Goal: Task Accomplishment & Management: Use online tool/utility

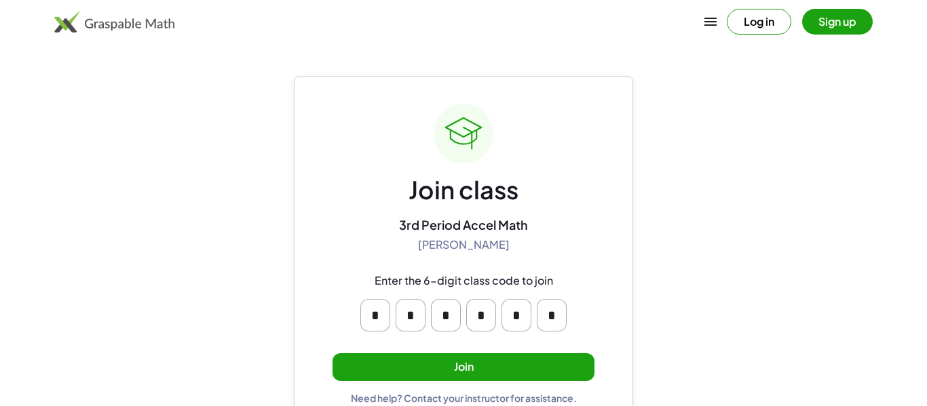
click at [529, 360] on button "Join" at bounding box center [463, 367] width 262 height 28
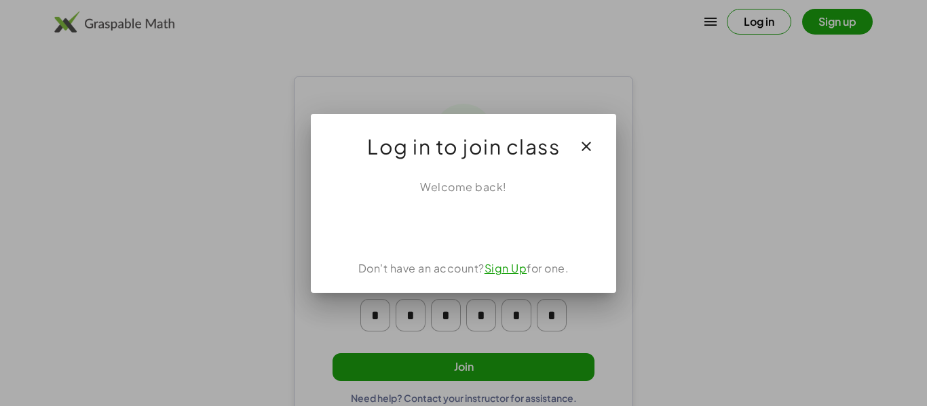
click at [505, 208] on div "Welcome back! Don't have an account? Sign Up for one." at bounding box center [463, 230] width 305 height 125
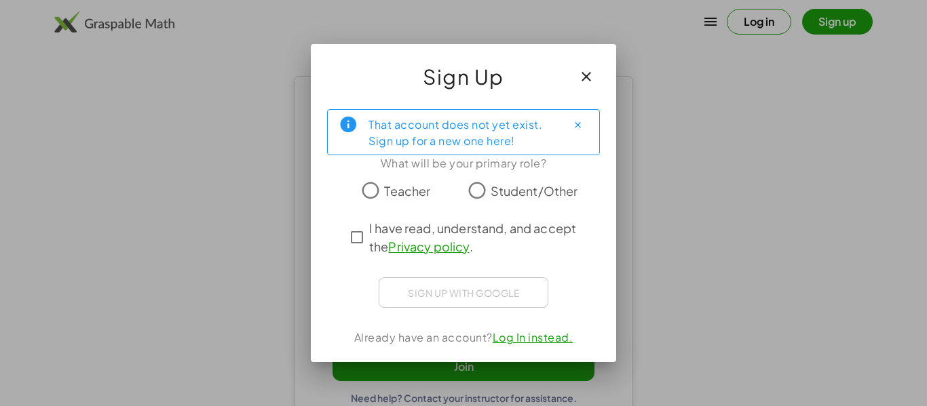
click at [532, 210] on div at bounding box center [463, 214] width 251 height 9
click at [544, 203] on label "Student/Other" at bounding box center [533, 190] width 87 height 27
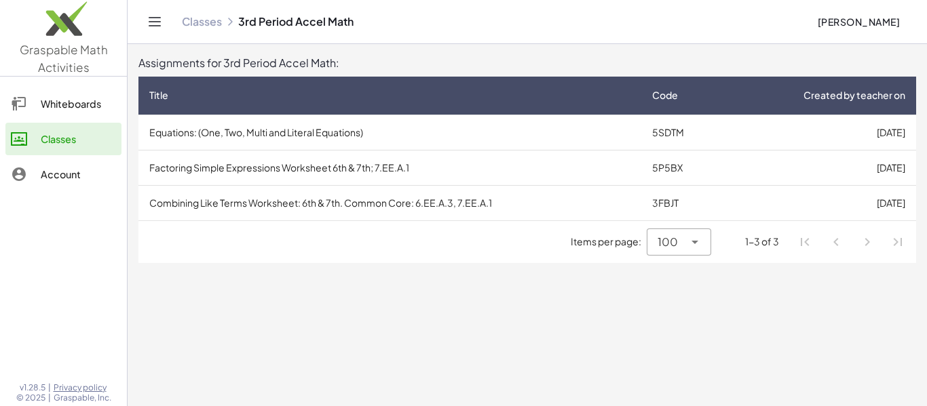
click at [343, 202] on td "Combining Like Terms Worksheet: 6th & 7th. Common Core: 6.EE.A.3, 7.EE.A.1" at bounding box center [389, 202] width 503 height 35
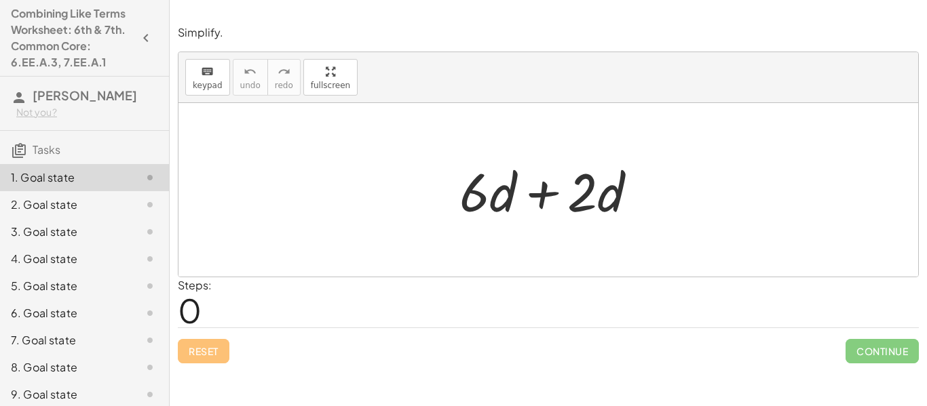
click at [533, 185] on div at bounding box center [553, 190] width 202 height 70
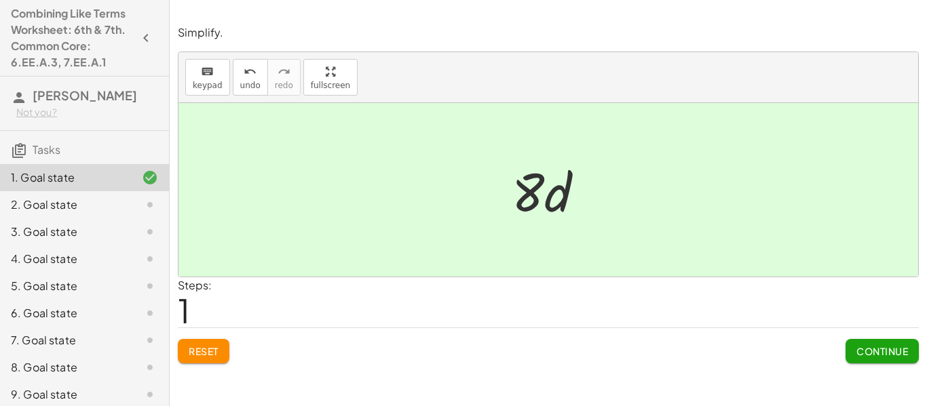
click at [898, 355] on span "Continue" at bounding box center [882, 351] width 52 height 12
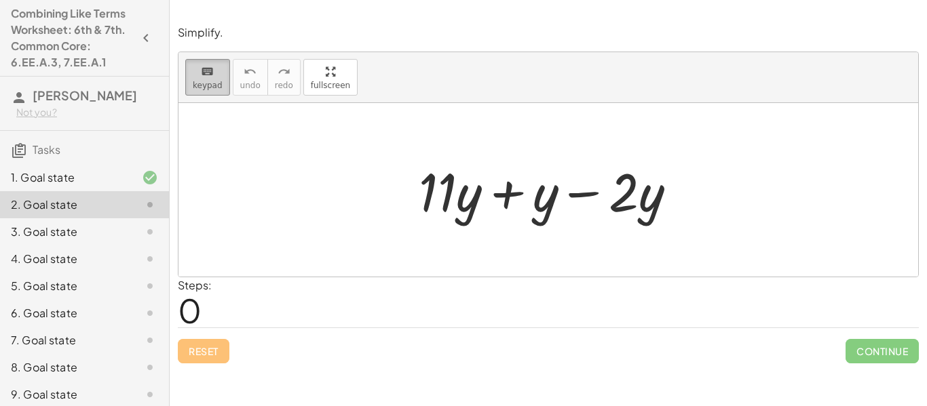
click at [200, 91] on button "keyboard keypad" at bounding box center [207, 77] width 45 height 37
click at [394, 216] on div at bounding box center [547, 190] width 739 height 174
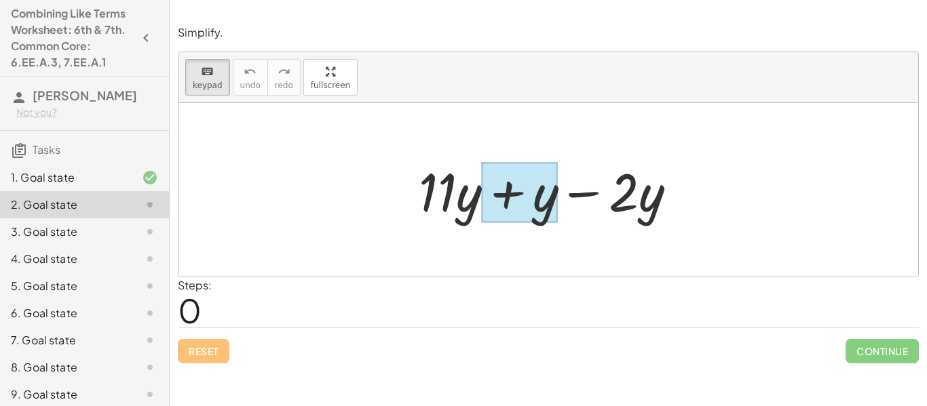
click at [496, 220] on div at bounding box center [520, 193] width 76 height 60
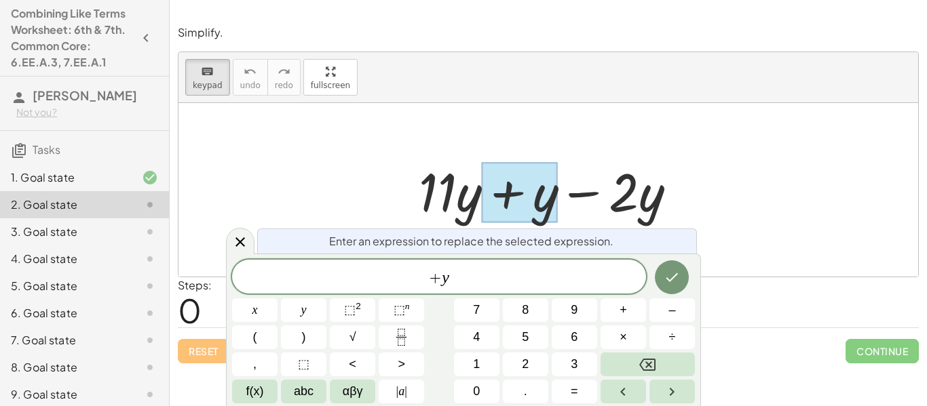
click at [431, 157] on div at bounding box center [553, 190] width 282 height 70
click at [242, 237] on icon at bounding box center [240, 242] width 16 height 16
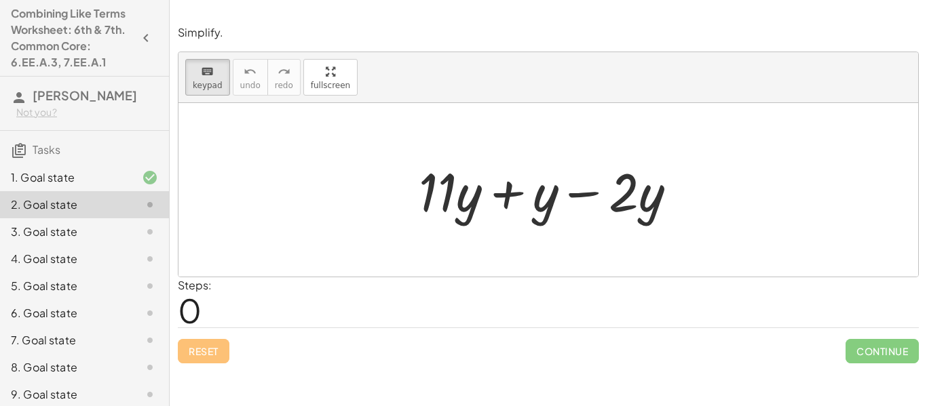
click at [403, 190] on div "+ · 11 · y + y − · 2 · y" at bounding box center [547, 190] width 299 height 77
click at [735, 194] on div at bounding box center [547, 190] width 739 height 174
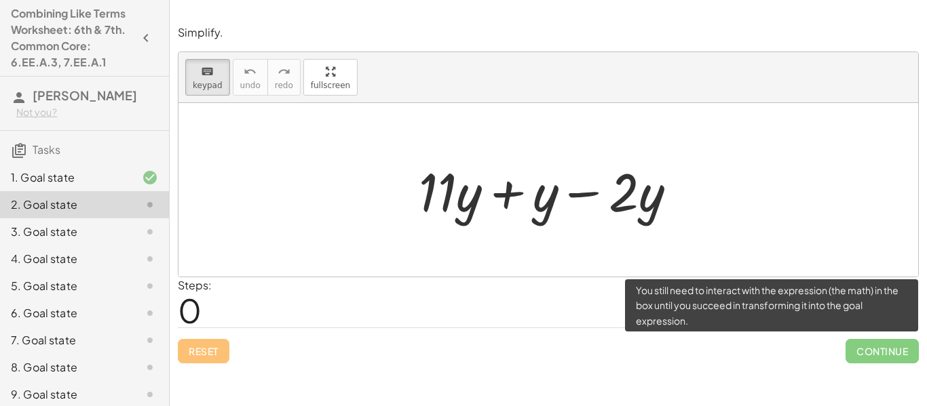
click at [863, 345] on span "Continue" at bounding box center [881, 351] width 73 height 24
click at [863, 349] on span "Continue" at bounding box center [881, 351] width 73 height 24
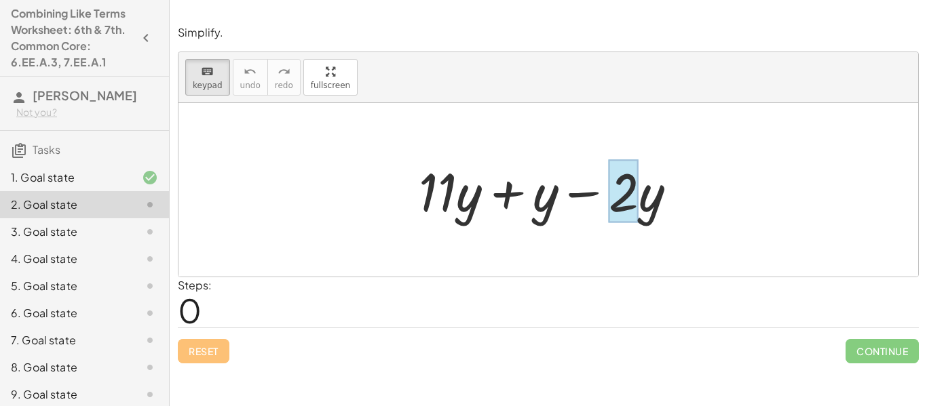
drag, startPoint x: 767, startPoint y: 241, endPoint x: 660, endPoint y: 209, distance: 111.8
click at [660, 209] on div "+ · 11 · y + y − · 2 · y" at bounding box center [547, 190] width 739 height 174
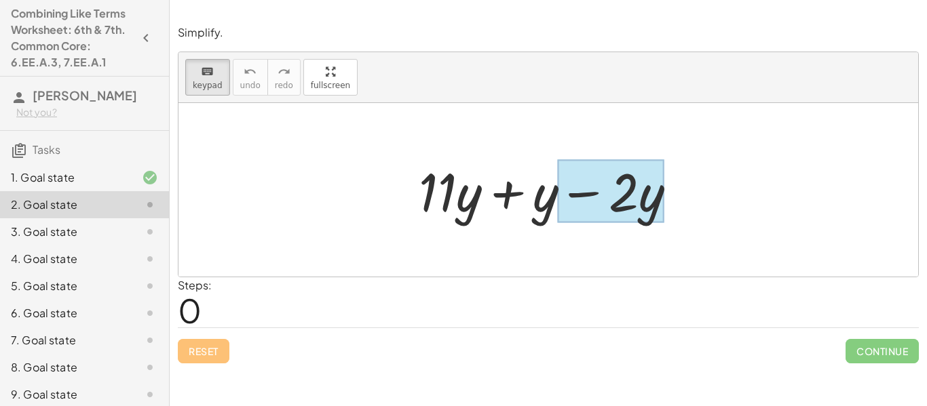
click at [660, 209] on div at bounding box center [611, 191] width 106 height 63
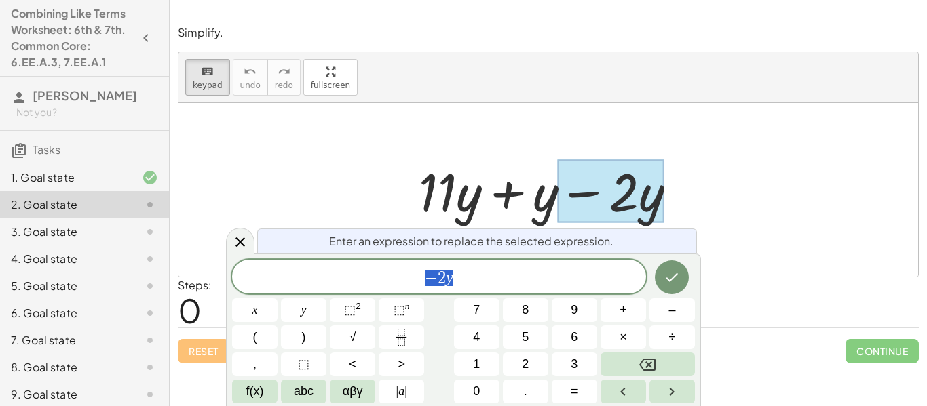
click at [678, 208] on div at bounding box center [553, 190] width 282 height 70
drag, startPoint x: 678, startPoint y: 208, endPoint x: 415, endPoint y: 211, distance: 263.2
click at [415, 211] on div at bounding box center [553, 190] width 282 height 70
click at [597, 201] on div at bounding box center [611, 191] width 106 height 63
click at [232, 244] on icon at bounding box center [240, 242] width 16 height 16
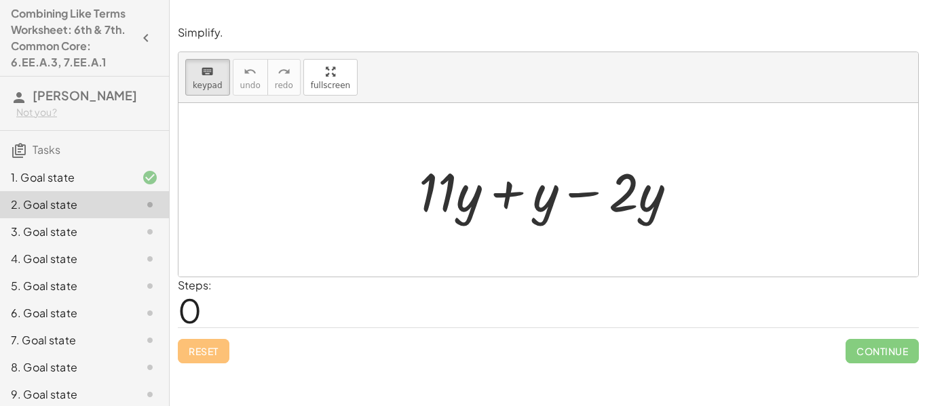
drag, startPoint x: 357, startPoint y: 208, endPoint x: 578, endPoint y: 212, distance: 221.1
click at [578, 212] on div "+ · 11 · y + y − · 2 · y" at bounding box center [547, 190] width 739 height 174
drag, startPoint x: 549, startPoint y: 220, endPoint x: 691, endPoint y: 218, distance: 141.8
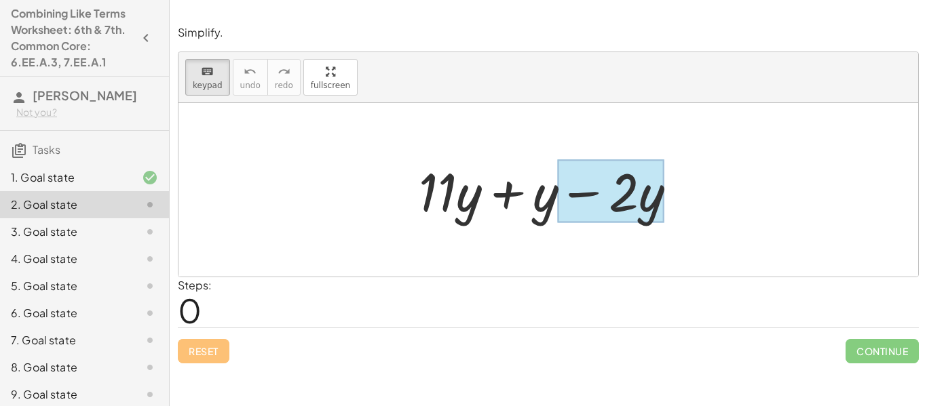
click at [661, 210] on div at bounding box center [611, 191] width 106 height 63
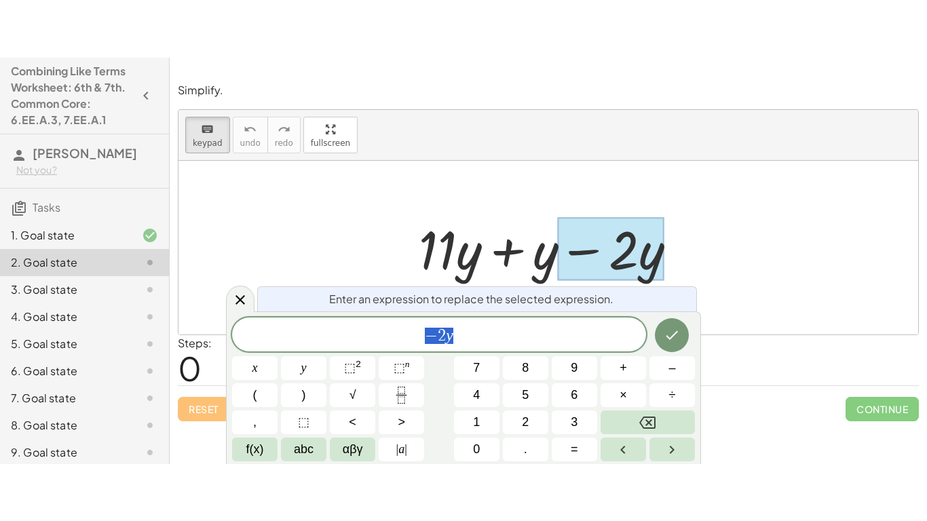
scroll to position [2, 0]
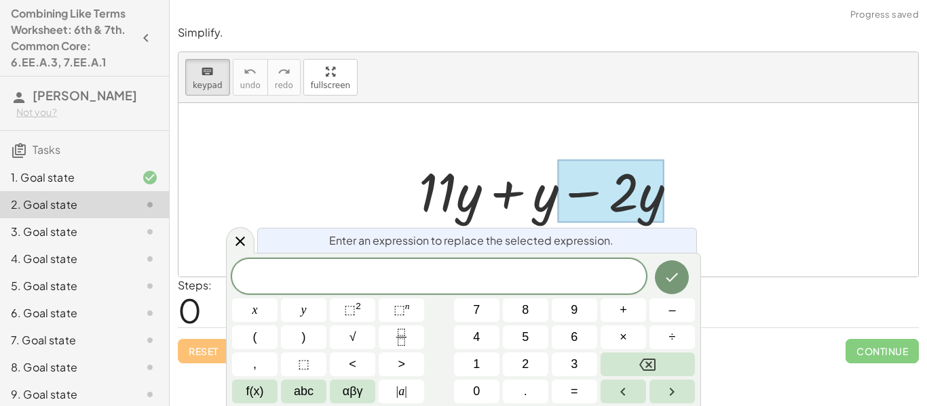
drag, startPoint x: 556, startPoint y: 202, endPoint x: 499, endPoint y: 195, distance: 58.1
click at [499, 195] on div at bounding box center [553, 190] width 282 height 70
click at [659, 355] on button "Backspace" at bounding box center [647, 365] width 94 height 24
click at [237, 245] on icon at bounding box center [240, 241] width 16 height 16
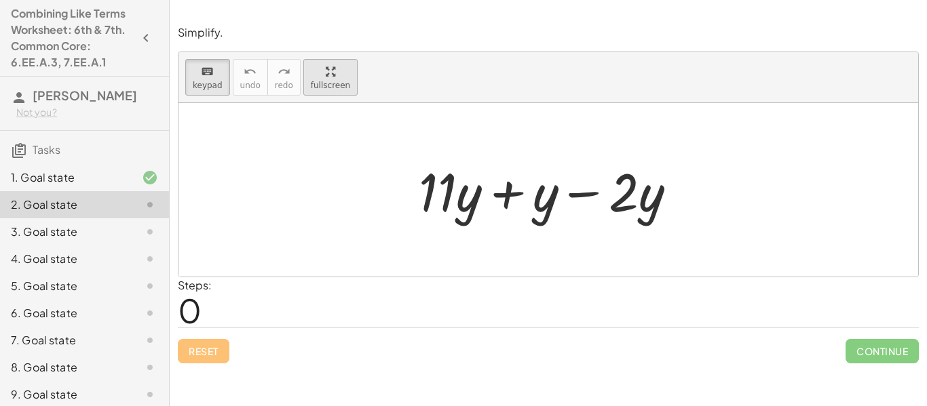
click at [320, 156] on div "keyboard keypad undo undo redo redo fullscreen + · 11 · y + y − · 2 · y ×" at bounding box center [547, 164] width 739 height 225
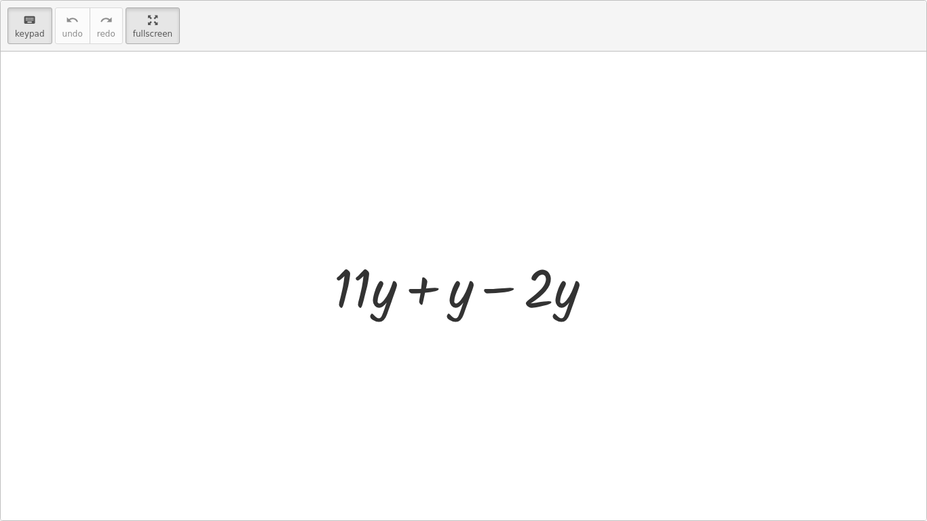
drag, startPoint x: 326, startPoint y: 362, endPoint x: 708, endPoint y: 227, distance: 405.9
click at [708, 227] on div at bounding box center [463, 286] width 925 height 469
drag, startPoint x: 244, startPoint y: 260, endPoint x: 649, endPoint y: 286, distance: 406.4
click at [649, 286] on div at bounding box center [463, 286] width 925 height 469
drag, startPoint x: 585, startPoint y: 300, endPoint x: 495, endPoint y: 296, distance: 90.3
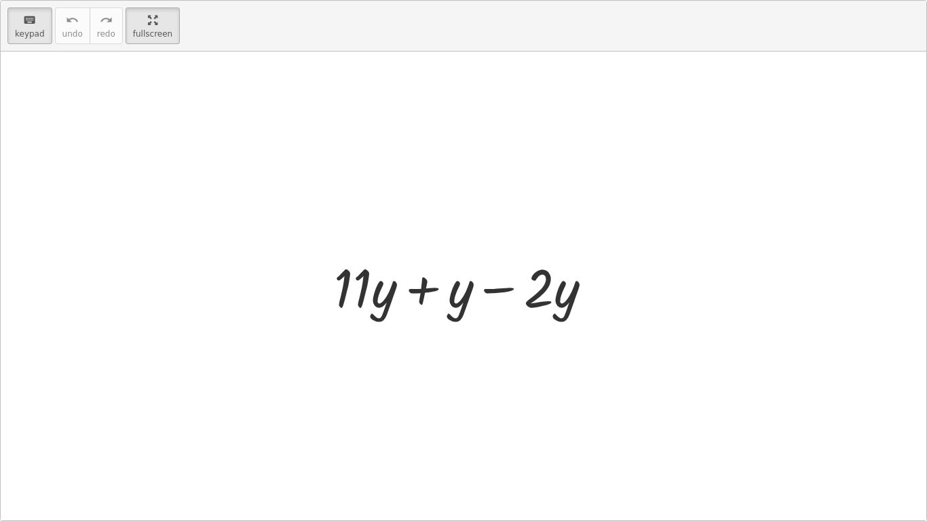
click at [495, 296] on div at bounding box center [468, 286] width 282 height 70
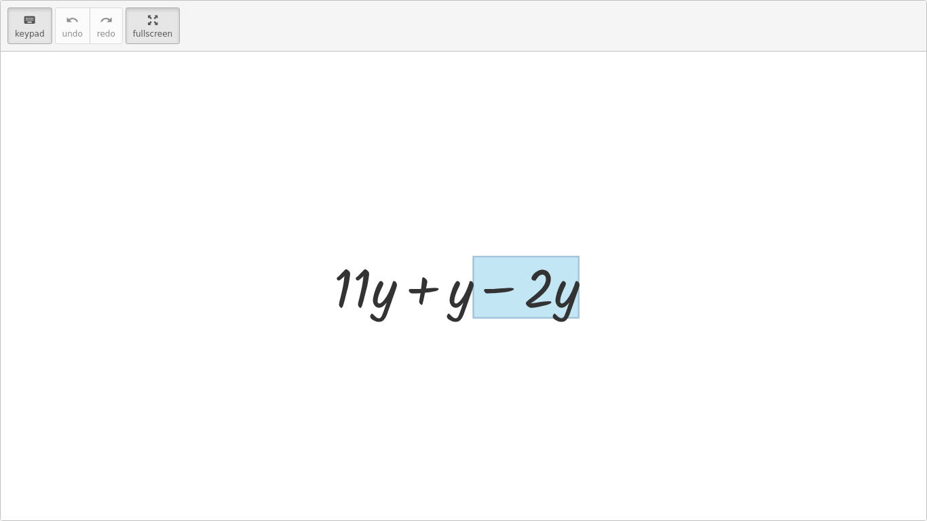
drag, startPoint x: 488, startPoint y: 296, endPoint x: 568, endPoint y: 278, distance: 82.8
click at [456, 287] on div "+ · 11 · y + y − · 2 · y" at bounding box center [456, 287] width 0 height 0
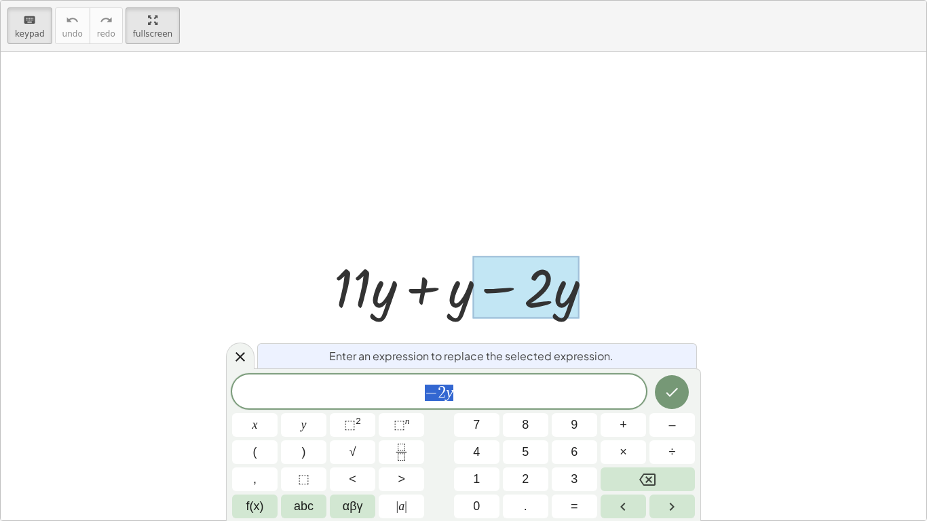
scroll to position [1, 0]
click at [568, 278] on div at bounding box center [526, 287] width 106 height 63
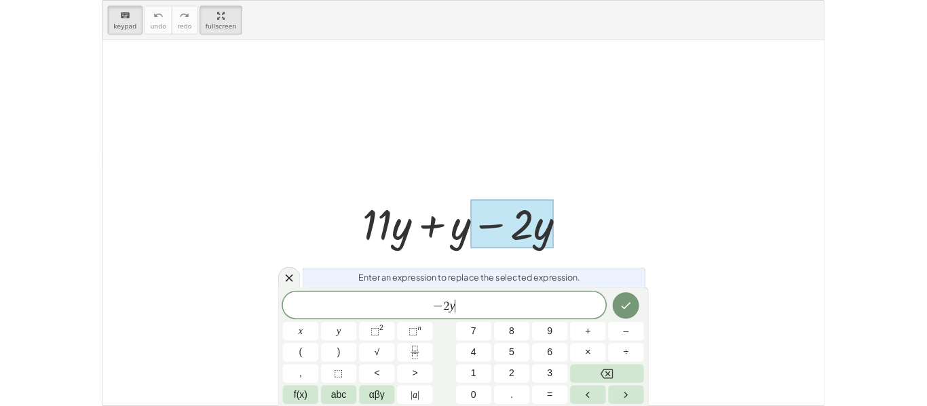
scroll to position [1, 0]
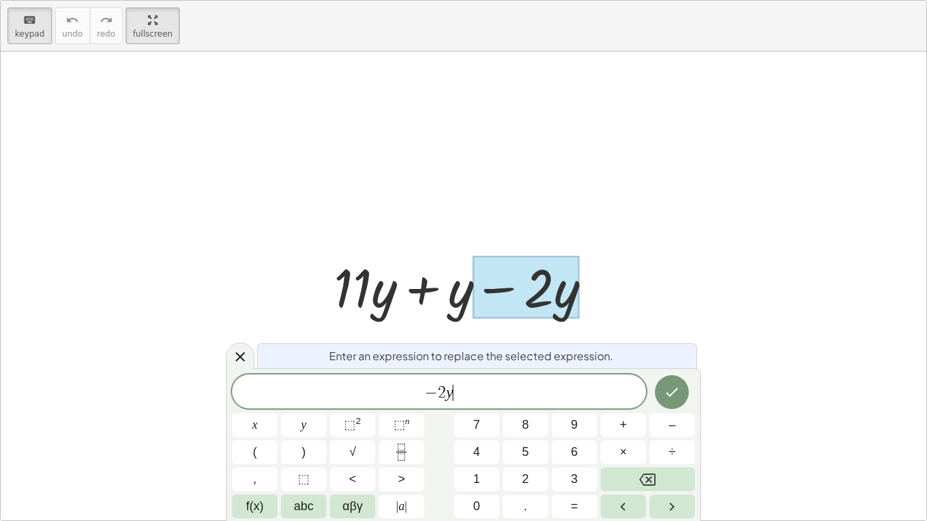
click at [501, 389] on span "− 2 y ​" at bounding box center [439, 392] width 414 height 19
click at [246, 357] on icon at bounding box center [240, 357] width 16 height 16
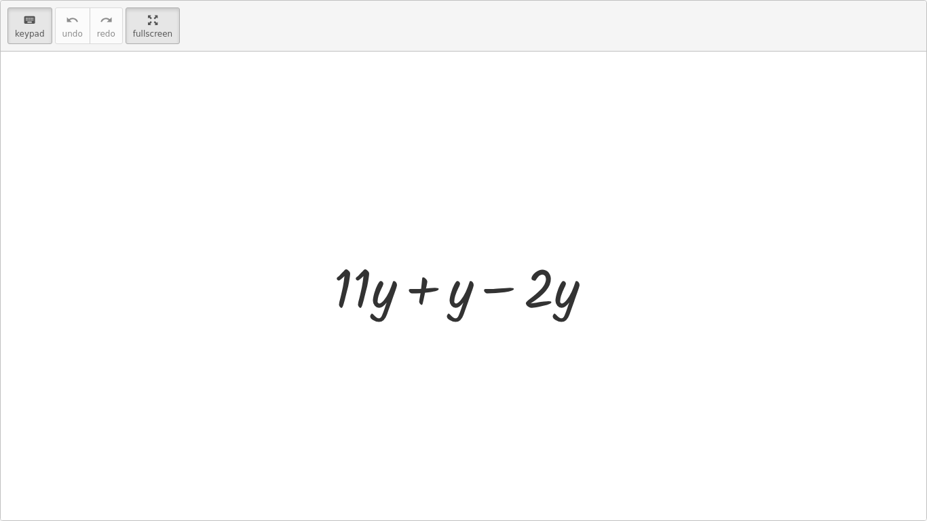
click at [191, 52] on div at bounding box center [463, 286] width 925 height 469
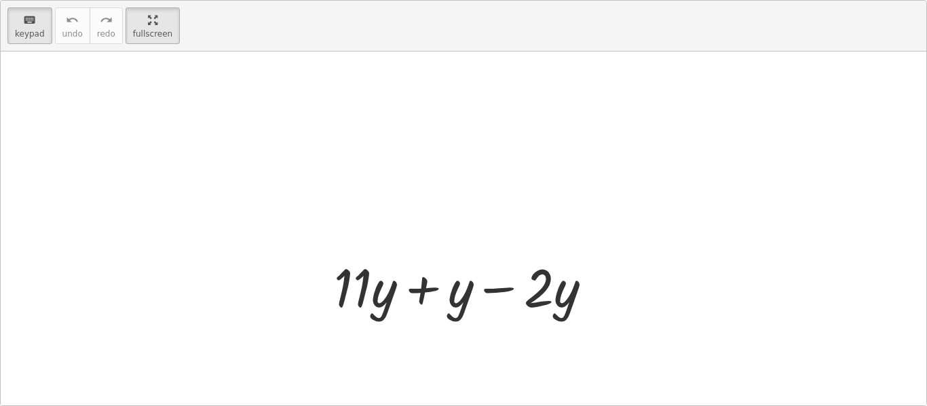
scroll to position [85, 0]
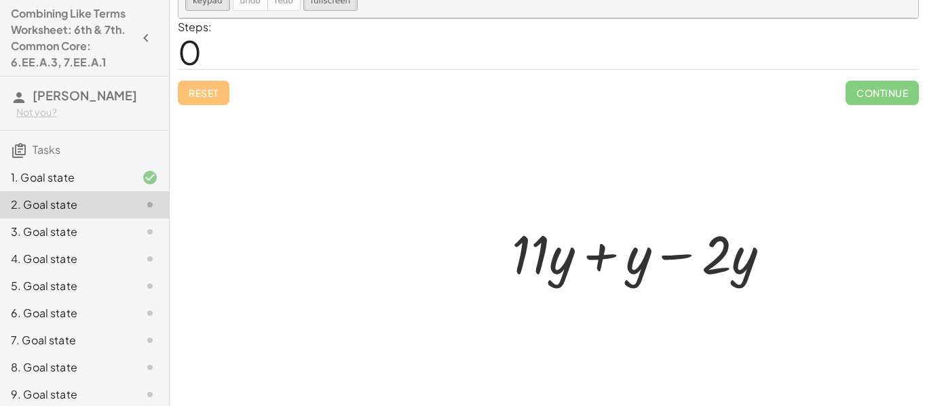
click at [191, 52] on div at bounding box center [547, 212] width 739 height 388
drag, startPoint x: 511, startPoint y: 256, endPoint x: 684, endPoint y: 268, distance: 173.3
click at [684, 268] on div at bounding box center [646, 253] width 282 height 70
click at [216, 100] on div at bounding box center [547, 212] width 739 height 388
click at [191, 83] on div at bounding box center [547, 212] width 739 height 388
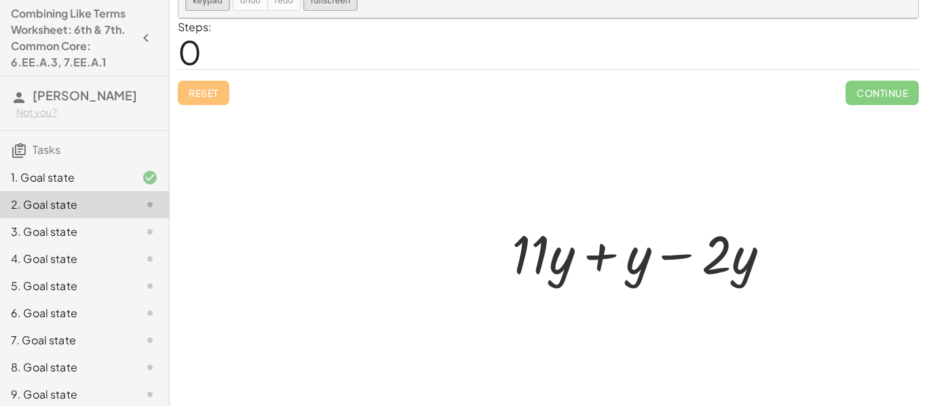
click at [872, 90] on div at bounding box center [547, 212] width 739 height 388
click at [68, 213] on div "2. Goal state" at bounding box center [65, 205] width 109 height 16
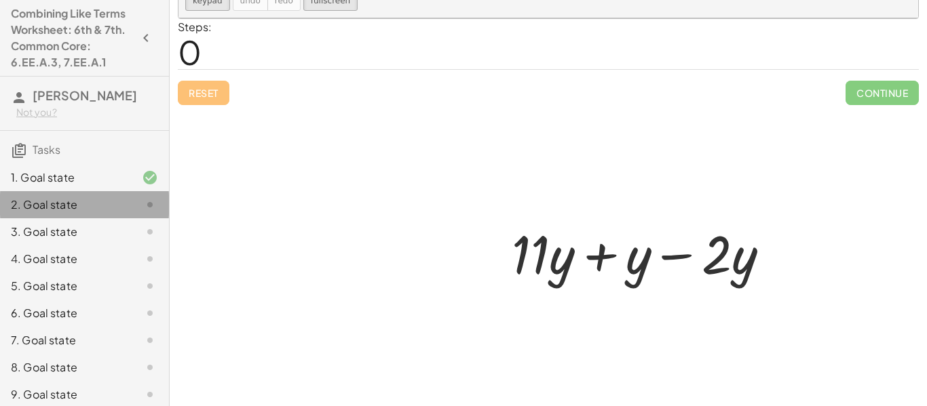
click at [45, 186] on div "1. Goal state" at bounding box center [65, 178] width 109 height 16
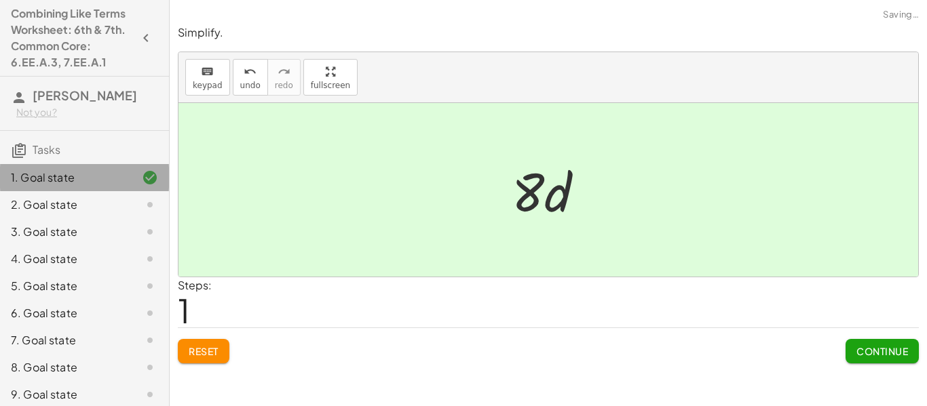
scroll to position [0, 0]
click at [867, 349] on span "Continue" at bounding box center [882, 351] width 52 height 12
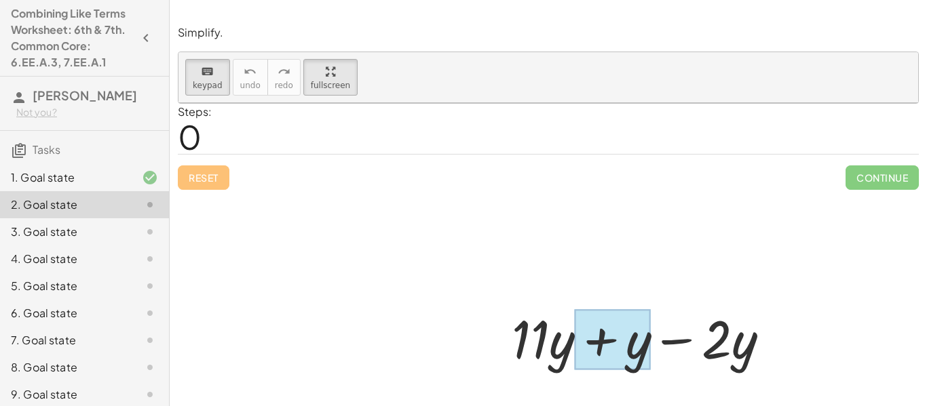
drag, startPoint x: 629, startPoint y: 349, endPoint x: 572, endPoint y: 351, distance: 57.7
click at [574, 351] on div at bounding box center [612, 340] width 76 height 60
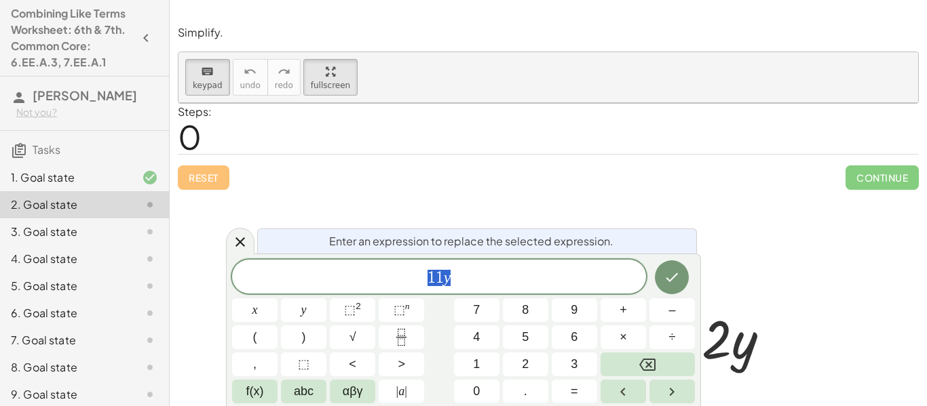
scroll to position [2, 0]
click at [676, 282] on icon "Done" at bounding box center [671, 277] width 16 height 16
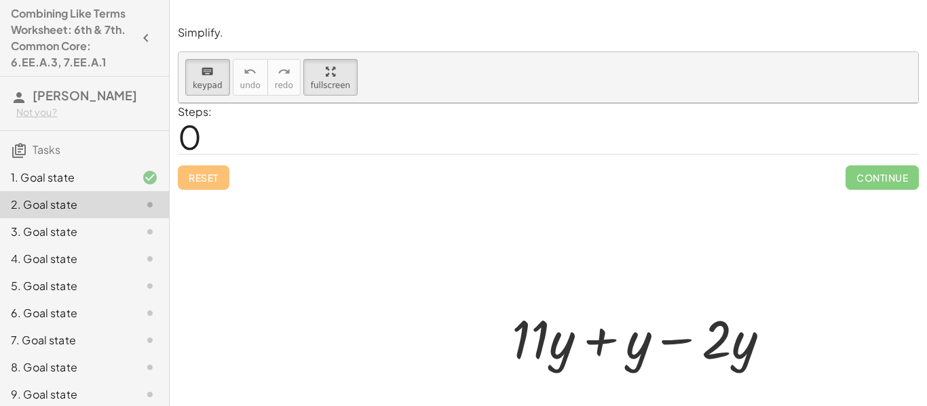
click at [210, 134] on div at bounding box center [547, 297] width 739 height 388
click at [196, 136] on div at bounding box center [547, 297] width 739 height 388
click at [199, 96] on div "keyboard keypad undo undo redo redo fullscreen" at bounding box center [547, 77] width 739 height 51
click at [203, 83] on span "keypad" at bounding box center [208, 85] width 30 height 9
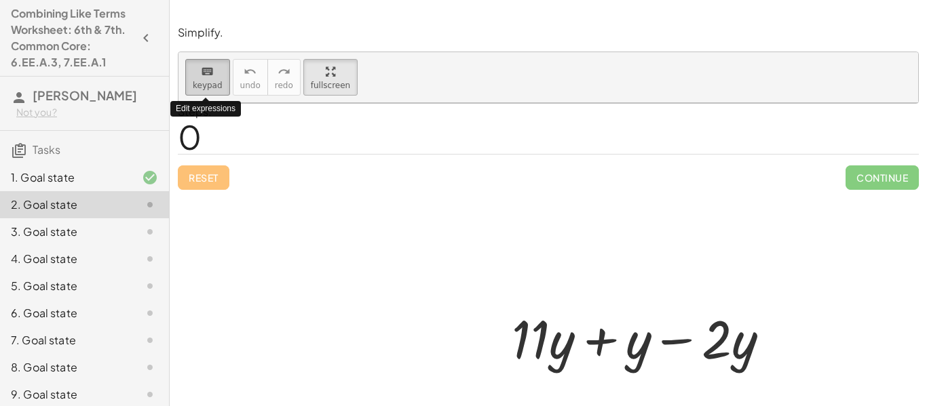
click at [203, 83] on span "keypad" at bounding box center [208, 85] width 30 height 9
click at [201, 136] on div at bounding box center [547, 297] width 739 height 388
click at [652, 327] on div at bounding box center [646, 338] width 282 height 70
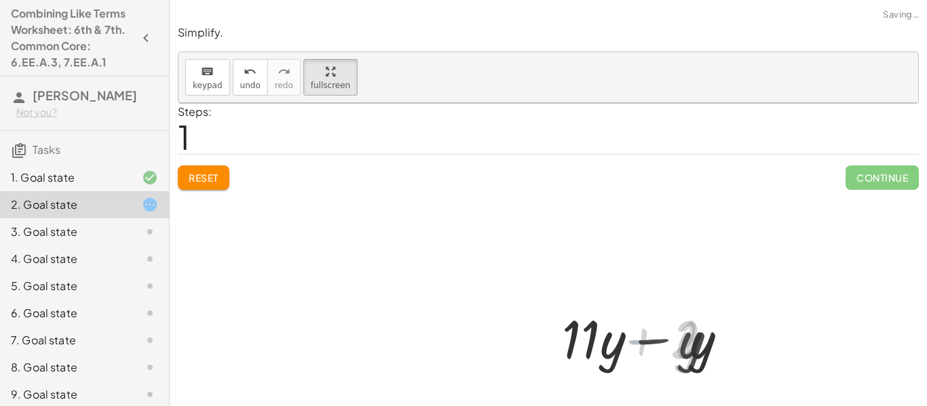
click at [716, 352] on div at bounding box center [646, 338] width 176 height 70
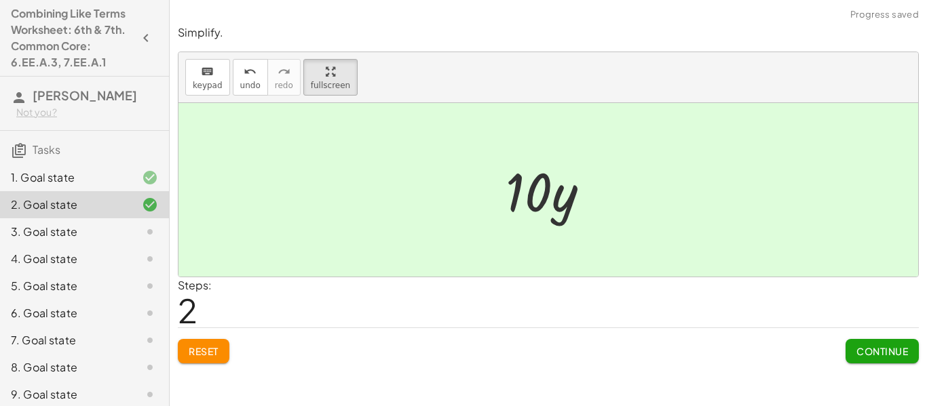
click at [869, 354] on span "Continue" at bounding box center [882, 351] width 52 height 12
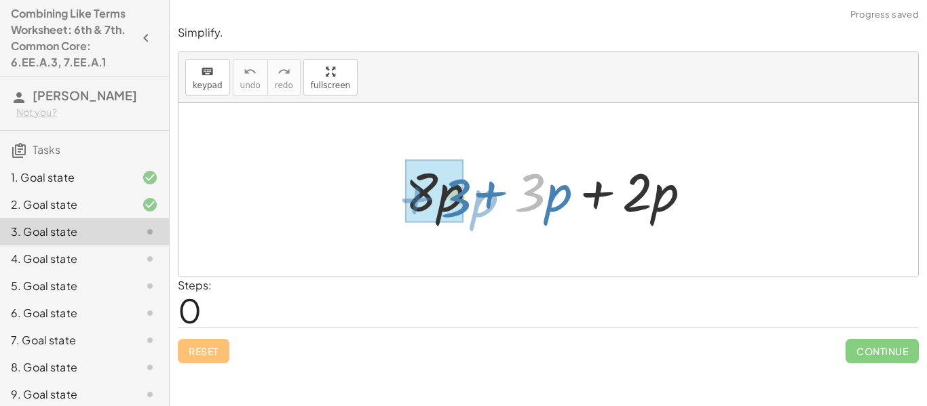
drag, startPoint x: 523, startPoint y: 193, endPoint x: 436, endPoint y: 200, distance: 87.1
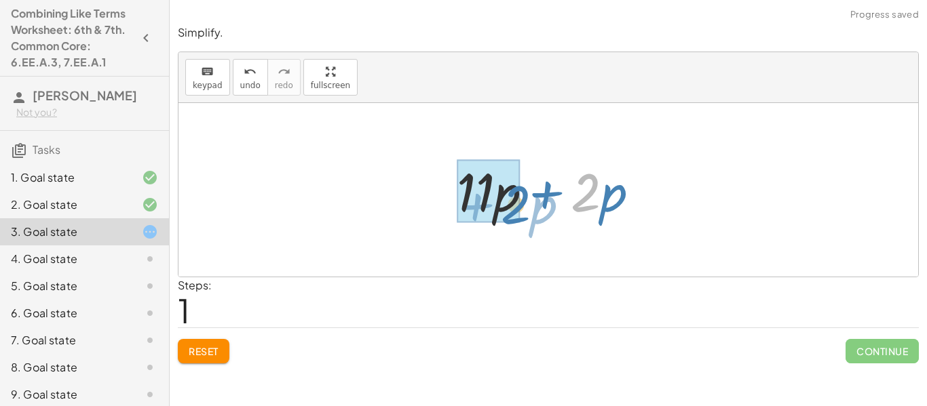
drag, startPoint x: 580, startPoint y: 206, endPoint x: 505, endPoint y: 219, distance: 76.5
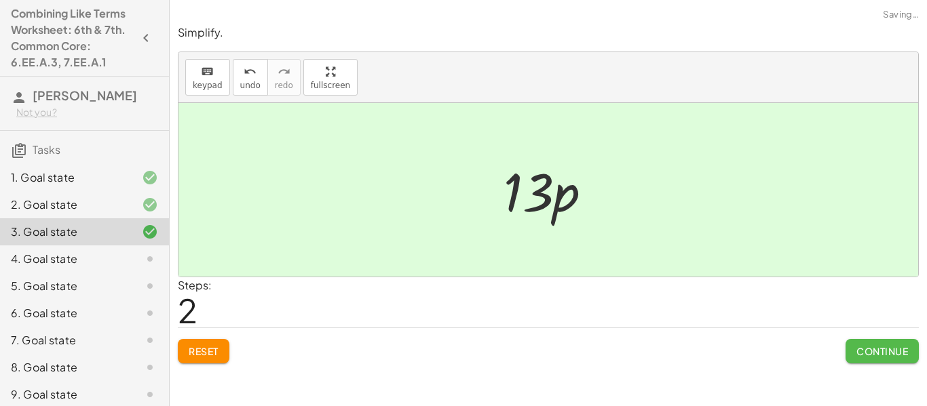
click at [876, 359] on button "Continue" at bounding box center [881, 351] width 73 height 24
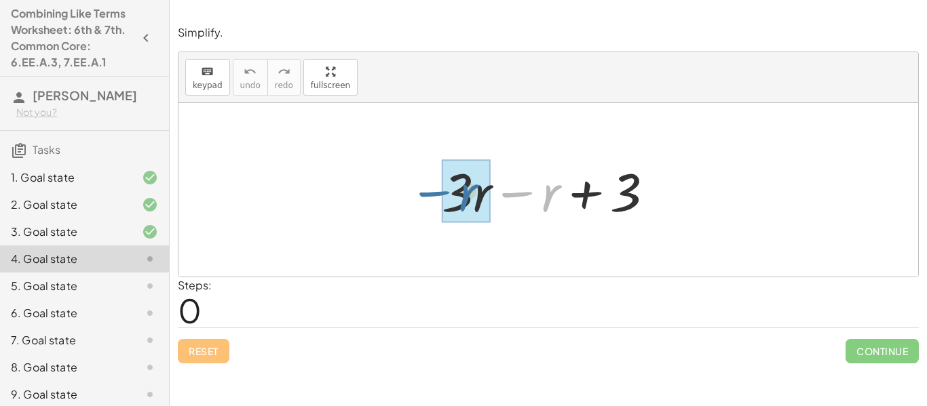
drag, startPoint x: 536, startPoint y: 202, endPoint x: 461, endPoint y: 201, distance: 74.6
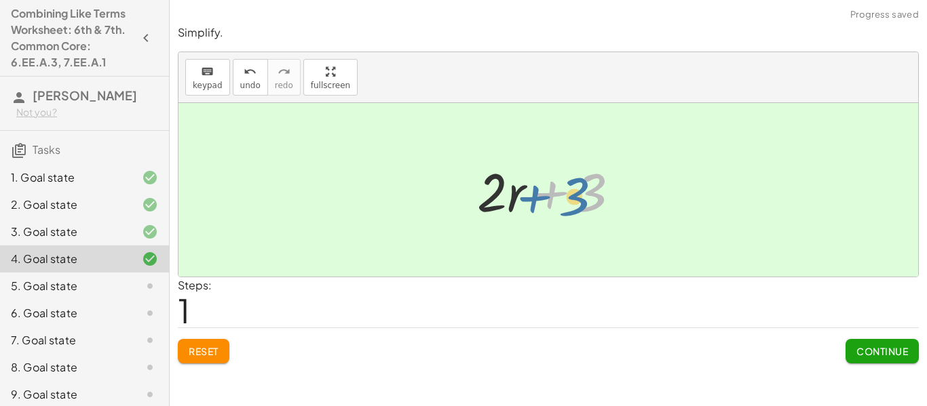
drag, startPoint x: 568, startPoint y: 197, endPoint x: 561, endPoint y: 198, distance: 7.6
click at [561, 198] on div at bounding box center [553, 190] width 167 height 70
click at [885, 355] on span "Continue" at bounding box center [882, 351] width 52 height 12
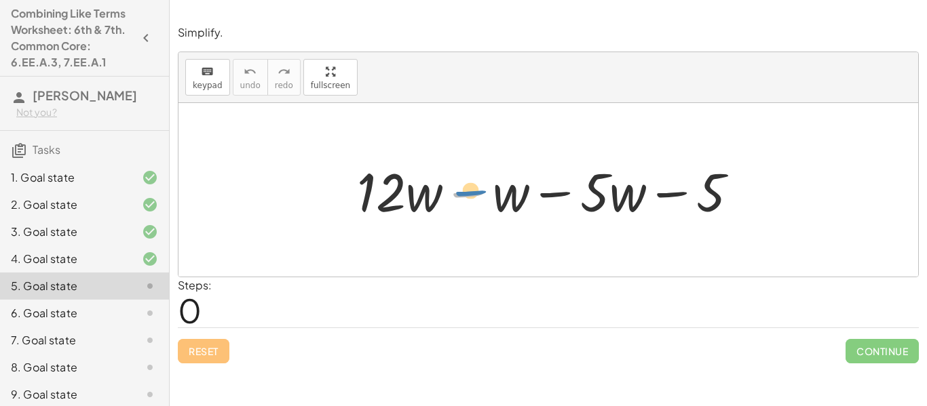
click at [478, 204] on div at bounding box center [553, 190] width 406 height 70
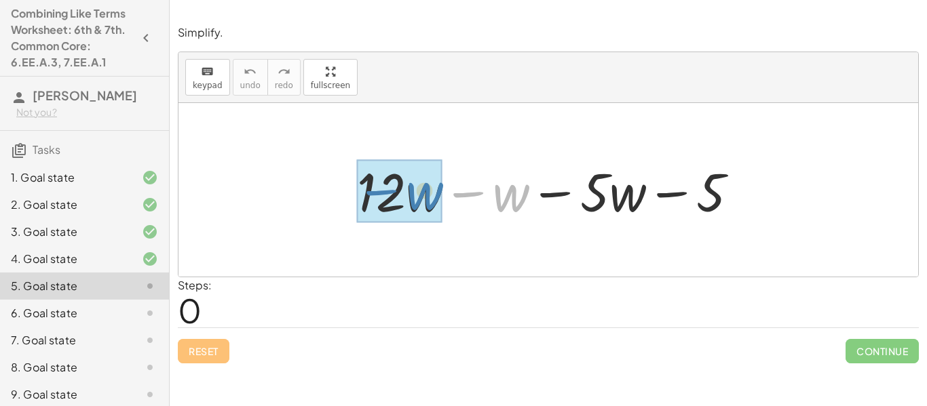
drag, startPoint x: 503, startPoint y: 203, endPoint x: 416, endPoint y: 201, distance: 87.5
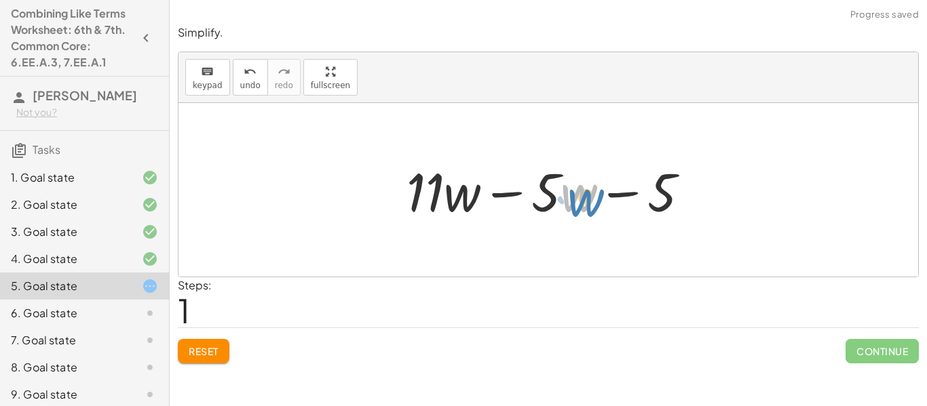
drag, startPoint x: 562, startPoint y: 194, endPoint x: 577, endPoint y: 195, distance: 15.0
click at [577, 195] on div at bounding box center [553, 190] width 307 height 70
click at [547, 193] on div at bounding box center [553, 190] width 307 height 70
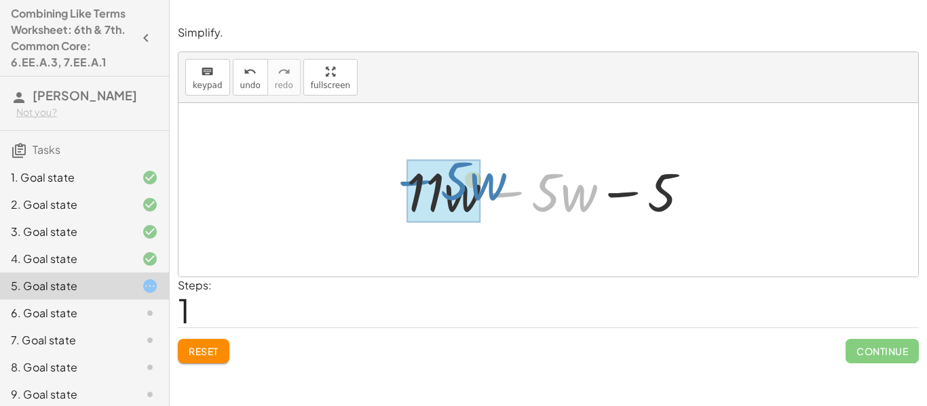
drag, startPoint x: 518, startPoint y: 193, endPoint x: 421, endPoint y: 187, distance: 96.6
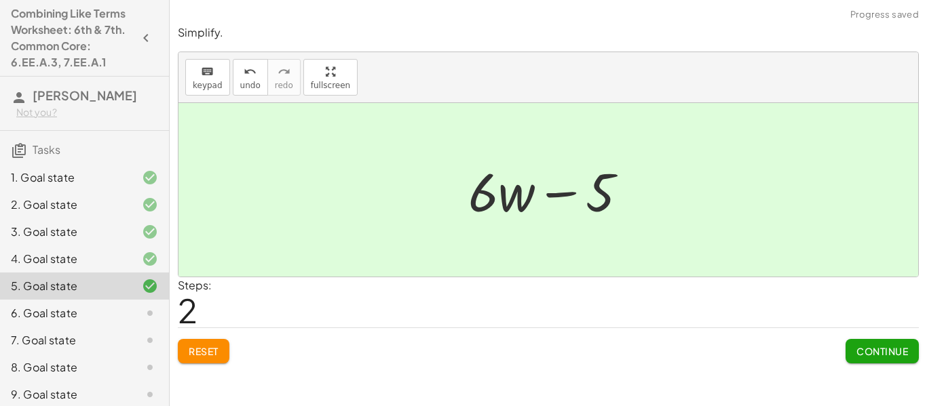
click at [893, 353] on span "Continue" at bounding box center [882, 351] width 52 height 12
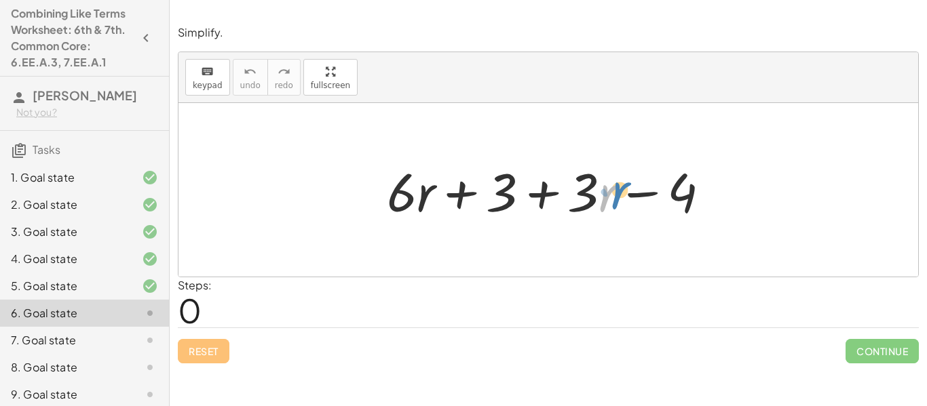
drag, startPoint x: 611, startPoint y: 201, endPoint x: 624, endPoint y: 199, distance: 13.2
click at [624, 199] on div at bounding box center [553, 190] width 347 height 70
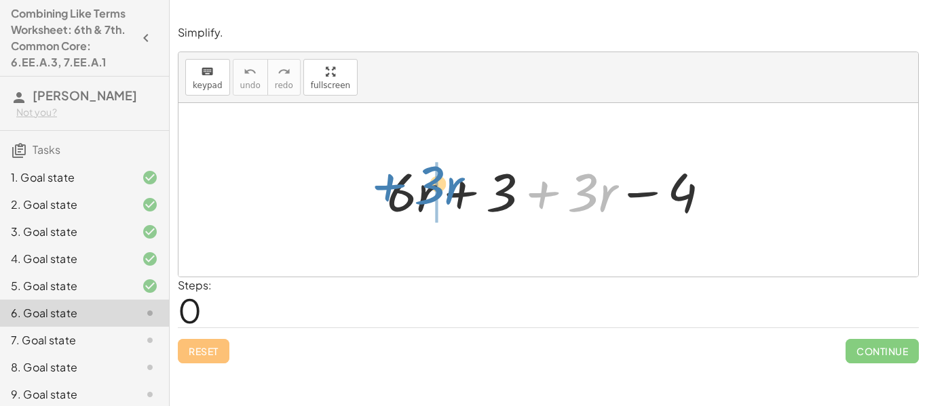
drag, startPoint x: 536, startPoint y: 191, endPoint x: 381, endPoint y: 184, distance: 154.8
click at [381, 184] on div at bounding box center [553, 190] width 347 height 70
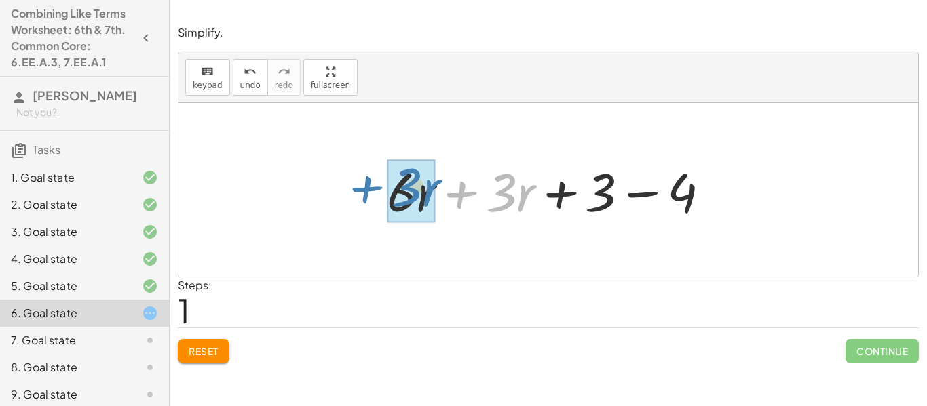
drag, startPoint x: 466, startPoint y: 197, endPoint x: 371, endPoint y: 191, distance: 95.1
click at [371, 191] on div "+ · 6 · r + 3 + · 3 · r − 4 + · 3 · r + · 6 · r + 3 + · 3 · r − 4" at bounding box center [548, 190] width 364 height 77
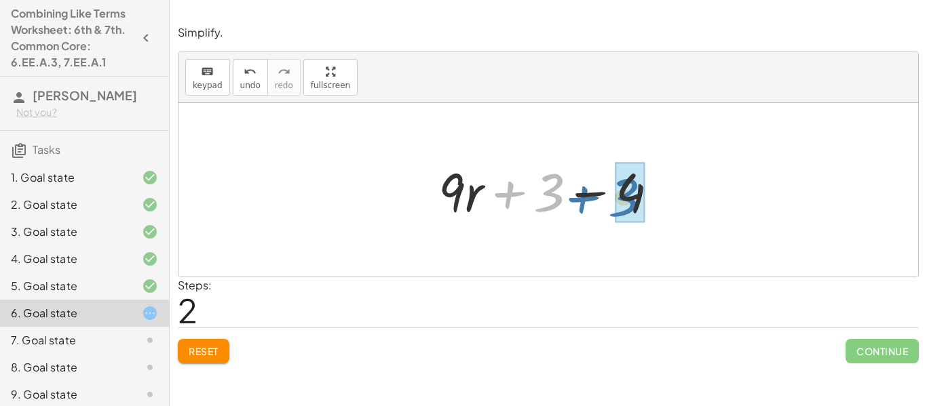
drag, startPoint x: 524, startPoint y: 200, endPoint x: 601, endPoint y: 203, distance: 77.4
click at [601, 203] on div at bounding box center [553, 190] width 244 height 70
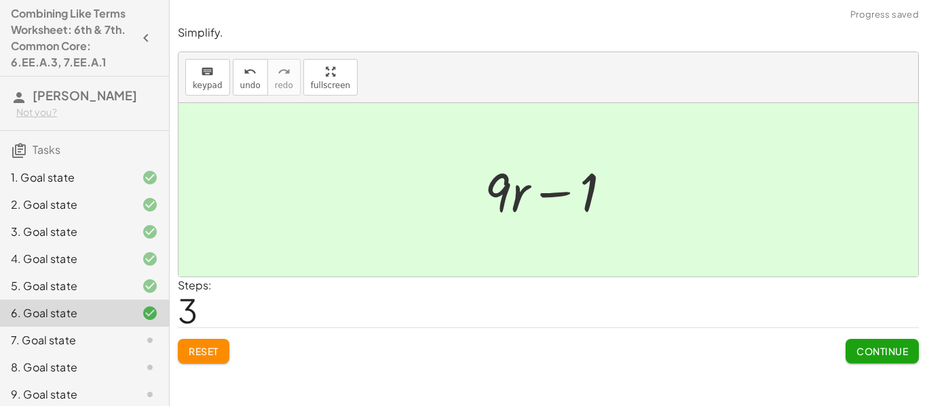
click at [884, 353] on span "Continue" at bounding box center [882, 351] width 52 height 12
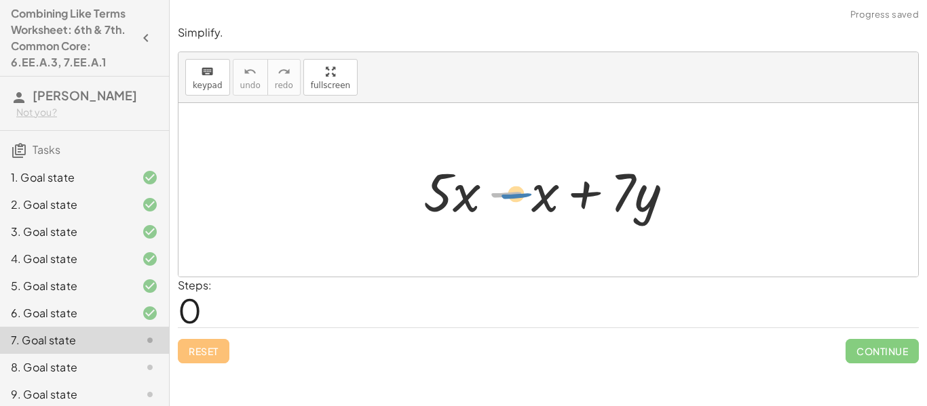
drag, startPoint x: 525, startPoint y: 200, endPoint x: 537, endPoint y: 201, distance: 12.3
click at [537, 201] on div at bounding box center [553, 190] width 274 height 70
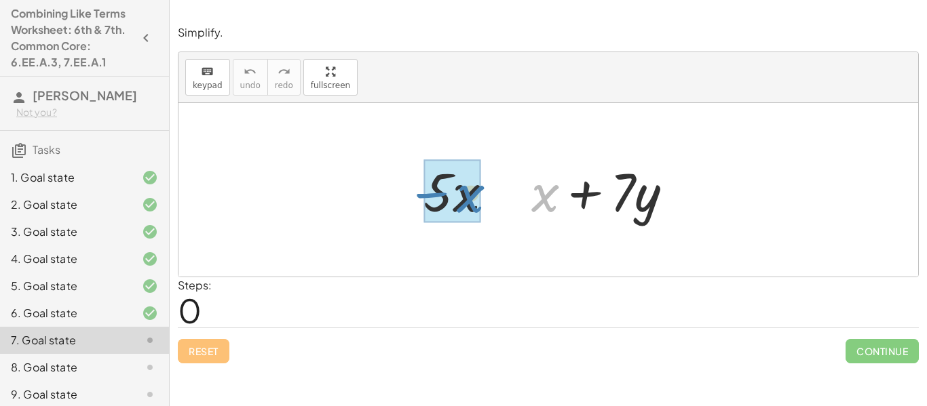
drag, startPoint x: 538, startPoint y: 201, endPoint x: 459, endPoint y: 202, distance: 79.4
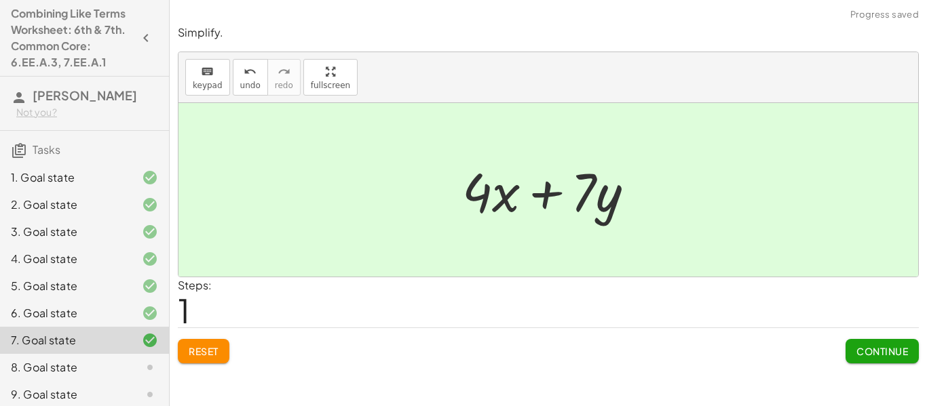
click at [857, 353] on span "Continue" at bounding box center [882, 351] width 52 height 12
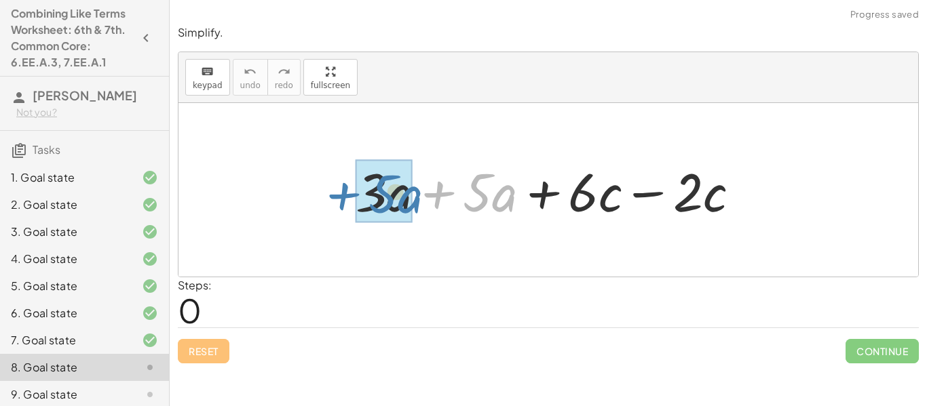
drag, startPoint x: 439, startPoint y: 196, endPoint x: 335, endPoint y: 193, distance: 103.8
click at [335, 193] on div "+ · 5 · a + · 3 · a + · 5 · a + · 6 · c − · 2 · c" at bounding box center [547, 190] width 425 height 77
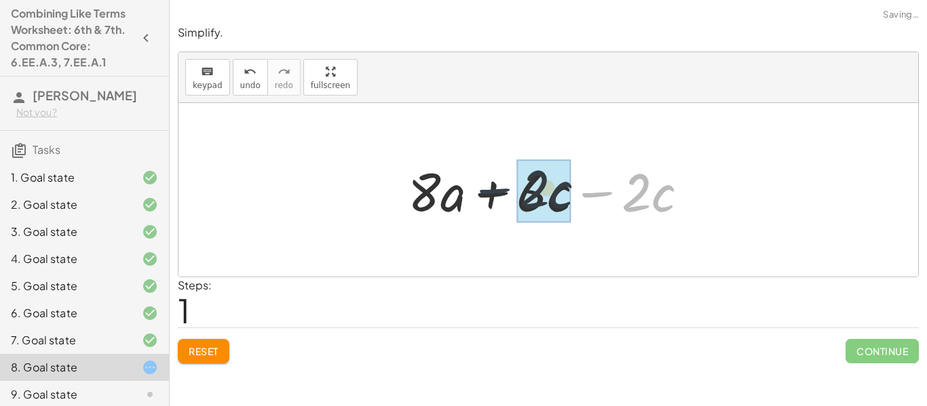
drag, startPoint x: 603, startPoint y: 197, endPoint x: 490, endPoint y: 196, distance: 112.6
click at [490, 196] on div at bounding box center [553, 190] width 305 height 70
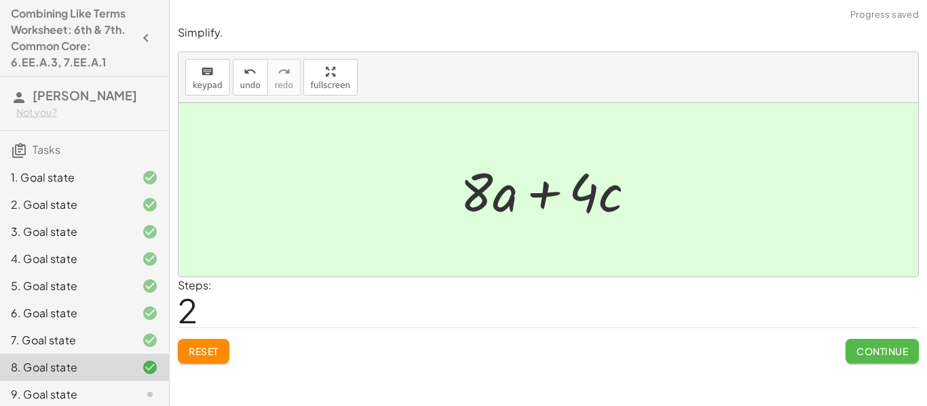
click at [861, 342] on button "Continue" at bounding box center [881, 351] width 73 height 24
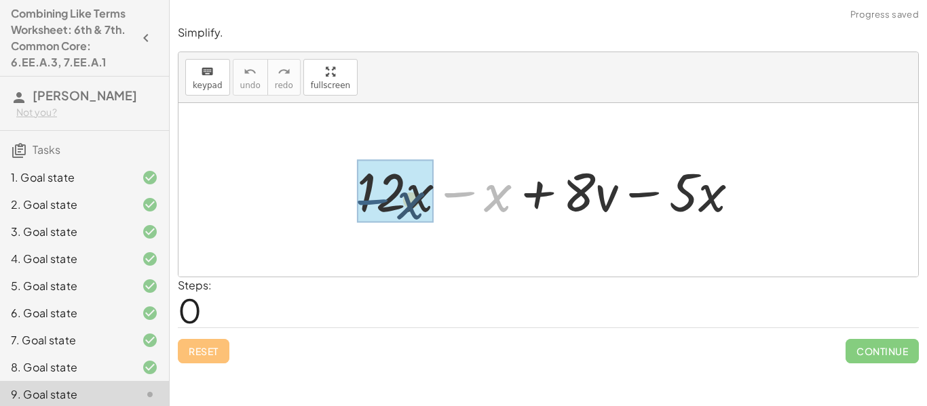
drag, startPoint x: 465, startPoint y: 196, endPoint x: 376, endPoint y: 203, distance: 88.5
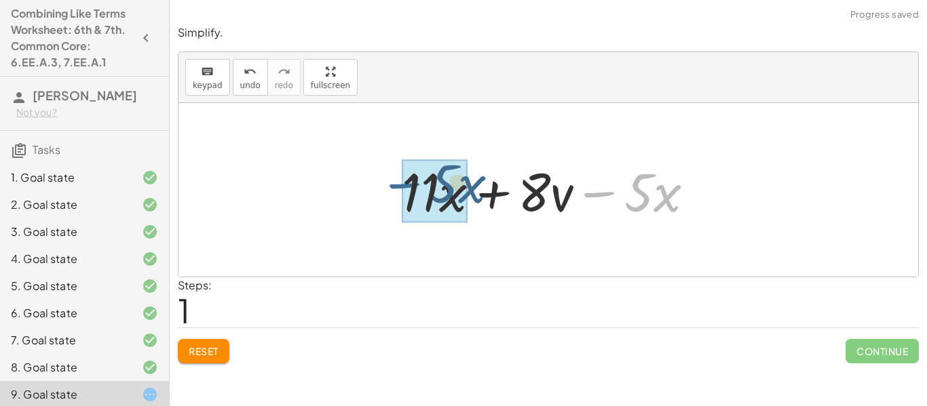
drag, startPoint x: 590, startPoint y: 197, endPoint x: 390, endPoint y: 188, distance: 200.3
click at [390, 188] on div "+ · 12 · x − x + · 8 · v − · 5 · x − · 5 · x + · x + · 8 · v − · 5 · x · 11" at bounding box center [548, 190] width 334 height 77
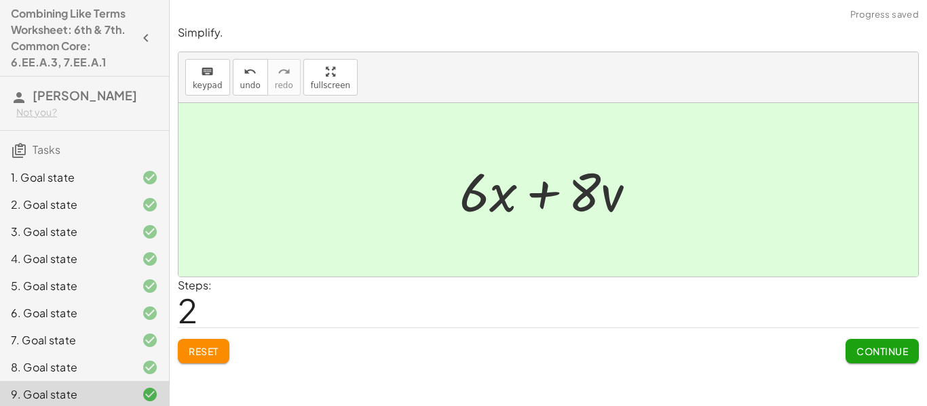
click at [864, 355] on span "Continue" at bounding box center [882, 351] width 52 height 12
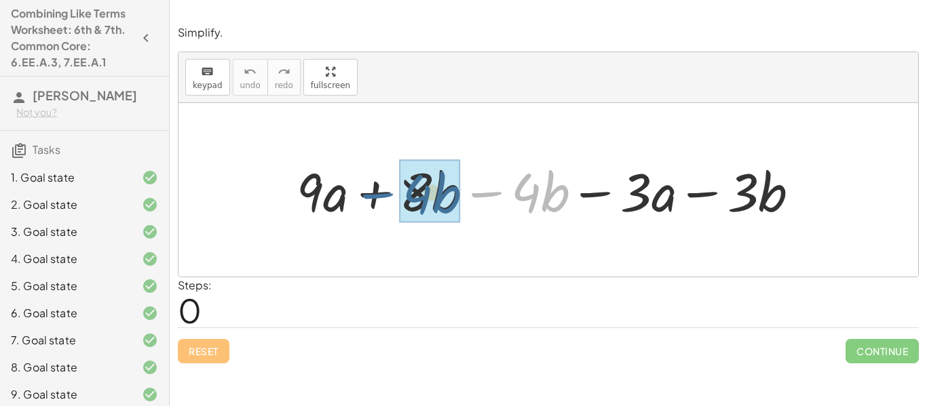
drag, startPoint x: 484, startPoint y: 196, endPoint x: 374, endPoint y: 196, distance: 110.6
click at [374, 196] on div at bounding box center [553, 190] width 527 height 70
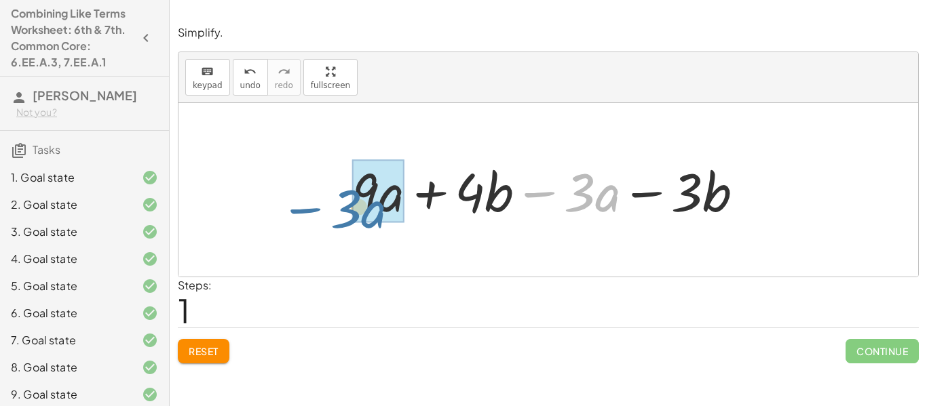
drag, startPoint x: 547, startPoint y: 195, endPoint x: 324, endPoint y: 199, distance: 223.2
click at [324, 199] on div "+ · 9 · a + · 8 · b − · 4 · b − · 3 · a − · 3 · b − · 3 · a + · 9 · a + · b − ·…" at bounding box center [547, 190] width 739 height 174
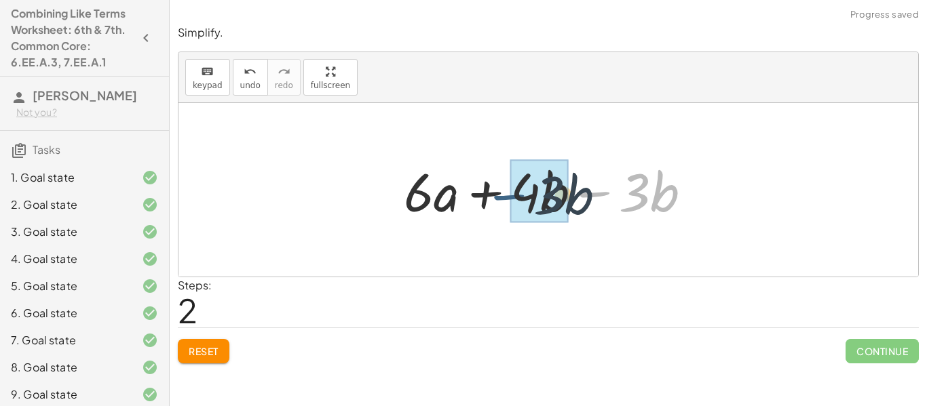
drag, startPoint x: 606, startPoint y: 194, endPoint x: 515, endPoint y: 195, distance: 91.6
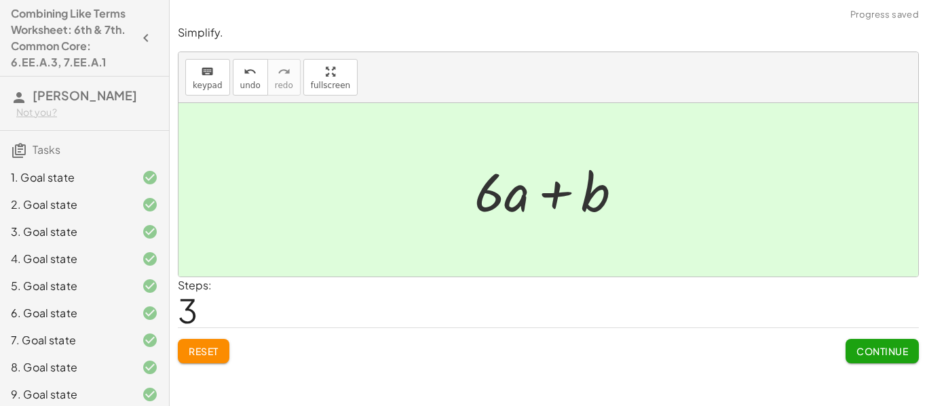
click at [866, 349] on span "Continue" at bounding box center [882, 351] width 52 height 12
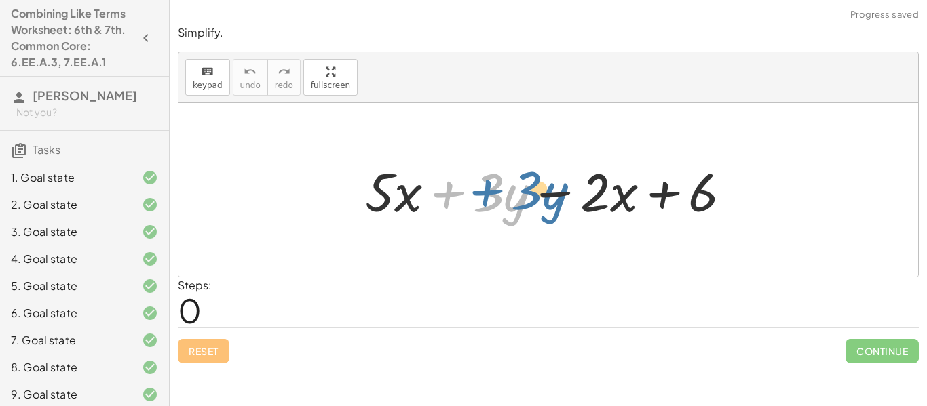
drag, startPoint x: 446, startPoint y: 196, endPoint x: 475, endPoint y: 189, distance: 29.9
click at [475, 189] on div at bounding box center [553, 190] width 391 height 70
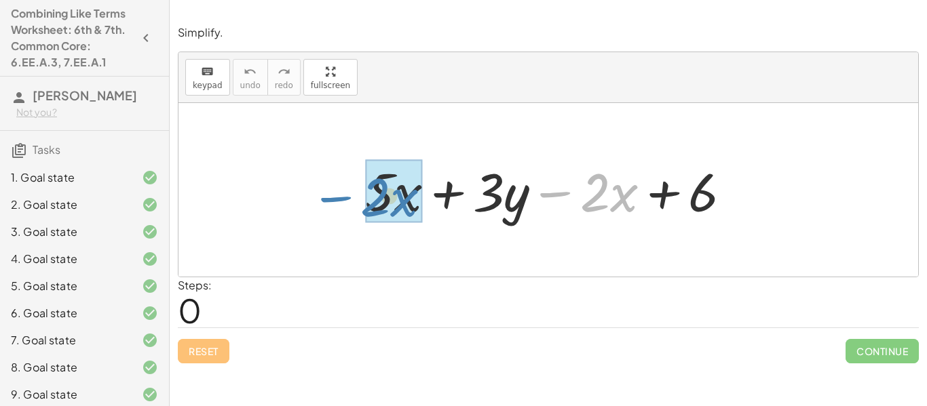
drag, startPoint x: 553, startPoint y: 197, endPoint x: 333, endPoint y: 201, distance: 219.8
click at [333, 201] on div "− · 2 · x + · 5 · x + · 3 · y − · 2 · x + 6" at bounding box center [547, 190] width 739 height 174
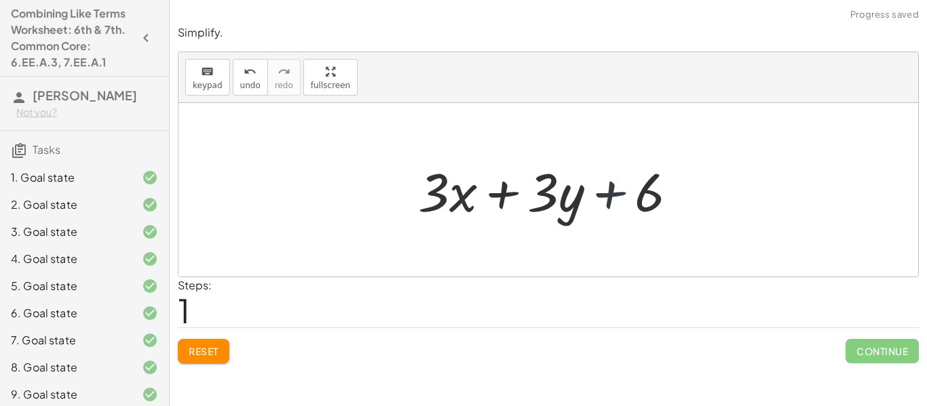
click at [608, 197] on div at bounding box center [553, 190] width 284 height 70
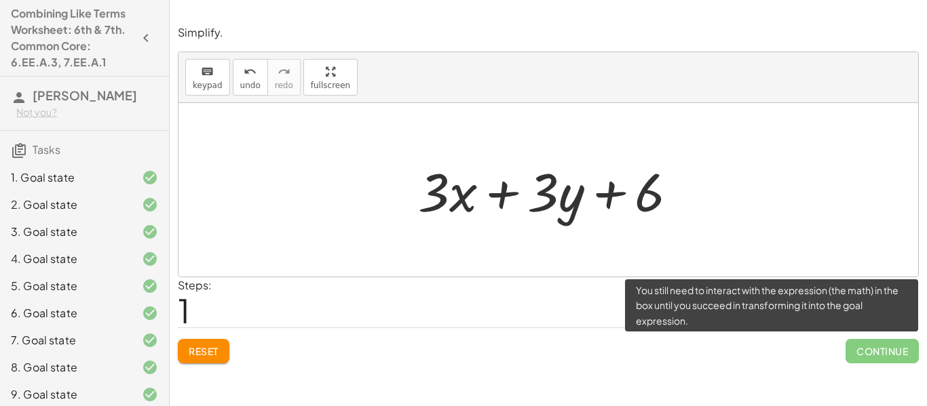
click at [847, 345] on span "Continue" at bounding box center [881, 351] width 73 height 24
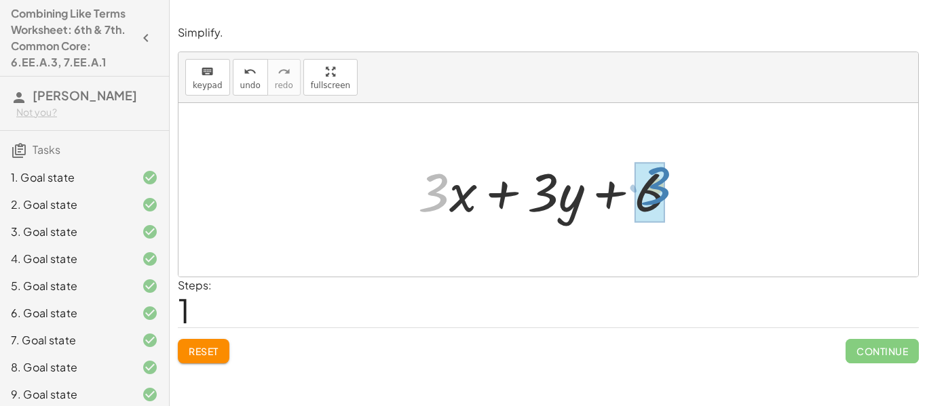
drag, startPoint x: 433, startPoint y: 201, endPoint x: 655, endPoint y: 194, distance: 221.9
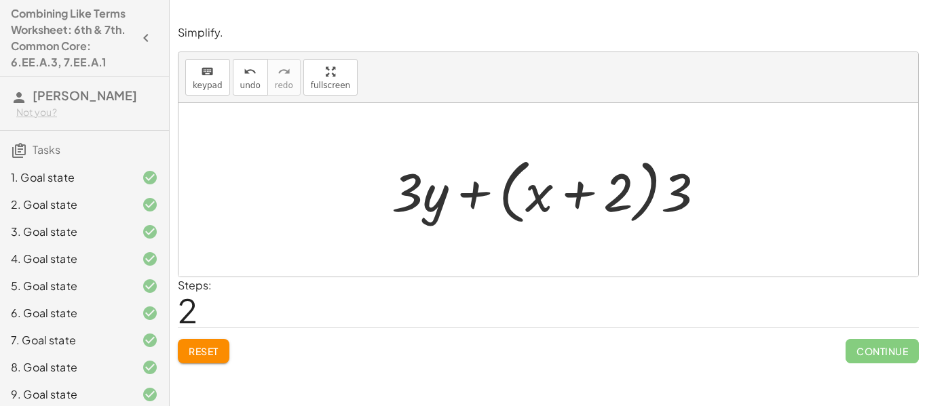
click at [212, 361] on button "Reset" at bounding box center [204, 351] width 52 height 24
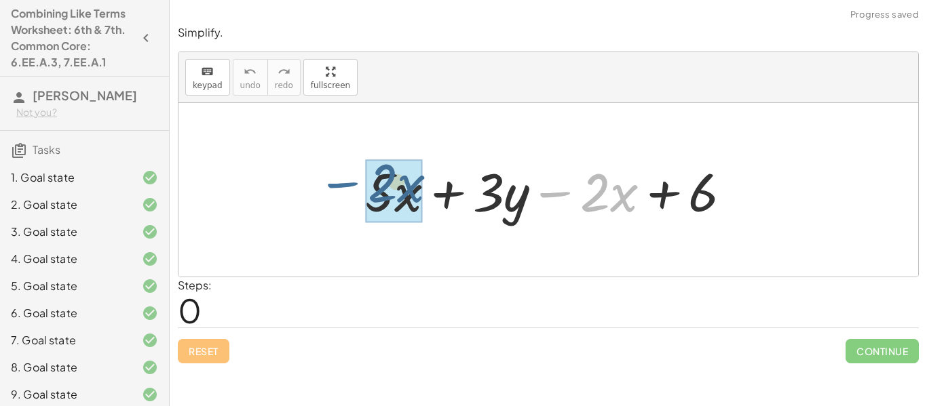
drag, startPoint x: 553, startPoint y: 192, endPoint x: 323, endPoint y: 186, distance: 230.7
click at [323, 186] on div "− · 2 · x + · 5 · x + · 3 · y − · 2 · x + 6" at bounding box center [547, 190] width 739 height 174
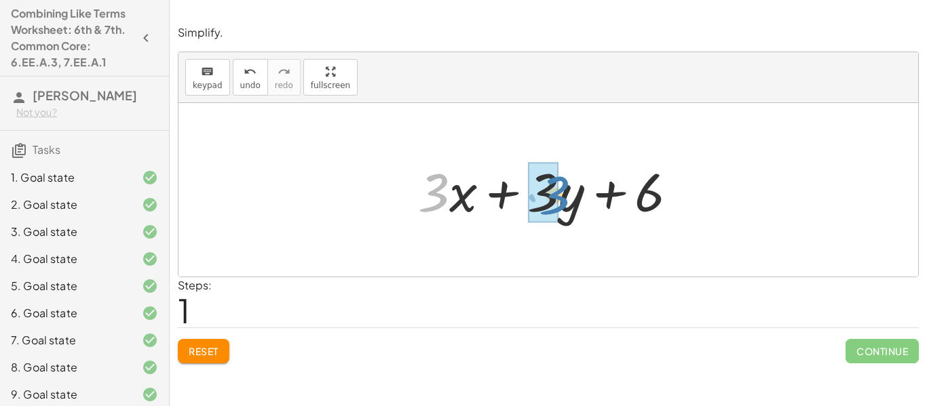
drag, startPoint x: 428, startPoint y: 192, endPoint x: 549, endPoint y: 195, distance: 120.8
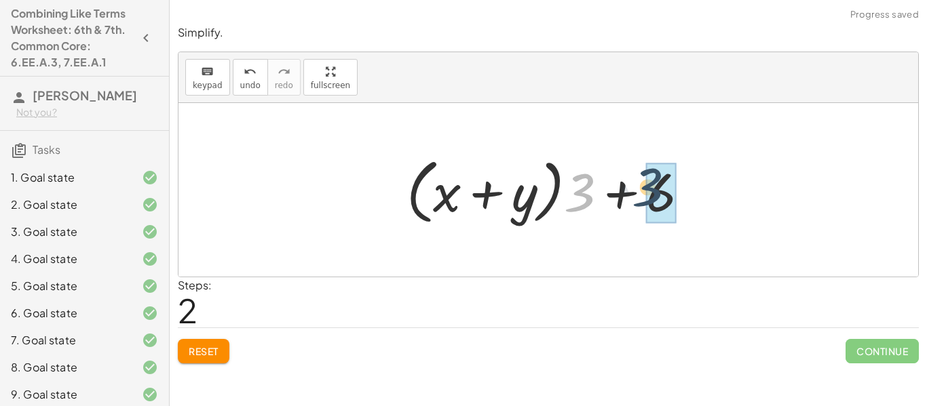
drag, startPoint x: 580, startPoint y: 198, endPoint x: 660, endPoint y: 197, distance: 80.0
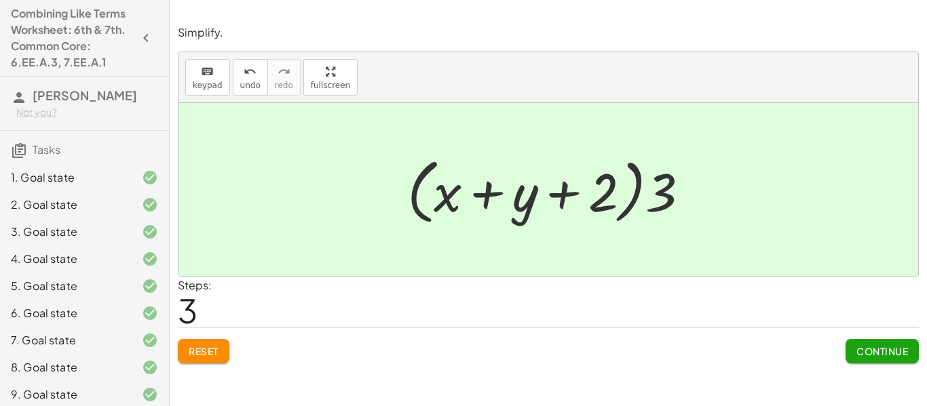
click at [891, 357] on span "Continue" at bounding box center [882, 351] width 52 height 12
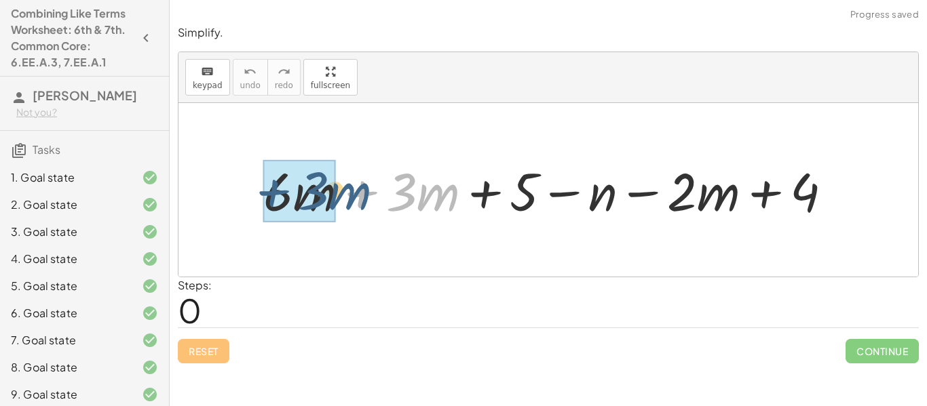
drag, startPoint x: 378, startPoint y: 191, endPoint x: 278, endPoint y: 189, distance: 99.7
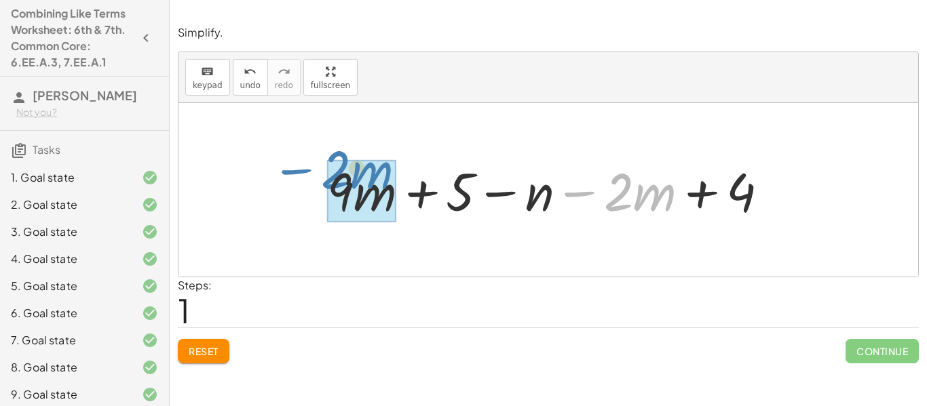
drag, startPoint x: 574, startPoint y: 196, endPoint x: 292, endPoint y: 180, distance: 283.3
click at [292, 180] on div "+ · 6 · m + · 3 · m + 5 − n − · 2 · m + 4 − · 2 · m + · m + 5 − n − · 2 · m + 4…" at bounding box center [547, 190] width 739 height 174
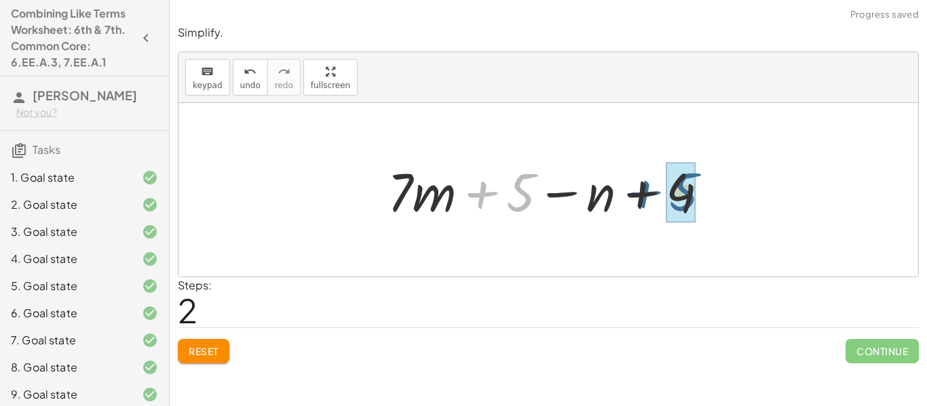
drag, startPoint x: 483, startPoint y: 201, endPoint x: 653, endPoint y: 201, distance: 169.6
click at [653, 201] on div at bounding box center [553, 190] width 345 height 70
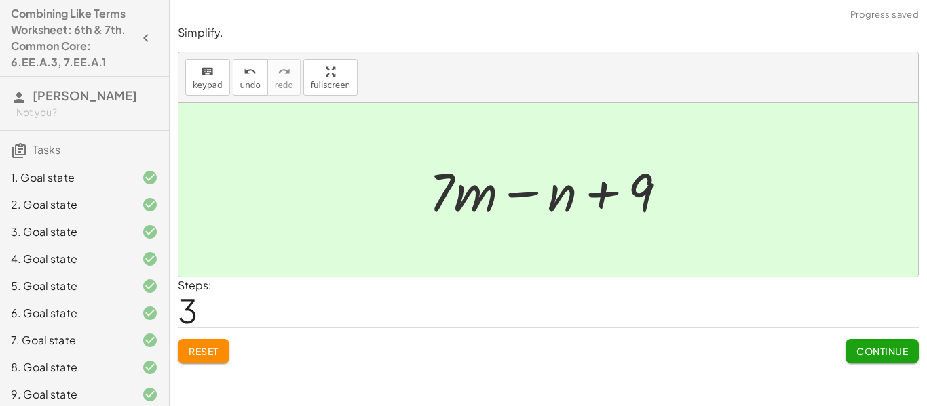
click at [859, 349] on span "Continue" at bounding box center [882, 351] width 52 height 12
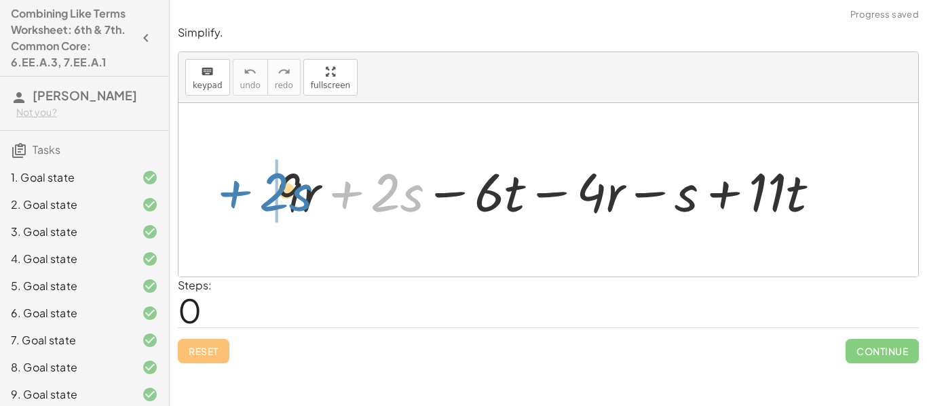
drag, startPoint x: 340, startPoint y: 193, endPoint x: 228, endPoint y: 192, distance: 112.6
click at [228, 192] on div "+ · 2 · s + · 9 · r + · 2 · s − · 6 · t − · 4 · r − s + · 11 · t" at bounding box center [547, 190] width 739 height 174
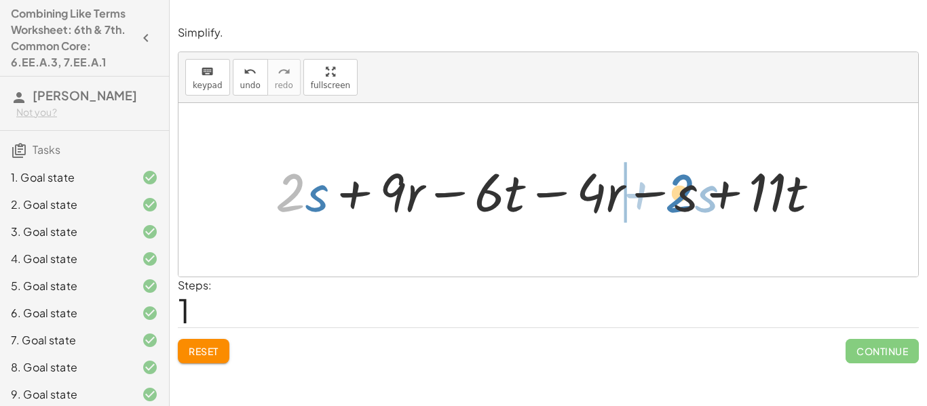
drag, startPoint x: 296, startPoint y: 193, endPoint x: 686, endPoint y: 194, distance: 390.0
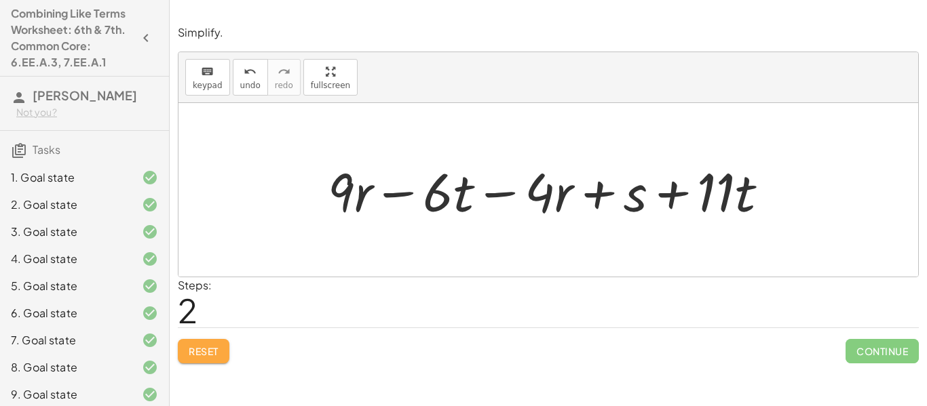
click at [195, 350] on span "Reset" at bounding box center [204, 351] width 30 height 12
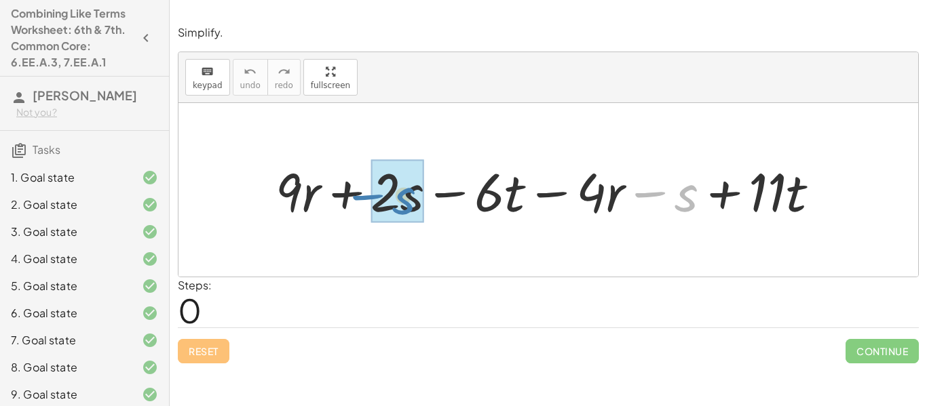
drag, startPoint x: 646, startPoint y: 193, endPoint x: 347, endPoint y: 188, distance: 299.2
click at [347, 188] on div at bounding box center [553, 190] width 568 height 70
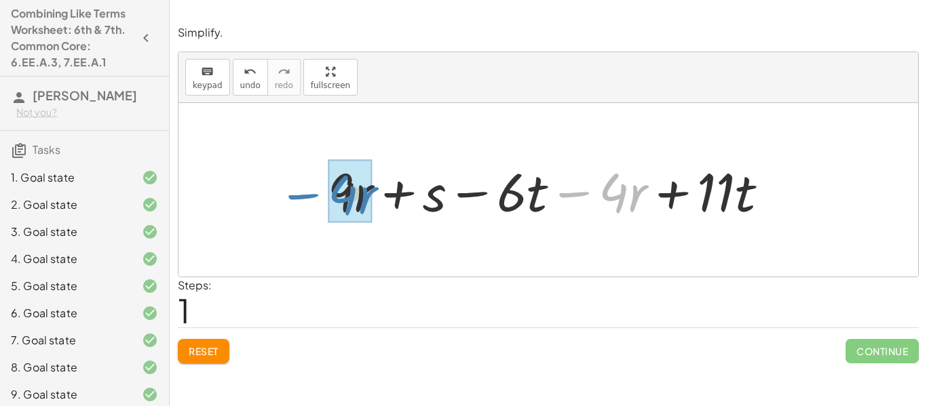
drag, startPoint x: 578, startPoint y: 194, endPoint x: 305, endPoint y: 196, distance: 272.7
click at [305, 196] on div "+ · 9 · r + · 2 · s − · 6 · t − · 4 · r − s + · 11 · t + · 9 · r + · 1 · s − · …" at bounding box center [547, 190] width 739 height 174
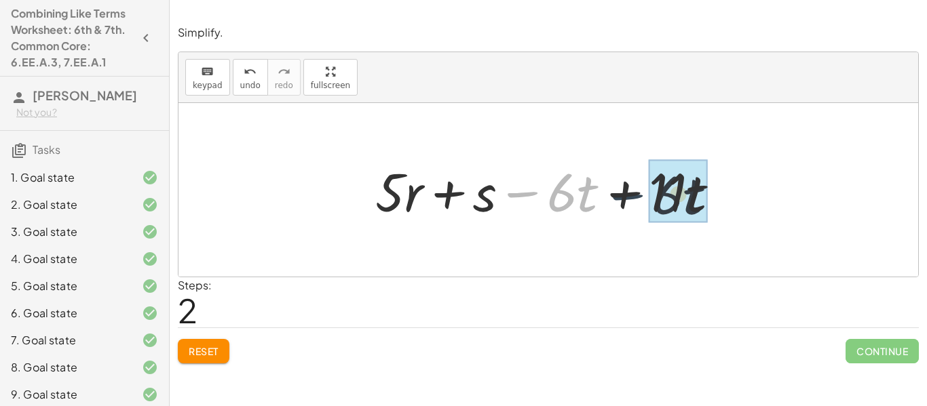
drag, startPoint x: 524, startPoint y: 198, endPoint x: 633, endPoint y: 201, distance: 108.6
click at [633, 201] on div at bounding box center [552, 190] width 369 height 70
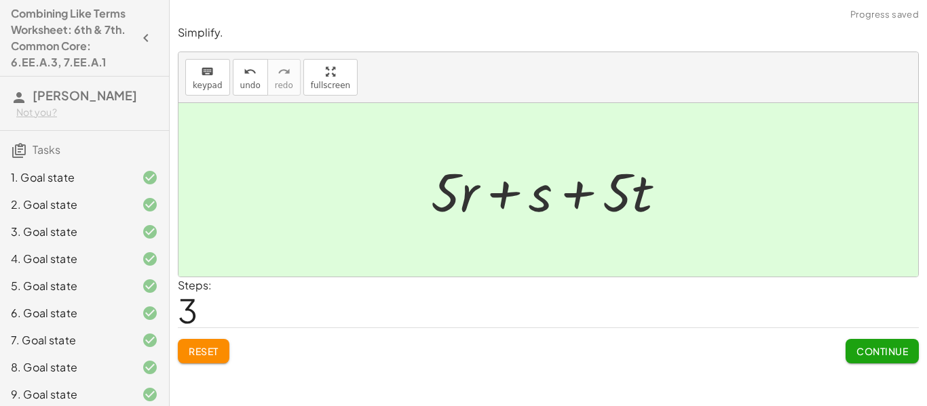
click at [875, 349] on span "Continue" at bounding box center [882, 351] width 52 height 12
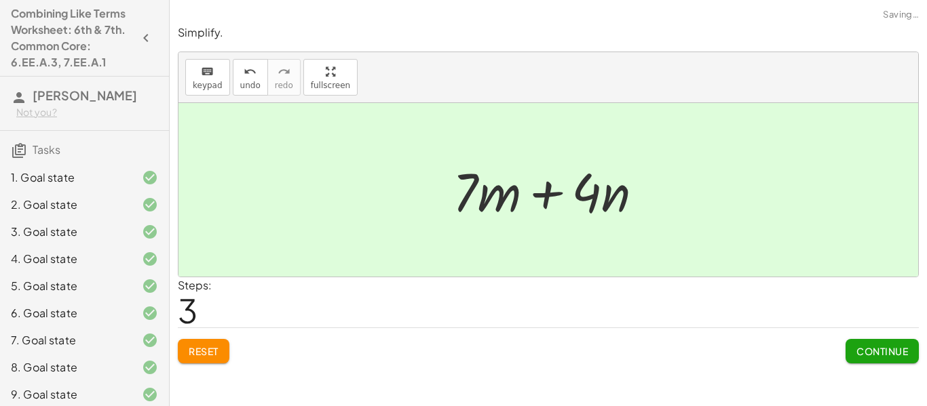
click at [887, 342] on button "Continue" at bounding box center [881, 351] width 73 height 24
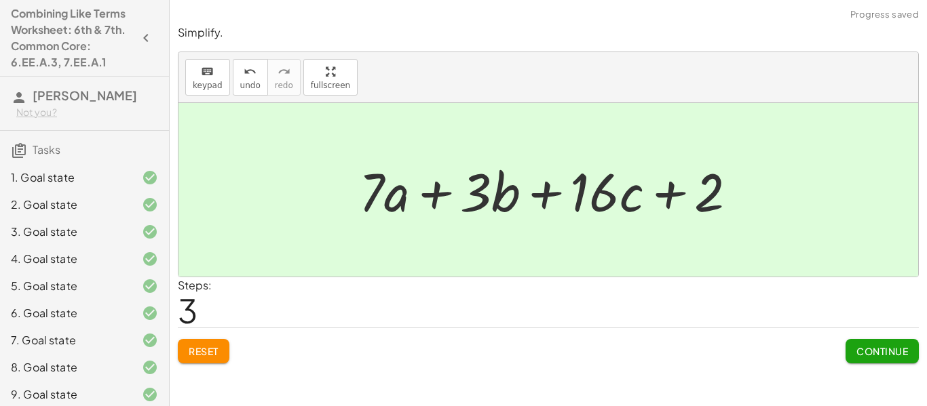
click at [876, 354] on span "Continue" at bounding box center [882, 351] width 52 height 12
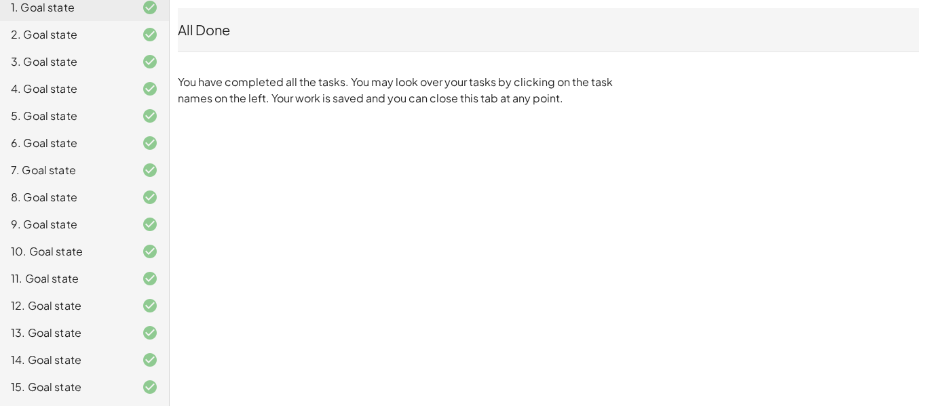
scroll to position [0, 0]
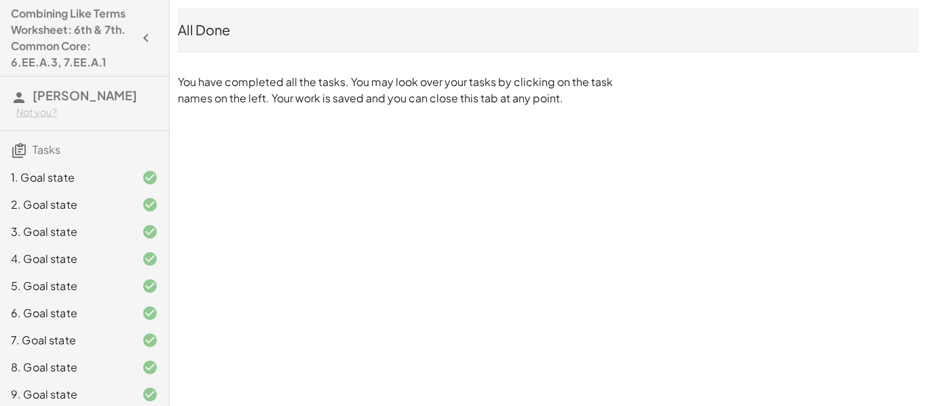
click at [142, 41] on icon "button" at bounding box center [146, 38] width 16 height 16
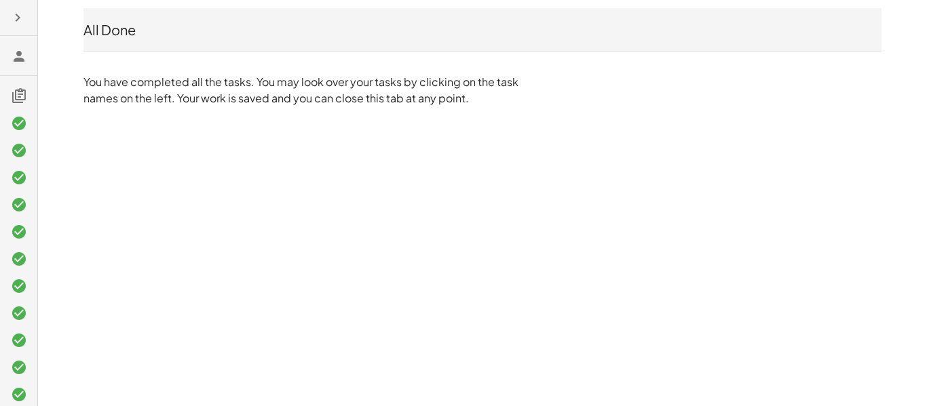
click at [121, 37] on div "All Done" at bounding box center [482, 29] width 798 height 19
click at [15, 11] on icon "button" at bounding box center [17, 17] width 16 height 16
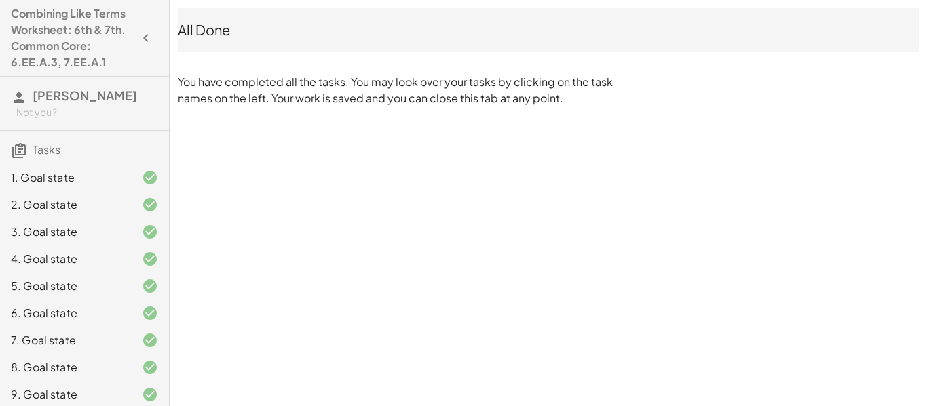
click at [43, 100] on span "[PERSON_NAME]" at bounding box center [85, 95] width 104 height 16
click at [1, 88] on h3 "Yogesh Sathiyamoorthi Not you?" at bounding box center [84, 104] width 169 height 54
click at [326, 46] on div "All Done" at bounding box center [548, 29] width 741 height 43
click at [316, 32] on div "All Done" at bounding box center [548, 29] width 741 height 19
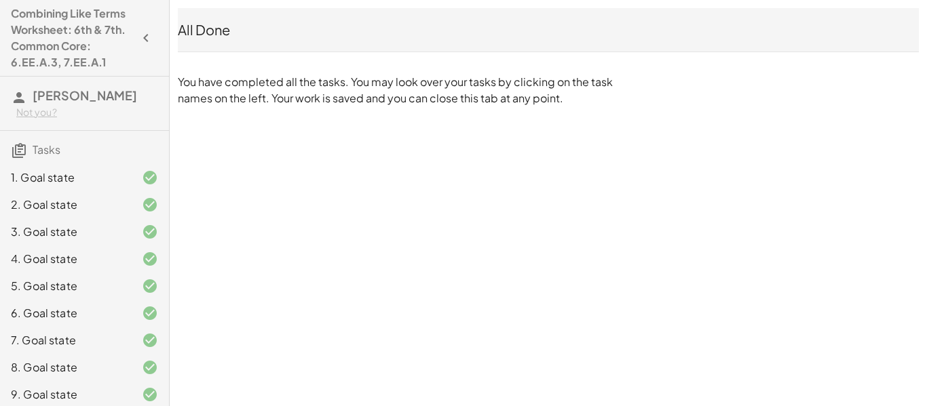
scroll to position [187, 0]
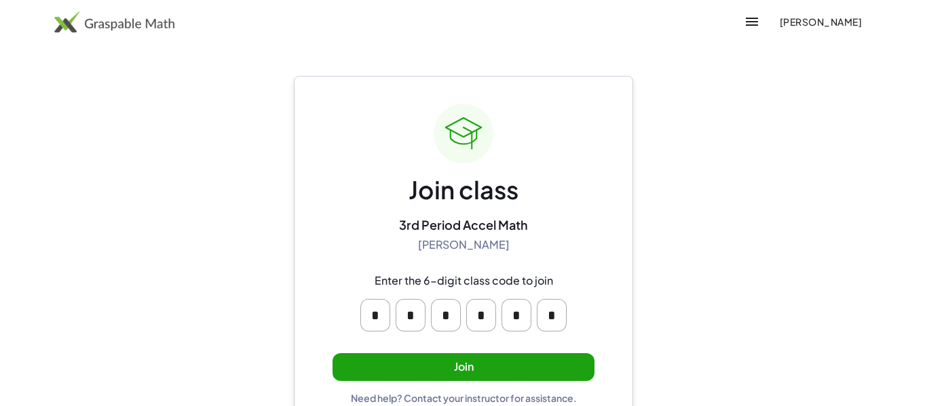
click at [453, 370] on button "Join" at bounding box center [463, 367] width 262 height 28
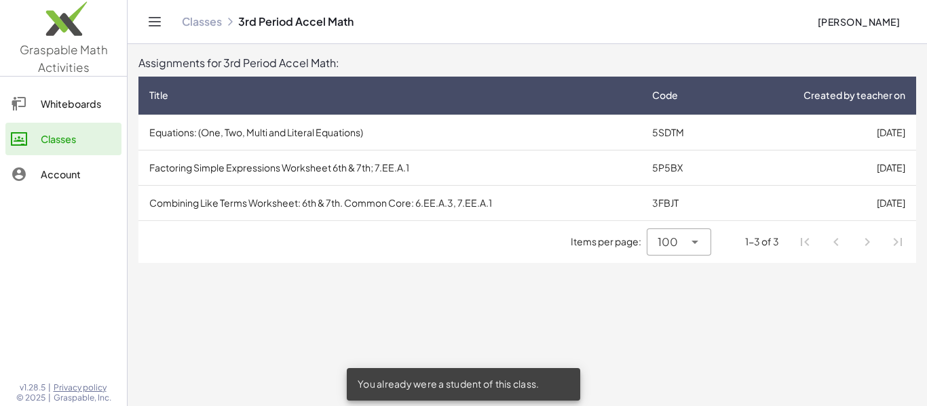
click at [303, 199] on td "Combining Like Terms Worksheet: 6th & 7th. Common Core: 6.EE.A.3, 7.EE.A.1" at bounding box center [389, 202] width 503 height 35
click at [271, 165] on td "Factoring Simple Expressions Worksheet 6th & 7th; 7.EE.A.1" at bounding box center [389, 167] width 503 height 35
click at [296, 165] on td "Factoring Simple Expressions Worksheet 6th & 7th; 7.EE.A.1" at bounding box center [389, 167] width 503 height 35
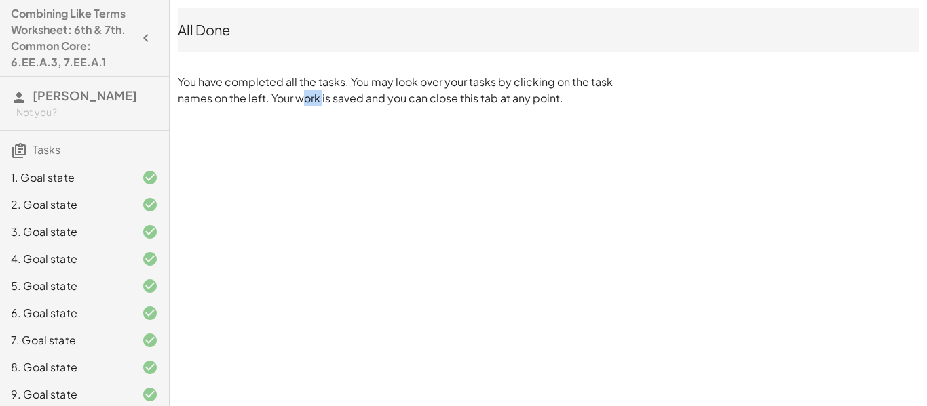
click at [0, 0] on div "Combining Like Terms Worksheet: 6th & 7th. Common Core: 6.EE.A.3, 7.EE.A.1 [PER…" at bounding box center [0, 0] width 0 height 0
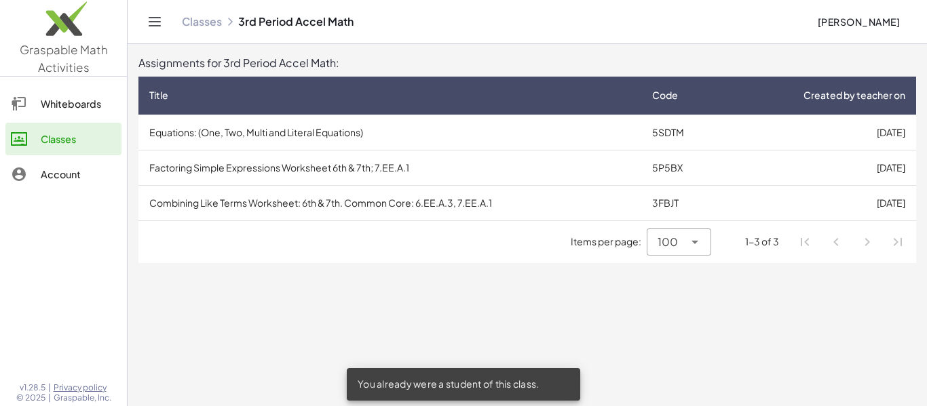
click at [241, 134] on td "Equations: (One, Two, Multi and Literal Equations)" at bounding box center [389, 132] width 503 height 35
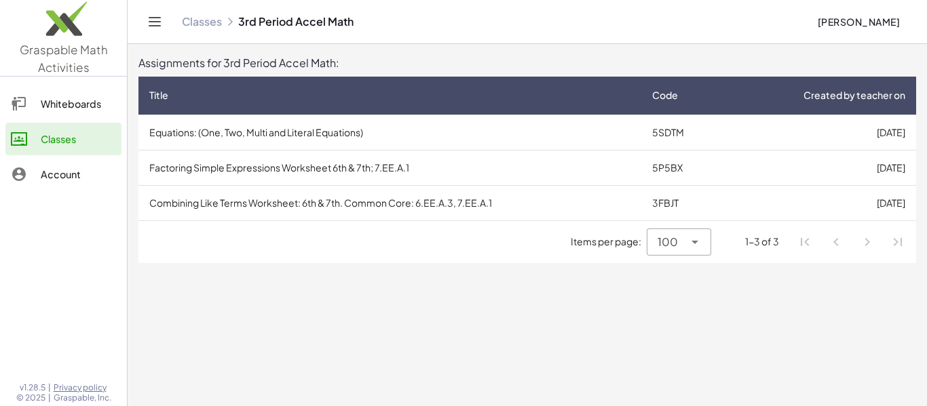
click at [242, 130] on td "Equations: (One, Two, Multi and Literal Equations)" at bounding box center [389, 132] width 503 height 35
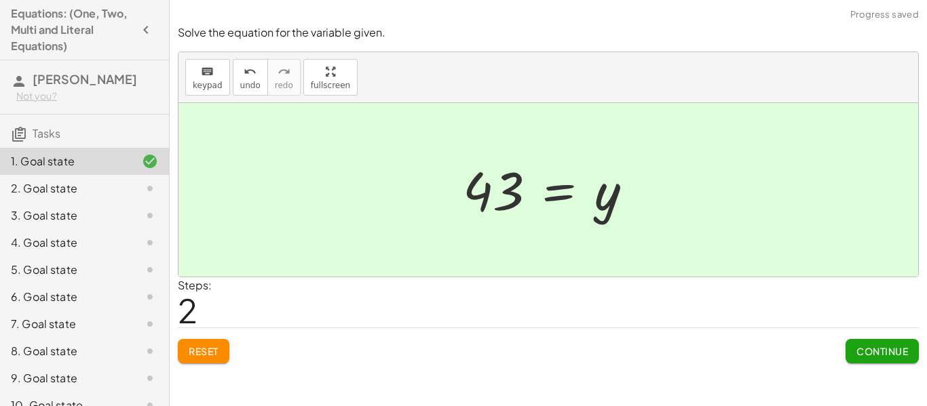
click at [884, 359] on button "Continue" at bounding box center [881, 351] width 73 height 24
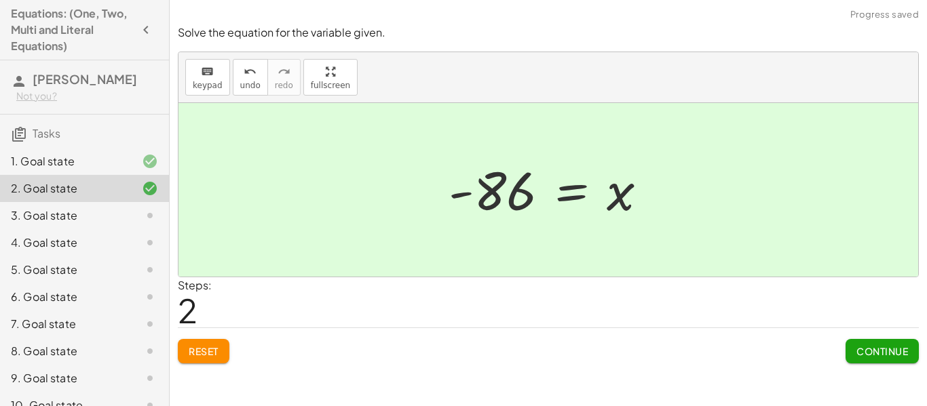
click at [859, 352] on span "Continue" at bounding box center [882, 351] width 52 height 12
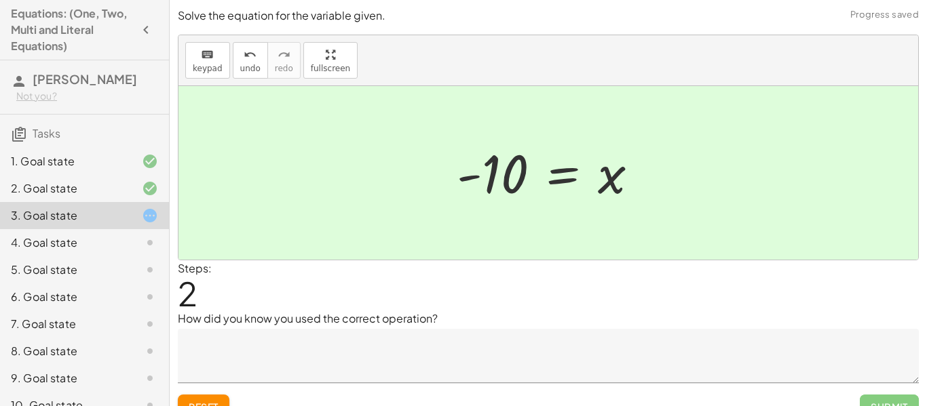
scroll to position [21, 0]
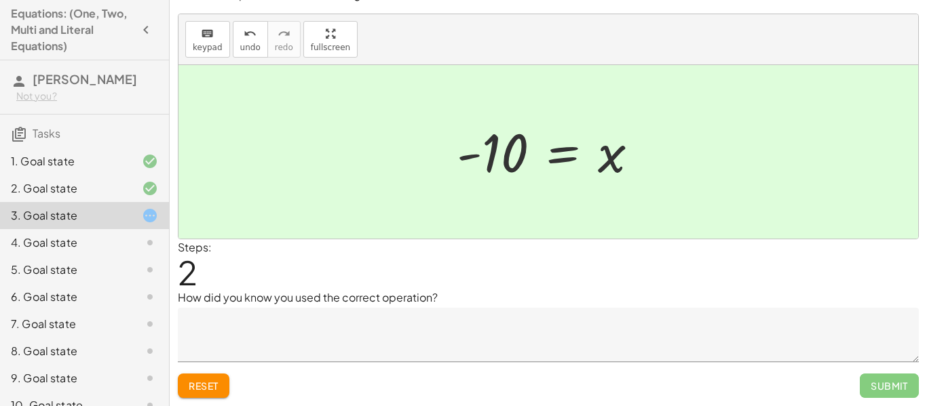
click at [358, 328] on textarea at bounding box center [548, 335] width 741 height 54
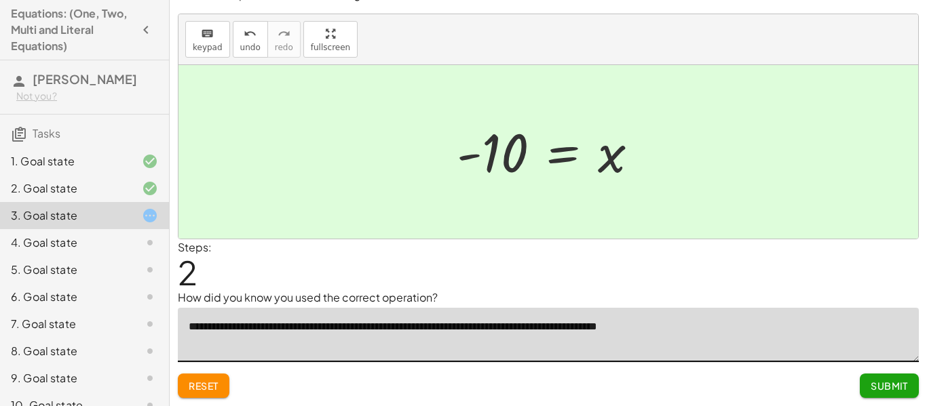
type textarea "**********"
click at [813, 387] on div "Reset Submit" at bounding box center [548, 380] width 741 height 36
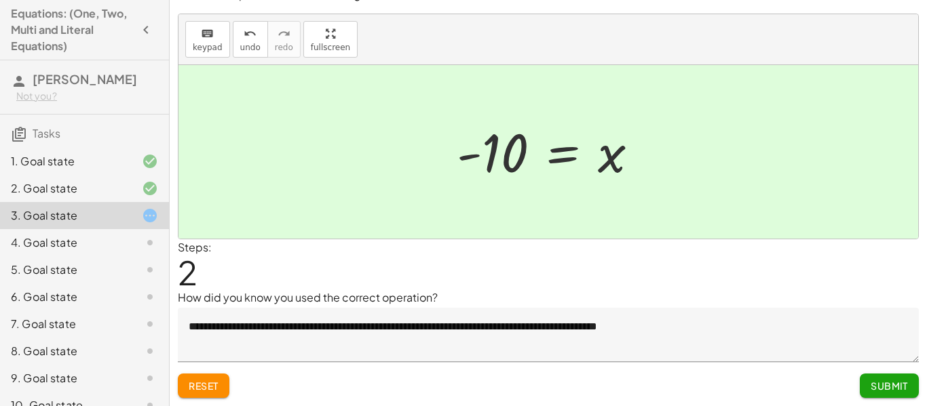
click at [880, 397] on button "Submit" at bounding box center [888, 386] width 59 height 24
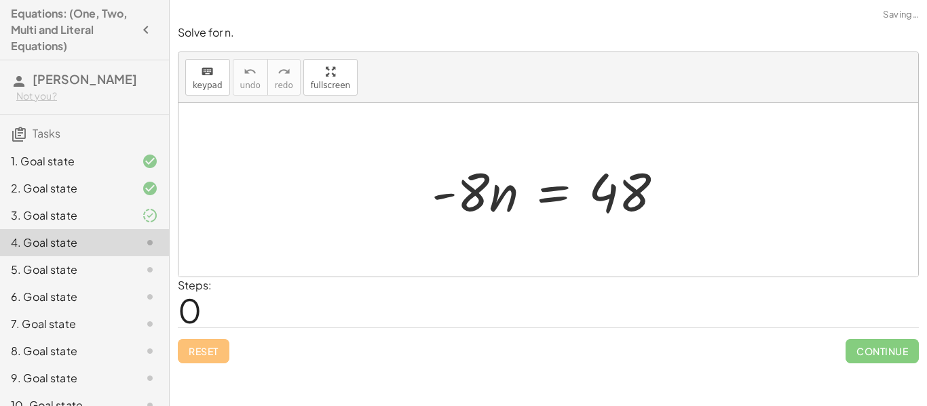
scroll to position [0, 0]
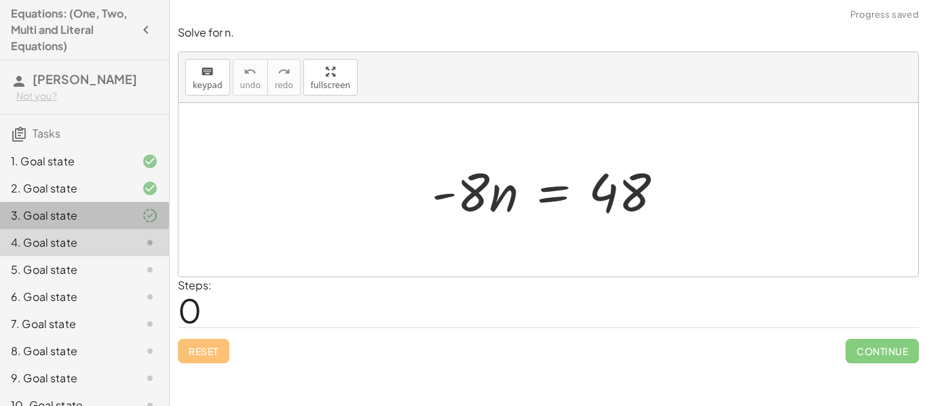
click at [138, 224] on div at bounding box center [139, 216] width 38 height 16
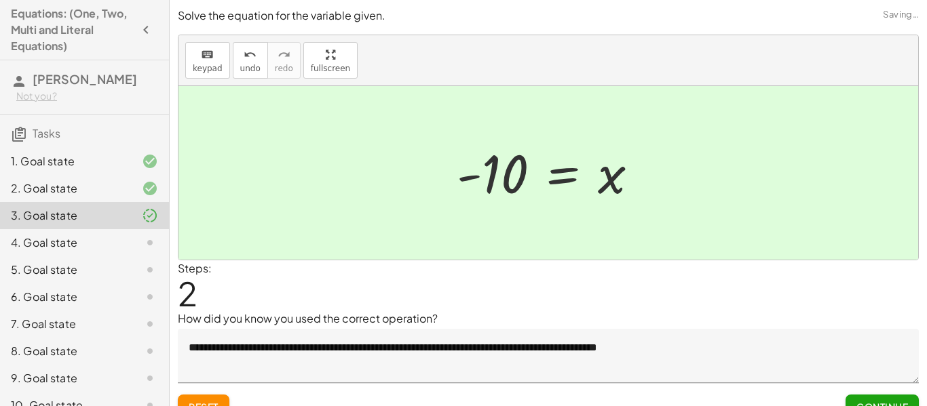
scroll to position [21, 0]
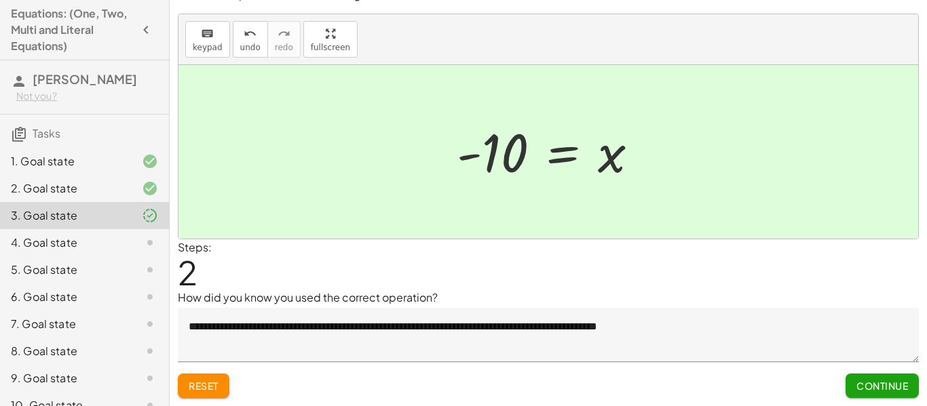
click at [850, 385] on button "Continue" at bounding box center [881, 386] width 73 height 24
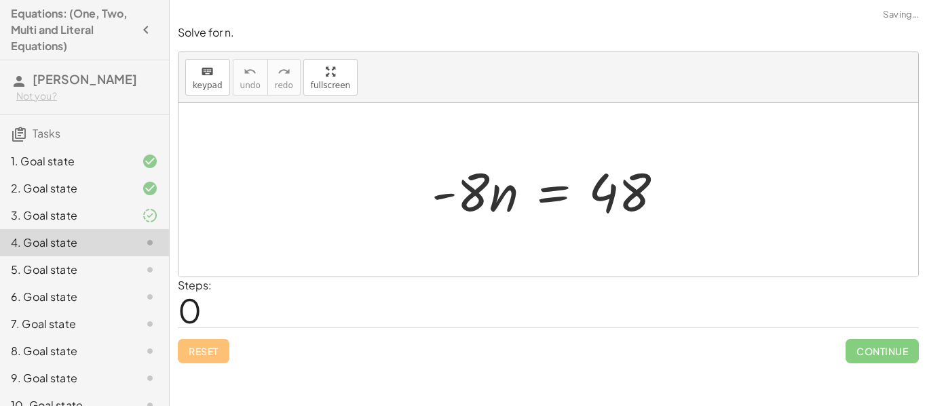
scroll to position [0, 0]
drag, startPoint x: 471, startPoint y: 198, endPoint x: 609, endPoint y: 233, distance: 142.1
click at [609, 233] on div "· - 8 · - 8 · n = 48" at bounding box center [547, 190] width 739 height 174
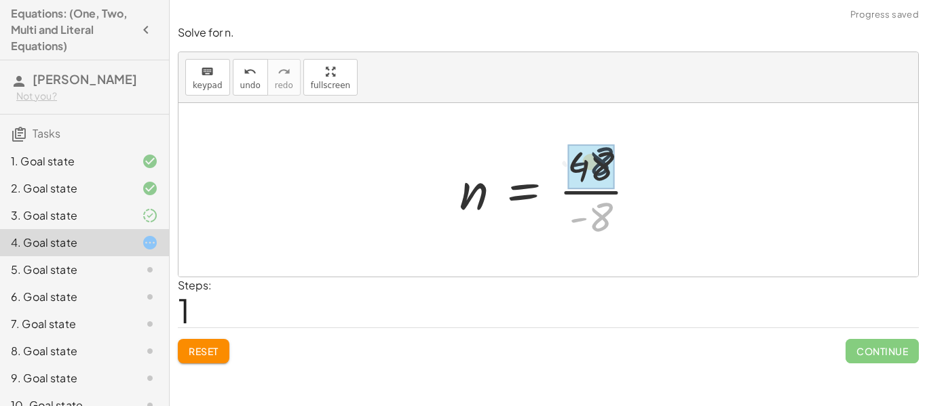
drag, startPoint x: 595, startPoint y: 219, endPoint x: 595, endPoint y: 163, distance: 56.3
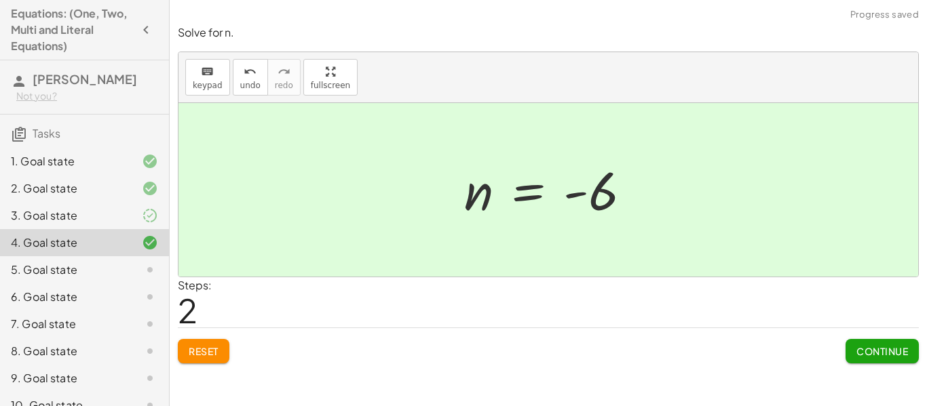
click at [871, 359] on button "Continue" at bounding box center [881, 351] width 73 height 24
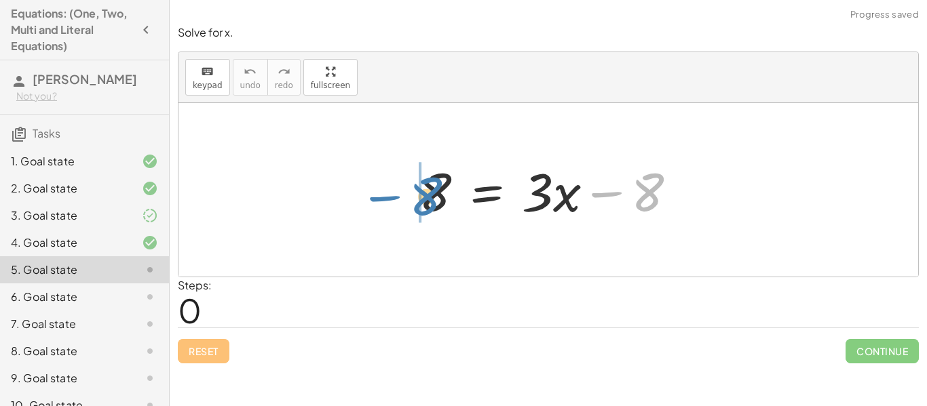
drag, startPoint x: 596, startPoint y: 195, endPoint x: 374, endPoint y: 198, distance: 221.1
click at [374, 198] on div "− 8 8 = + · 3 · x − 8" at bounding box center [547, 190] width 739 height 174
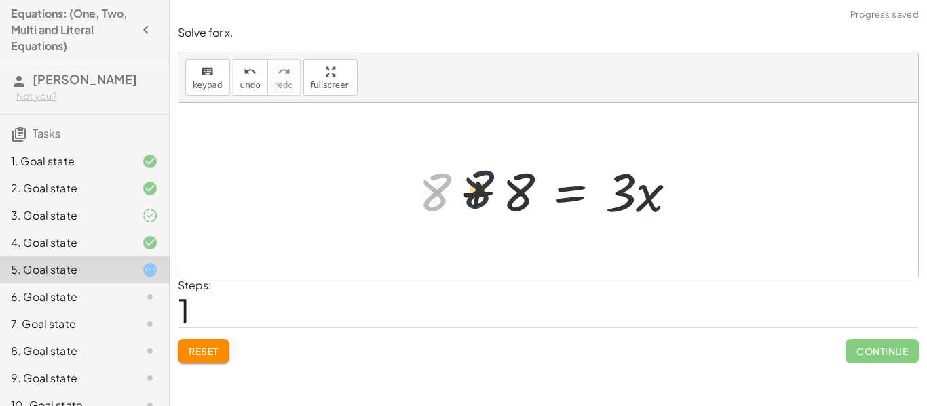
drag, startPoint x: 433, startPoint y: 197, endPoint x: 490, endPoint y: 192, distance: 57.8
click at [490, 192] on div at bounding box center [553, 190] width 283 height 70
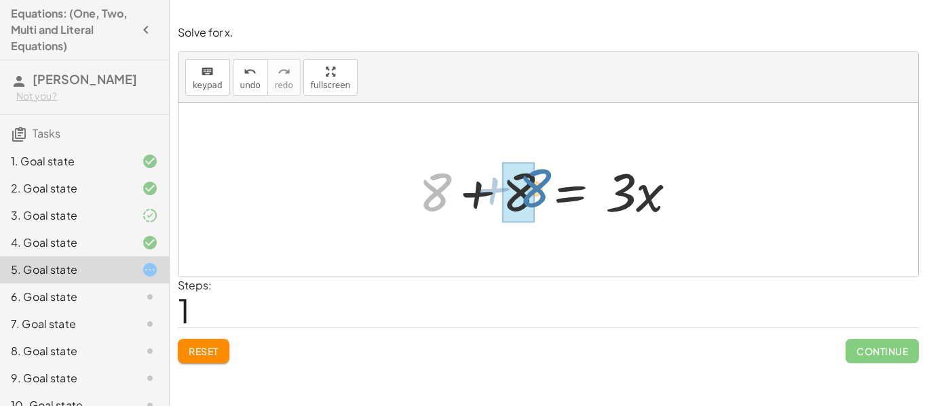
drag, startPoint x: 447, startPoint y: 196, endPoint x: 535, endPoint y: 196, distance: 88.2
click at [535, 196] on div at bounding box center [553, 190] width 283 height 70
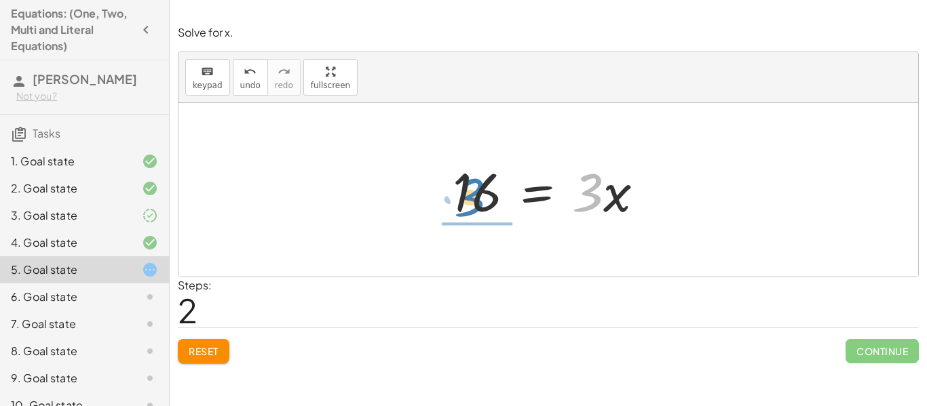
drag, startPoint x: 595, startPoint y: 205, endPoint x: 486, endPoint y: 226, distance: 110.5
click at [486, 226] on div "8 = + · 3 · x − 8 + 8 + 8 = · 3 · x · 3 = · 3 · x 16" at bounding box center [548, 190] width 233 height 77
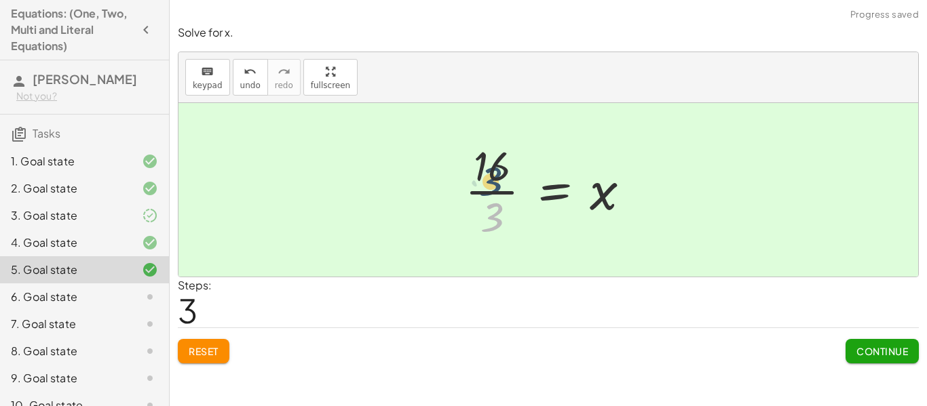
drag, startPoint x: 493, startPoint y: 213, endPoint x: 492, endPoint y: 171, distance: 42.1
click at [492, 171] on div at bounding box center [553, 190] width 190 height 104
click at [860, 354] on span "Continue" at bounding box center [882, 351] width 52 height 12
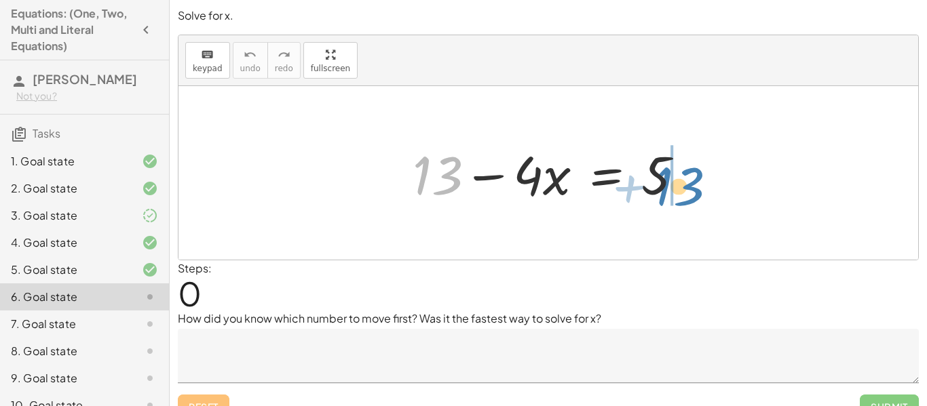
drag, startPoint x: 440, startPoint y: 189, endPoint x: 682, endPoint y: 199, distance: 242.4
click at [682, 199] on div at bounding box center [553, 173] width 295 height 70
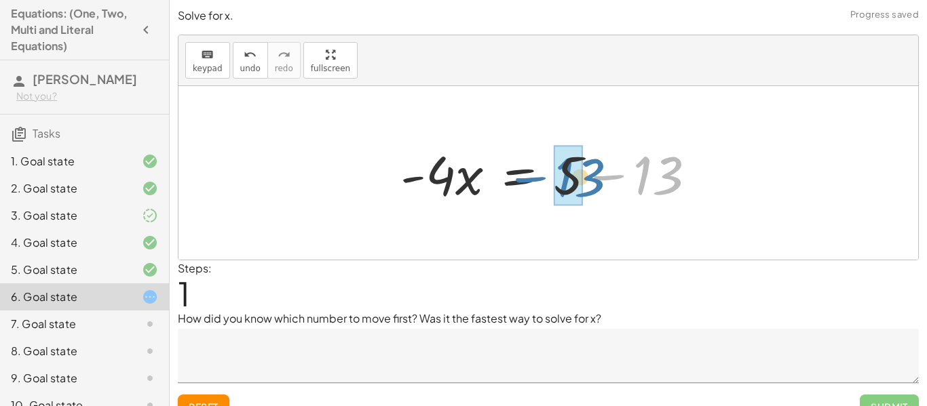
drag, startPoint x: 663, startPoint y: 187, endPoint x: 583, endPoint y: 187, distance: 80.7
click at [583, 187] on div at bounding box center [553, 173] width 320 height 70
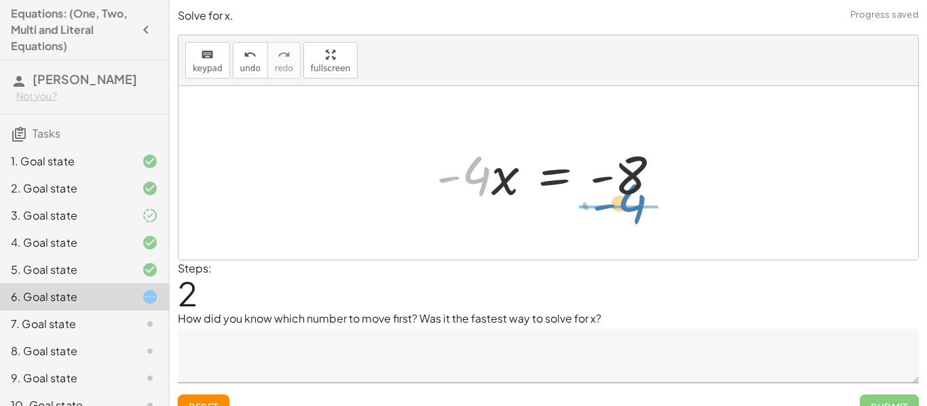
drag, startPoint x: 482, startPoint y: 183, endPoint x: 638, endPoint y: 210, distance: 158.3
click at [638, 210] on div "+ 13 − · 4 · x = 5 · - 4 · x = + 5 − 13 · - 4 · 4 · x = - - 8" at bounding box center [548, 173] width 265 height 77
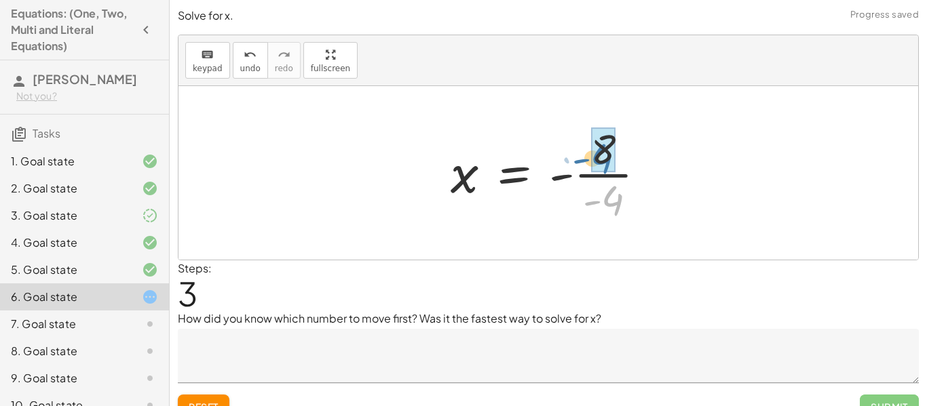
drag, startPoint x: 618, startPoint y: 206, endPoint x: 607, endPoint y: 163, distance: 43.4
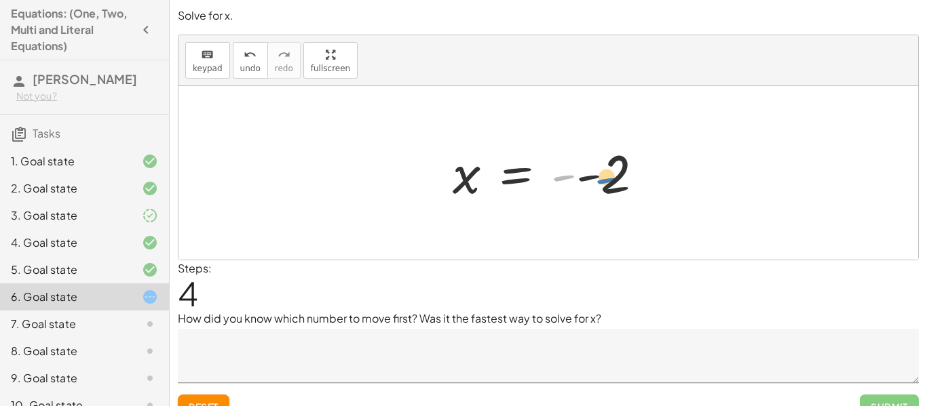
drag, startPoint x: 569, startPoint y: 178, endPoint x: 613, endPoint y: 180, distance: 44.2
click at [613, 180] on div at bounding box center [553, 173] width 215 height 67
drag, startPoint x: 560, startPoint y: 182, endPoint x: 585, endPoint y: 178, distance: 26.1
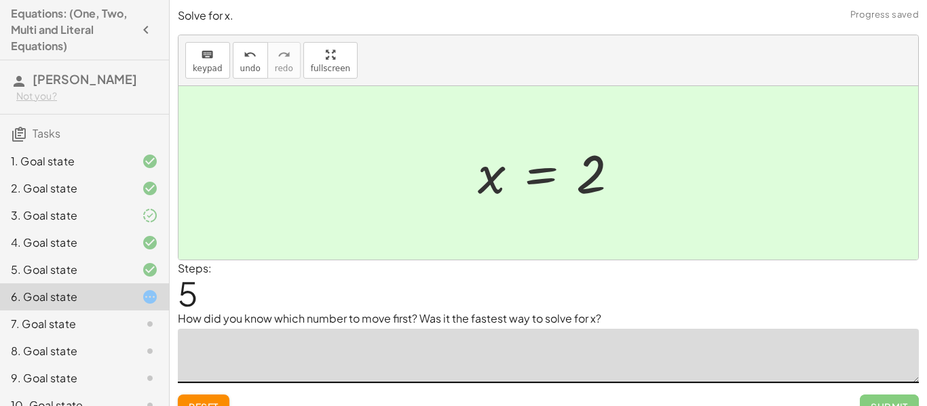
click at [437, 334] on textarea at bounding box center [548, 356] width 741 height 54
click at [204, 397] on button "Reset" at bounding box center [204, 407] width 52 height 24
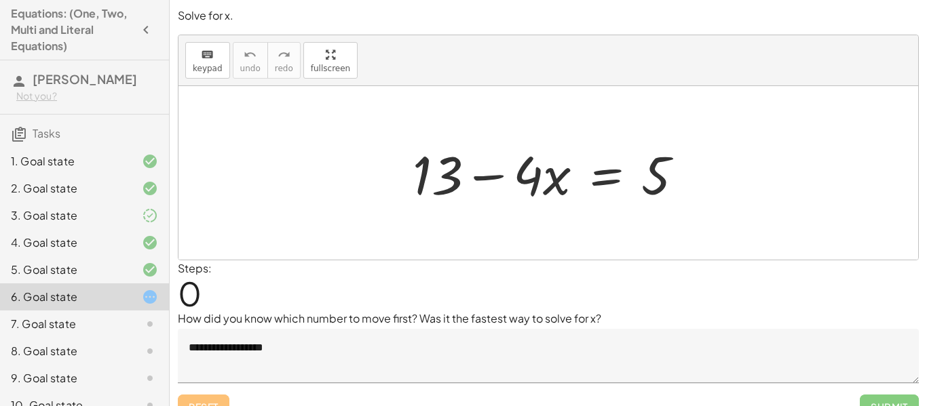
click at [412, 339] on textarea "**********" at bounding box center [548, 356] width 741 height 54
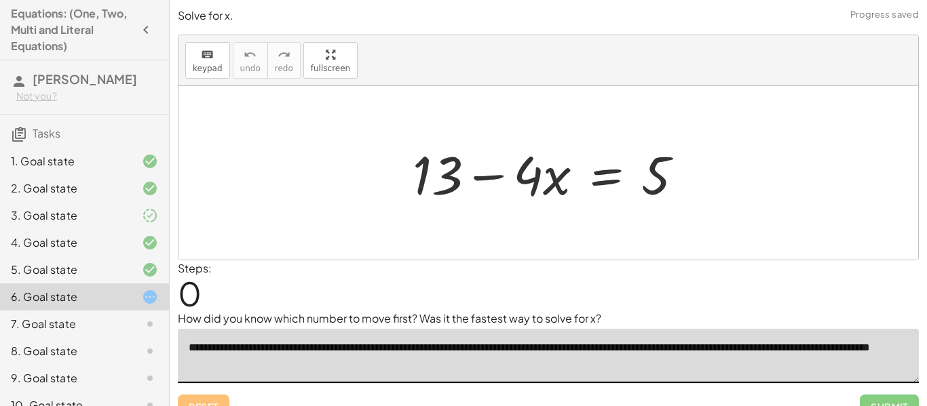
click at [859, 352] on textarea "**********" at bounding box center [548, 356] width 741 height 54
type textarea "**********"
click at [741, 285] on div "Steps: 0" at bounding box center [548, 285] width 741 height 50
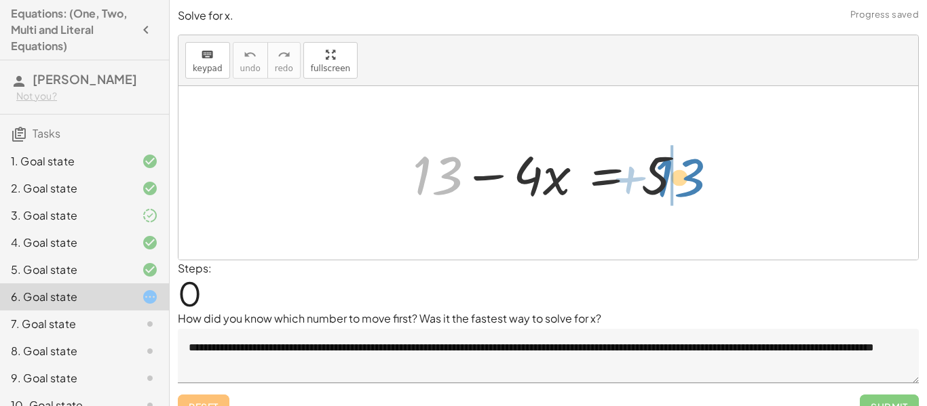
drag, startPoint x: 440, startPoint y: 180, endPoint x: 689, endPoint y: 182, distance: 249.6
click at [689, 182] on div at bounding box center [553, 173] width 295 height 70
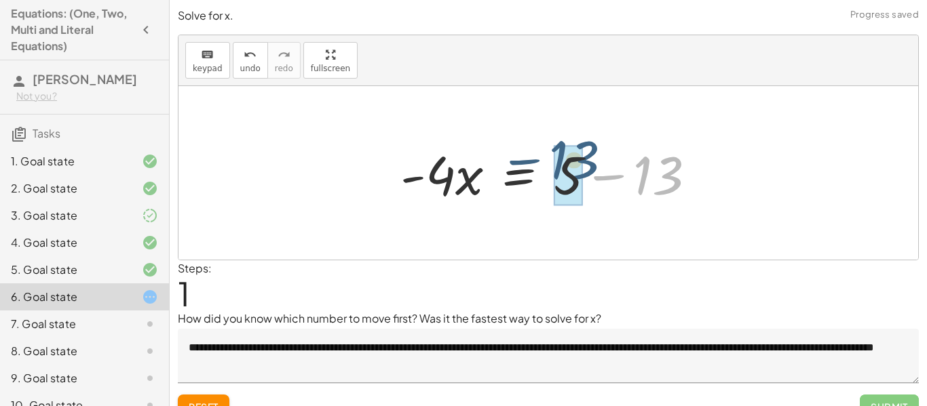
drag, startPoint x: 670, startPoint y: 187, endPoint x: 586, endPoint y: 176, distance: 84.8
click at [586, 176] on div at bounding box center [553, 173] width 320 height 70
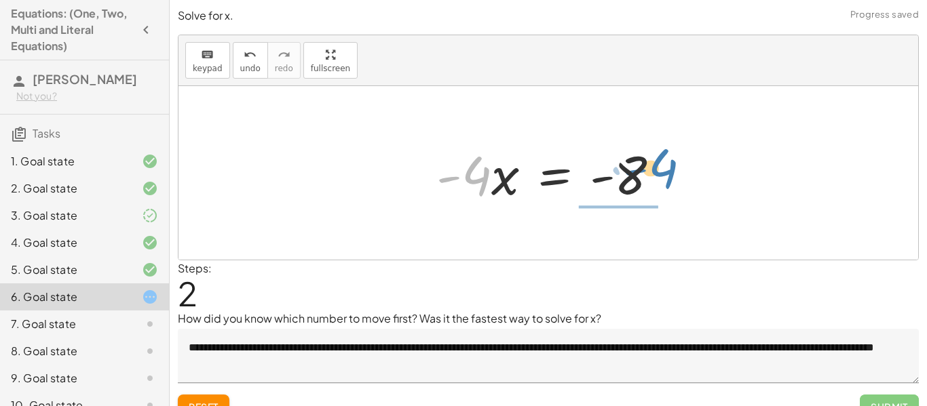
drag, startPoint x: 475, startPoint y: 174, endPoint x: 661, endPoint y: 167, distance: 186.7
click at [661, 167] on div at bounding box center [553, 173] width 248 height 70
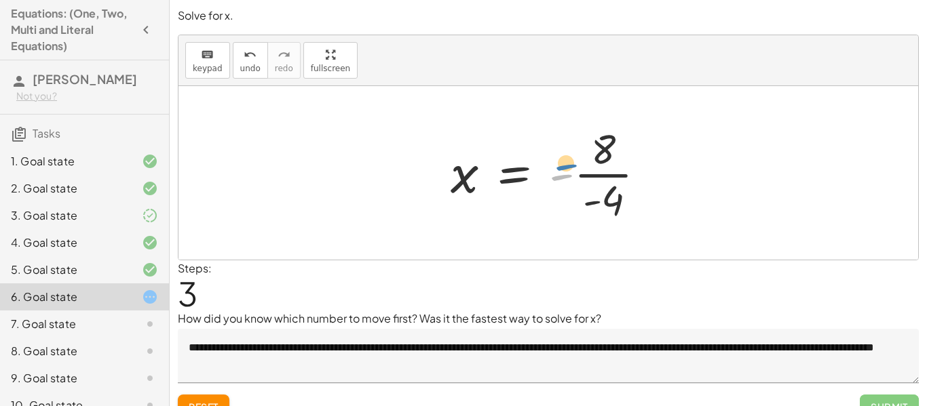
drag, startPoint x: 569, startPoint y: 178, endPoint x: 573, endPoint y: 168, distance: 10.3
click at [573, 168] on div at bounding box center [553, 173] width 219 height 104
drag, startPoint x: 612, startPoint y: 200, endPoint x: 600, endPoint y: 144, distance: 56.8
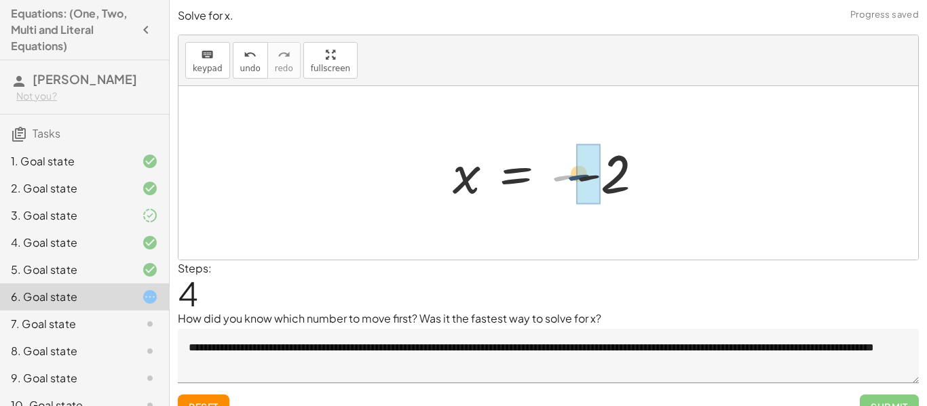
drag, startPoint x: 570, startPoint y: 179, endPoint x: 589, endPoint y: 179, distance: 18.3
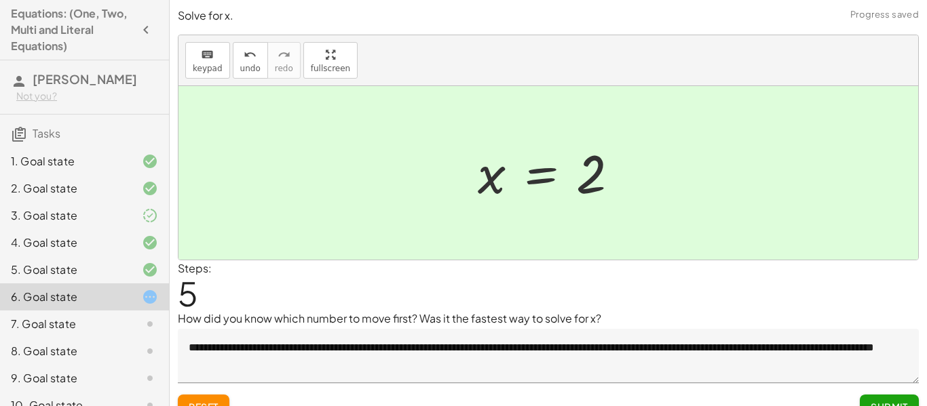
scroll to position [21, 0]
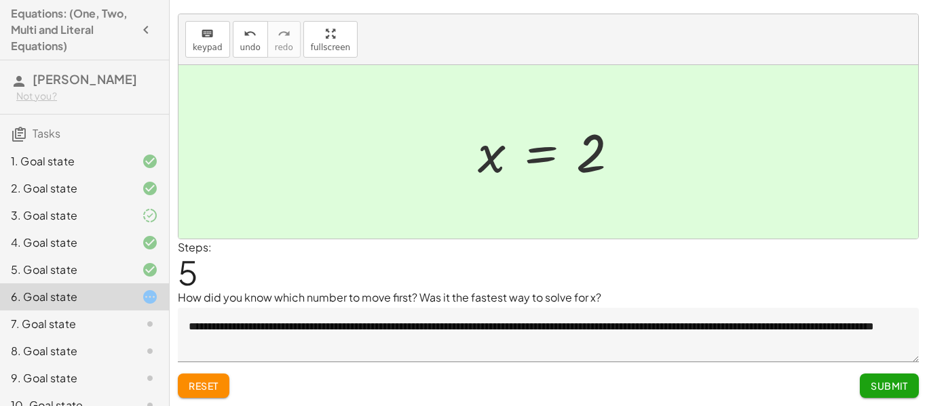
click at [873, 383] on span "Submit" at bounding box center [888, 386] width 37 height 12
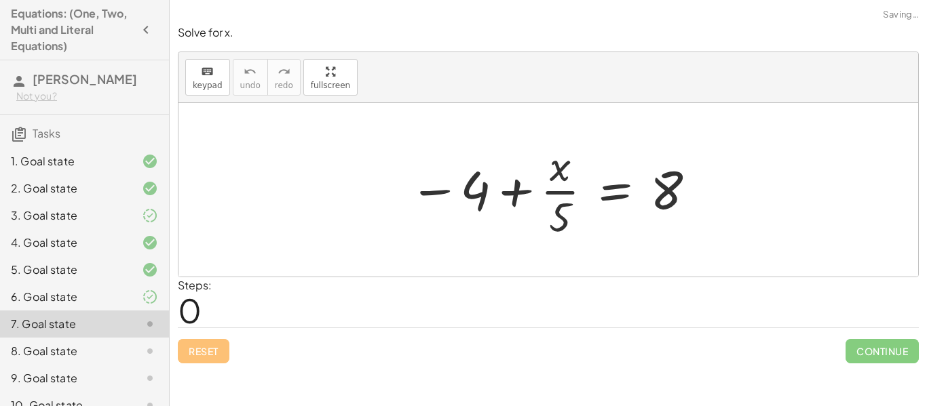
scroll to position [0, 0]
click at [558, 200] on div at bounding box center [553, 190] width 302 height 104
drag, startPoint x: 474, startPoint y: 192, endPoint x: 731, endPoint y: 188, distance: 257.1
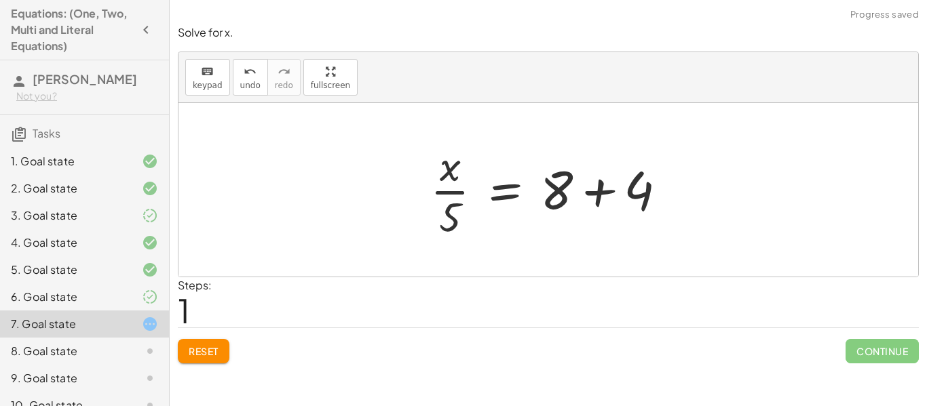
click at [757, 189] on div at bounding box center [547, 190] width 739 height 174
drag, startPoint x: 554, startPoint y: 191, endPoint x: 631, endPoint y: 195, distance: 77.4
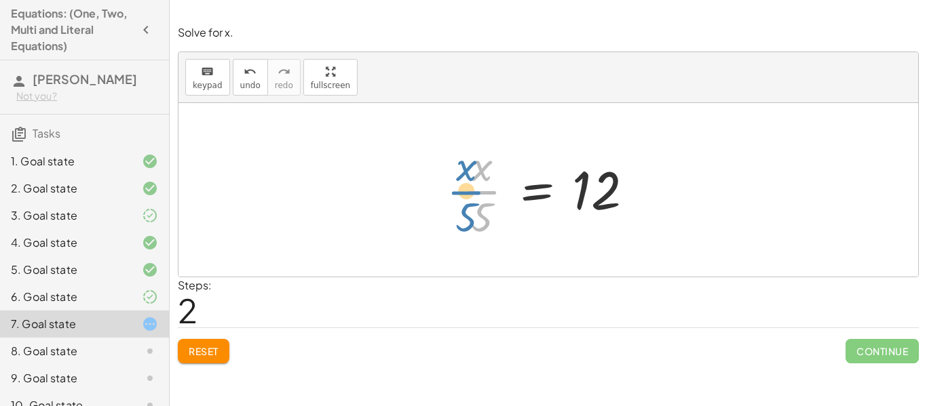
drag, startPoint x: 484, startPoint y: 195, endPoint x: 475, endPoint y: 197, distance: 9.7
click at [475, 197] on div at bounding box center [553, 190] width 196 height 104
drag, startPoint x: 479, startPoint y: 208, endPoint x: 644, endPoint y: 165, distance: 170.4
click at [644, 165] on div at bounding box center [553, 190] width 196 height 104
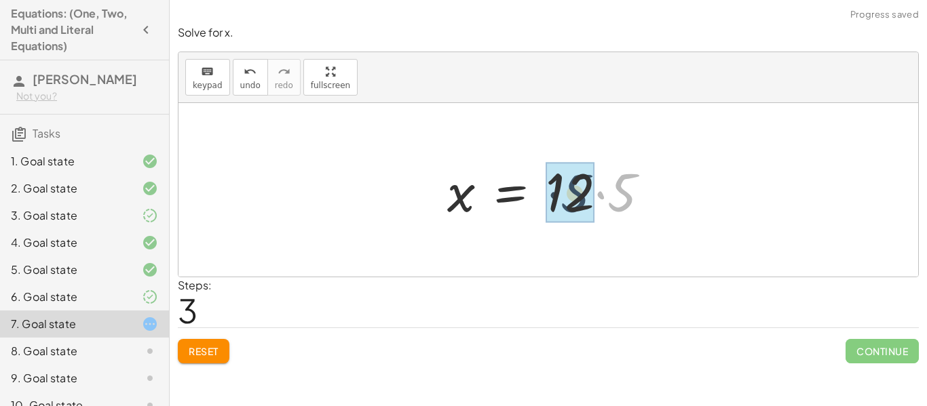
drag, startPoint x: 621, startPoint y: 199, endPoint x: 573, endPoint y: 200, distance: 48.2
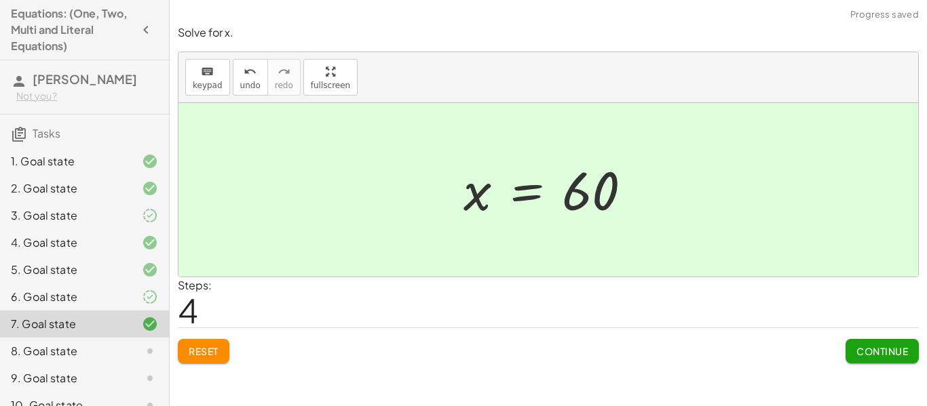
click at [899, 360] on button "Continue" at bounding box center [881, 351] width 73 height 24
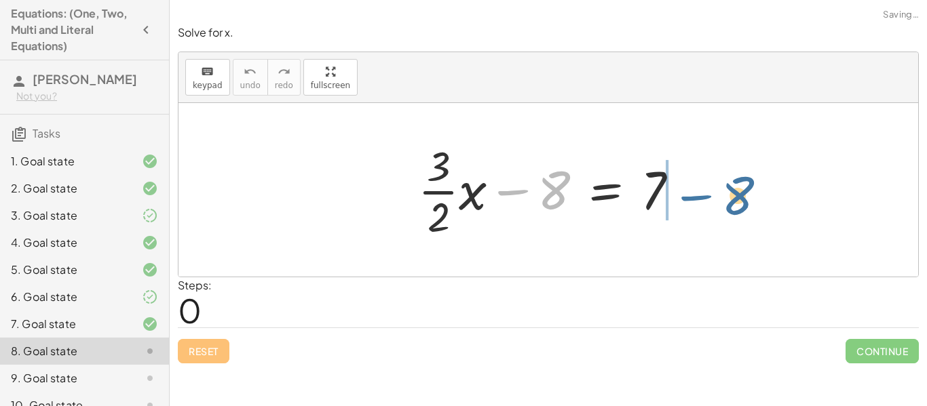
drag, startPoint x: 504, startPoint y: 191, endPoint x: 665, endPoint y: 191, distance: 161.4
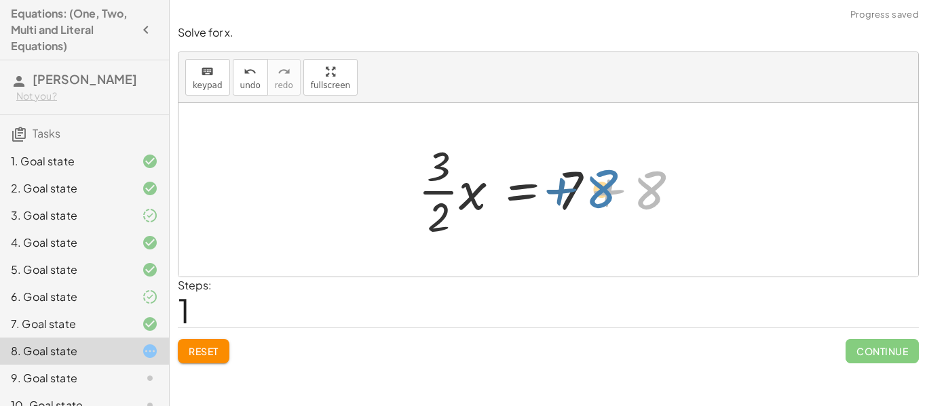
drag, startPoint x: 663, startPoint y: 191, endPoint x: 614, endPoint y: 191, distance: 48.8
click at [614, 191] on div at bounding box center [553, 190] width 285 height 104
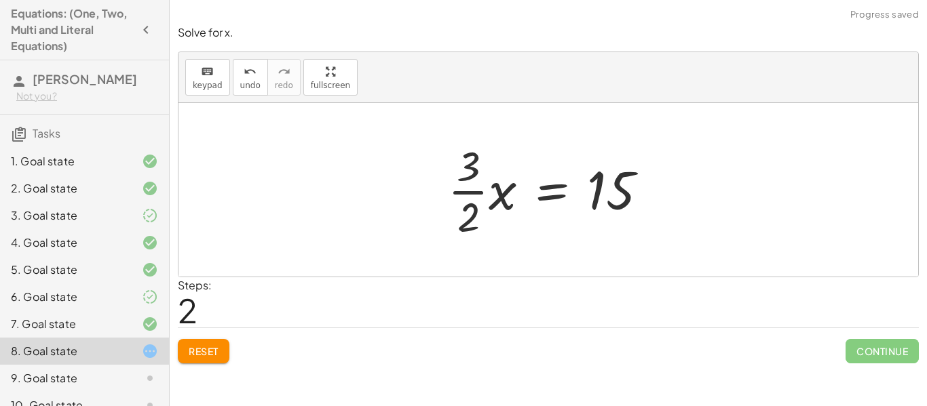
click at [684, 189] on div at bounding box center [547, 190] width 739 height 174
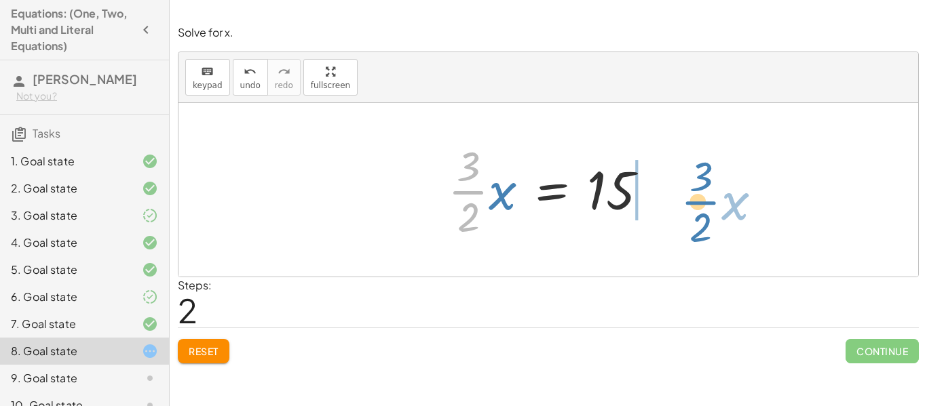
drag, startPoint x: 469, startPoint y: 191, endPoint x: 716, endPoint y: 190, distance: 246.2
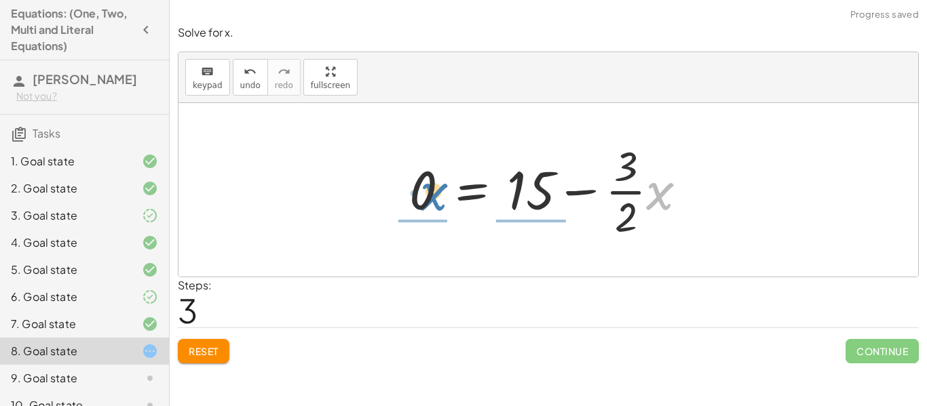
drag, startPoint x: 662, startPoint y: 199, endPoint x: 433, endPoint y: 196, distance: 229.3
click at [433, 196] on div at bounding box center [553, 190] width 303 height 104
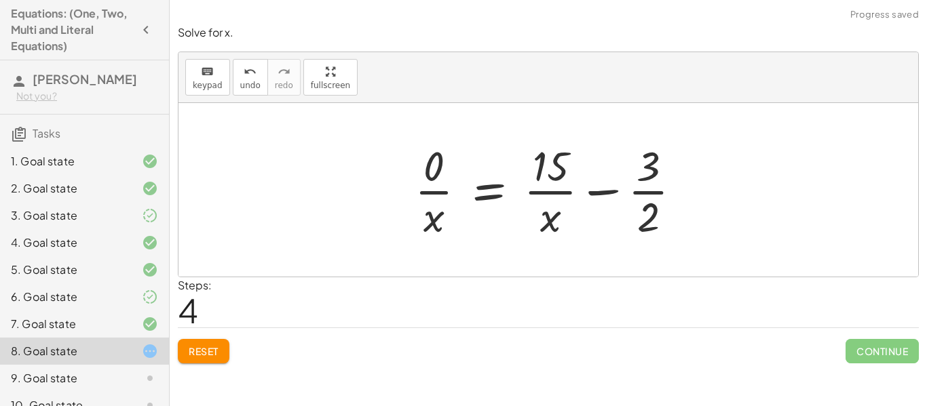
click at [220, 342] on button "Reset" at bounding box center [204, 351] width 52 height 24
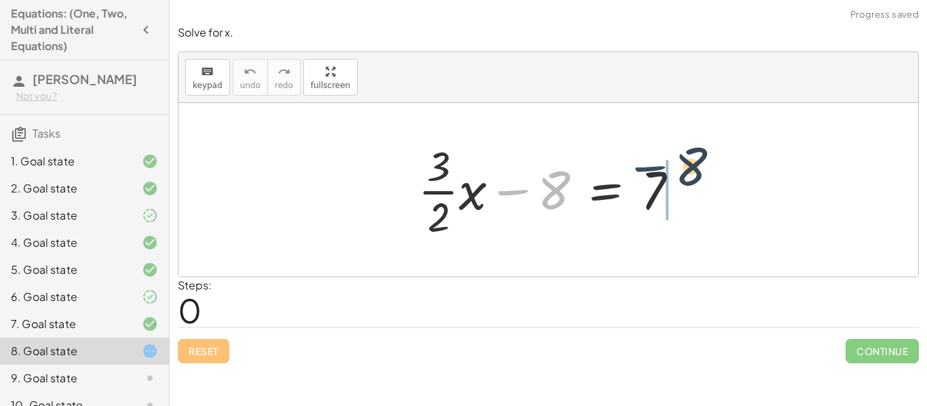
drag, startPoint x: 502, startPoint y: 188, endPoint x: 640, endPoint y: 170, distance: 139.6
click at [640, 170] on div at bounding box center [553, 190] width 285 height 104
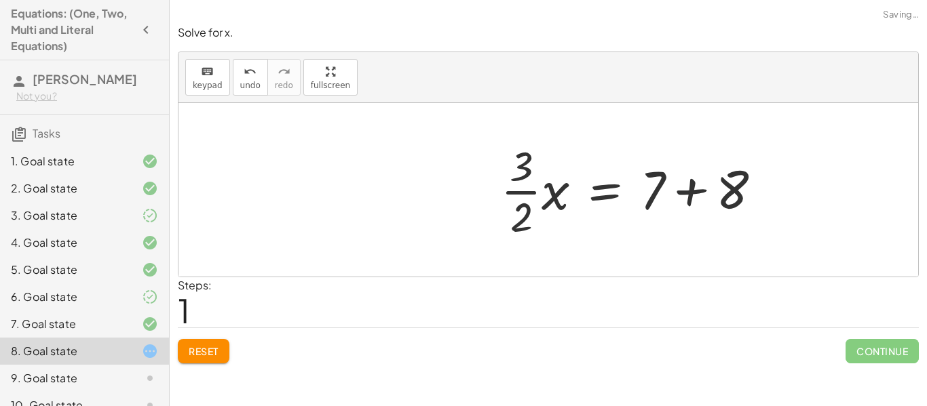
click at [642, 165] on div at bounding box center [636, 190] width 285 height 104
click at [636, 147] on div at bounding box center [636, 190] width 285 height 104
click at [695, 195] on div at bounding box center [636, 190] width 285 height 104
click at [695, 195] on div at bounding box center [606, 190] width 225 height 104
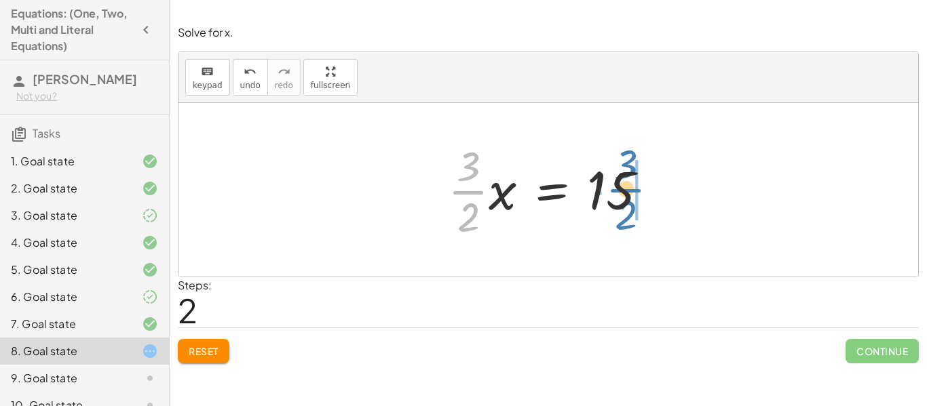
drag, startPoint x: 469, startPoint y: 193, endPoint x: 630, endPoint y: 189, distance: 161.5
click at [630, 189] on div at bounding box center [553, 190] width 225 height 104
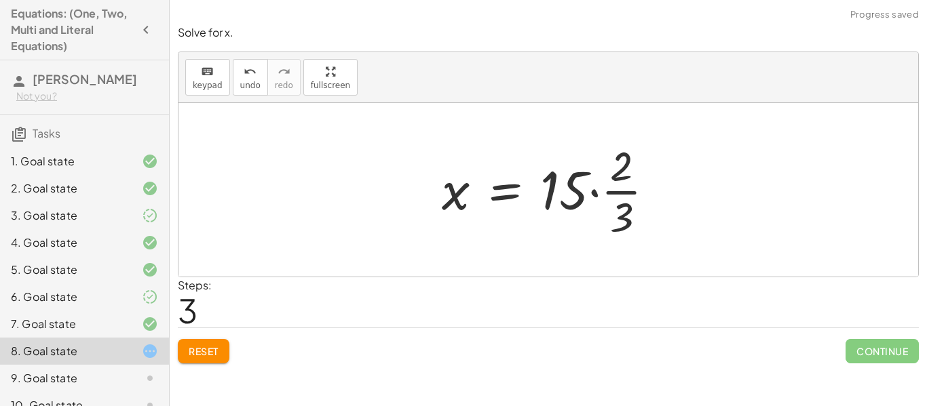
click at [591, 194] on div at bounding box center [553, 190] width 237 height 104
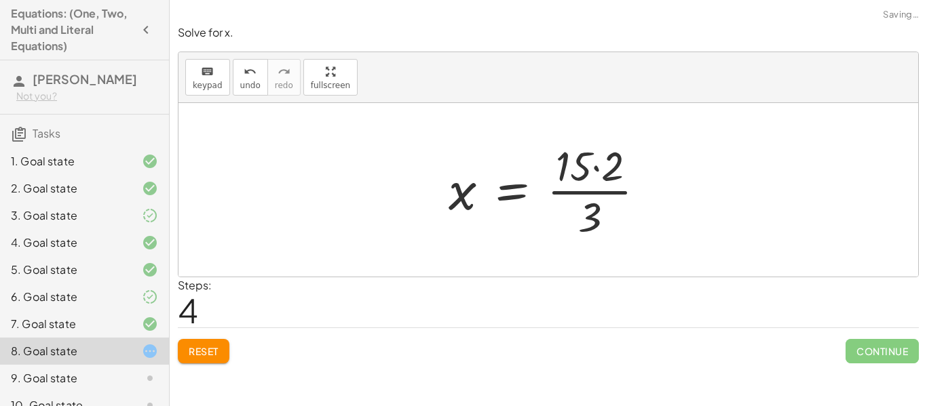
click at [590, 194] on div at bounding box center [552, 190] width 221 height 104
click at [597, 171] on div at bounding box center [552, 190] width 221 height 104
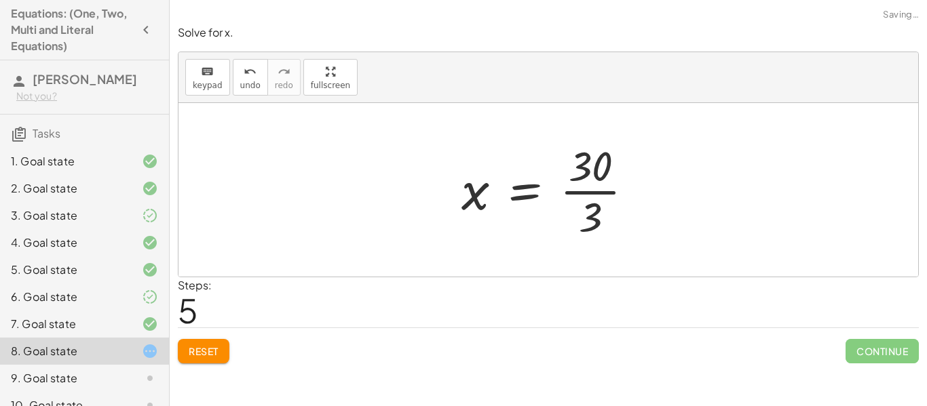
click at [585, 178] on div at bounding box center [552, 190] width 197 height 104
click at [587, 199] on div at bounding box center [552, 190] width 197 height 104
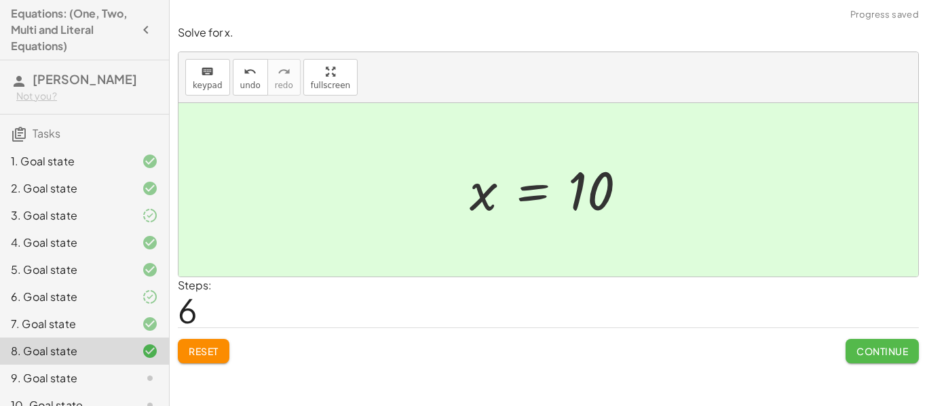
click at [868, 341] on button "Continue" at bounding box center [881, 351] width 73 height 24
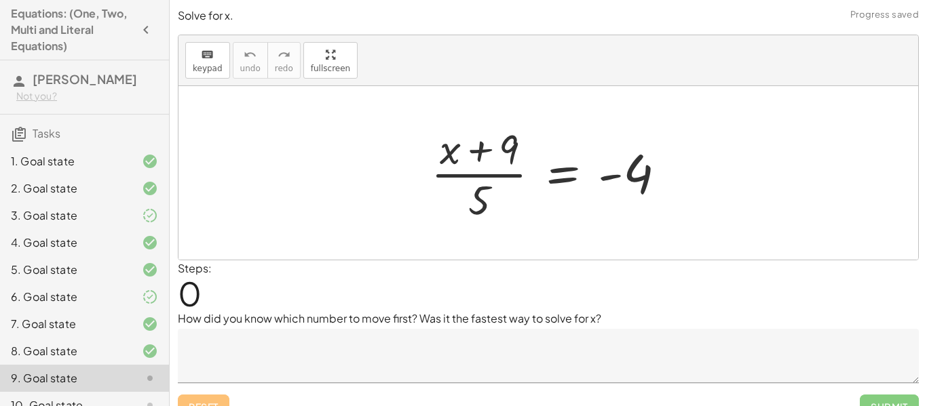
click at [482, 155] on div at bounding box center [553, 173] width 259 height 104
drag, startPoint x: 484, startPoint y: 155, endPoint x: 671, endPoint y: 174, distance: 188.2
click at [671, 174] on div at bounding box center [553, 173] width 259 height 104
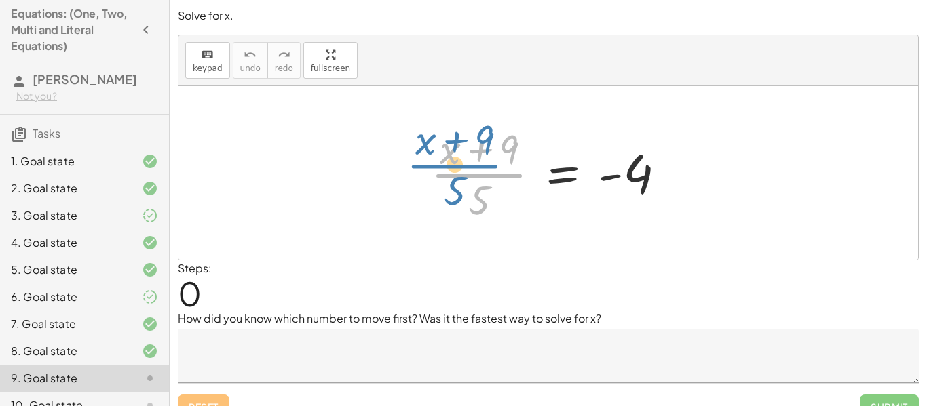
drag, startPoint x: 496, startPoint y: 180, endPoint x: 477, endPoint y: 171, distance: 21.2
click at [477, 171] on div at bounding box center [553, 173] width 259 height 104
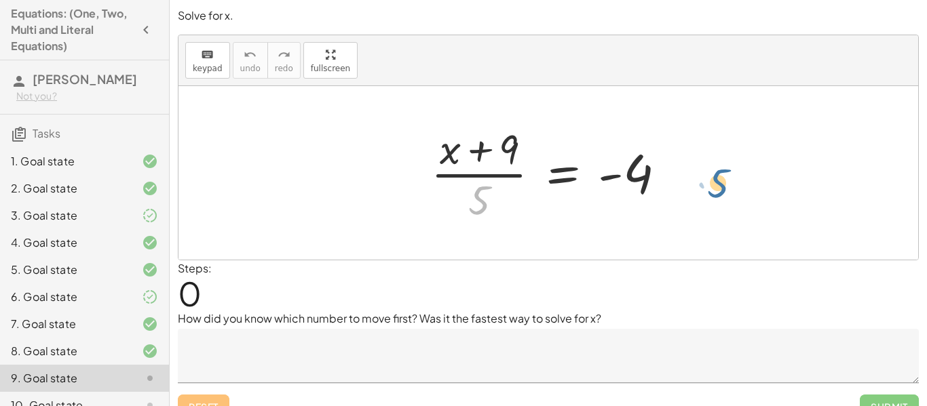
drag, startPoint x: 479, startPoint y: 195, endPoint x: 725, endPoint y: 175, distance: 247.1
drag, startPoint x: 482, startPoint y: 204, endPoint x: 678, endPoint y: 172, distance: 199.3
click at [678, 172] on div at bounding box center [553, 173] width 259 height 104
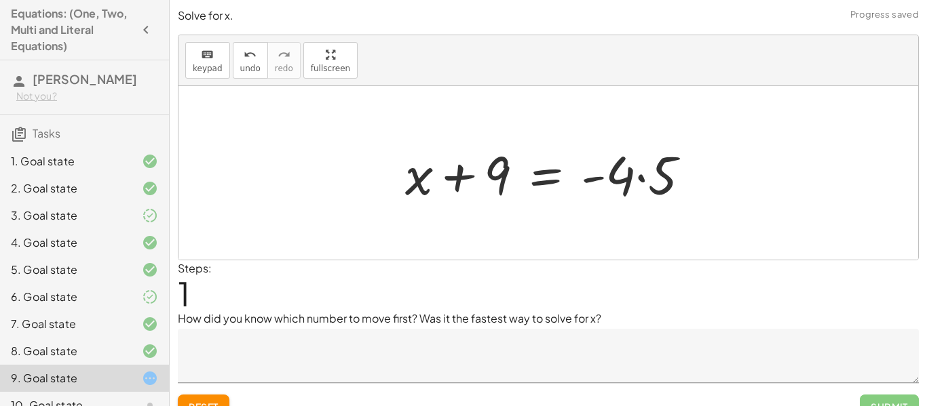
click at [639, 180] on div at bounding box center [552, 173] width 309 height 70
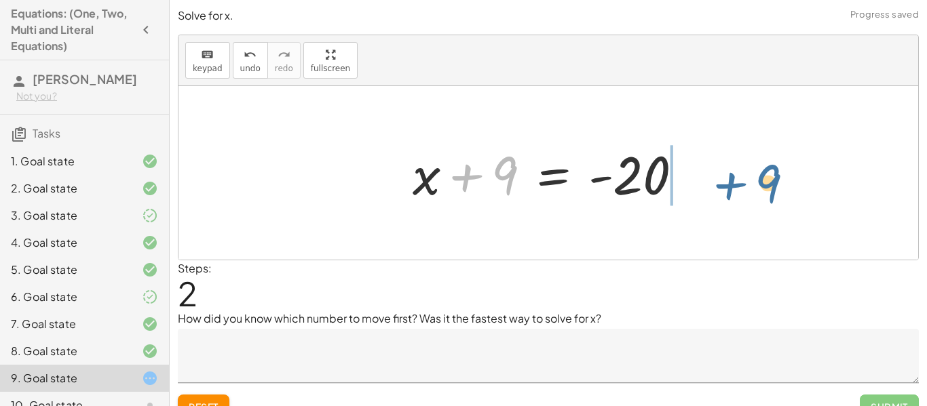
drag, startPoint x: 466, startPoint y: 180, endPoint x: 728, endPoint y: 187, distance: 262.6
click at [728, 187] on div "· ( + x + 9 ) · 5 = - 4 + x + 9 = · - 4 · 5 + 9 + x + 9 = - 20" at bounding box center [547, 173] width 739 height 174
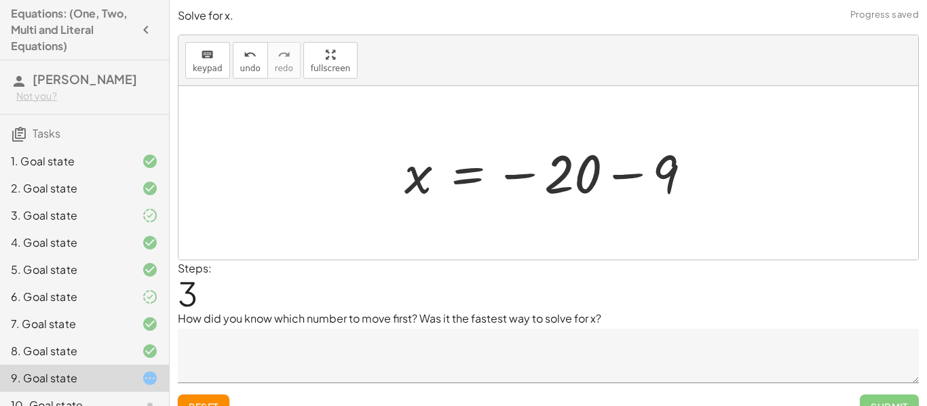
click at [623, 176] on div at bounding box center [552, 173] width 311 height 67
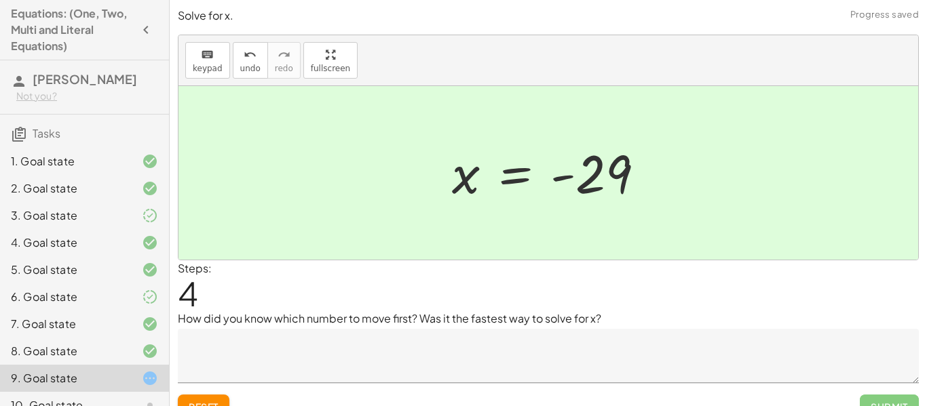
click at [372, 334] on textarea at bounding box center [548, 356] width 741 height 54
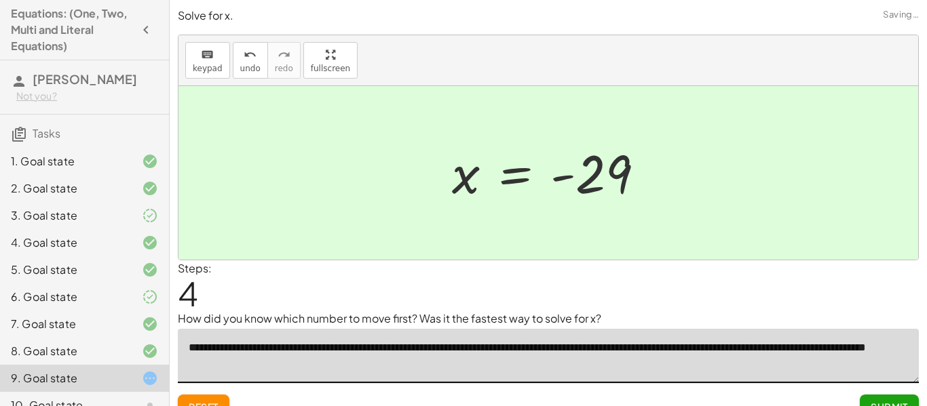
type textarea "**********"
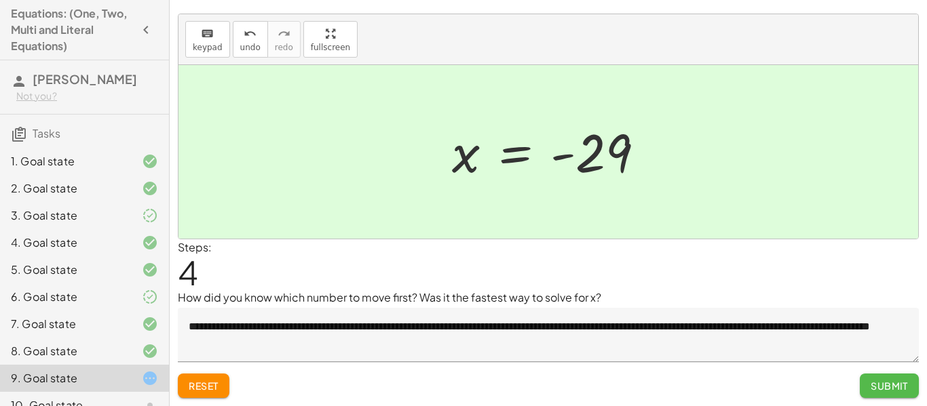
click at [869, 389] on button "Submit" at bounding box center [888, 386] width 59 height 24
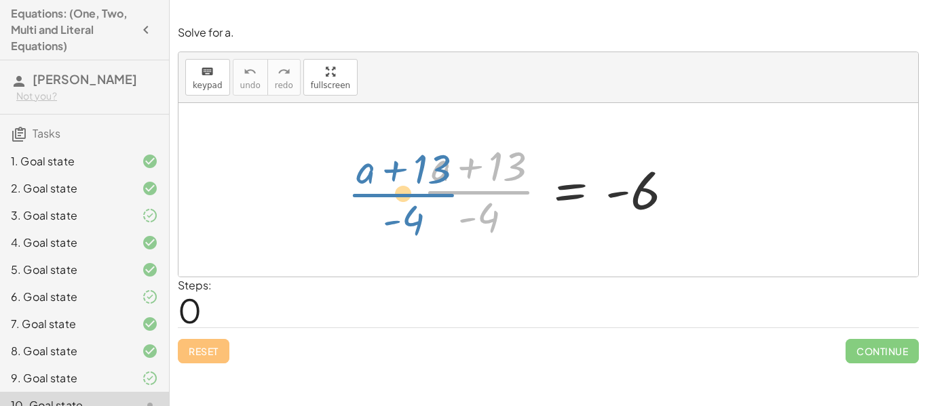
drag, startPoint x: 485, startPoint y: 193, endPoint x: 442, endPoint y: 190, distance: 42.9
click at [442, 190] on div at bounding box center [553, 190] width 275 height 104
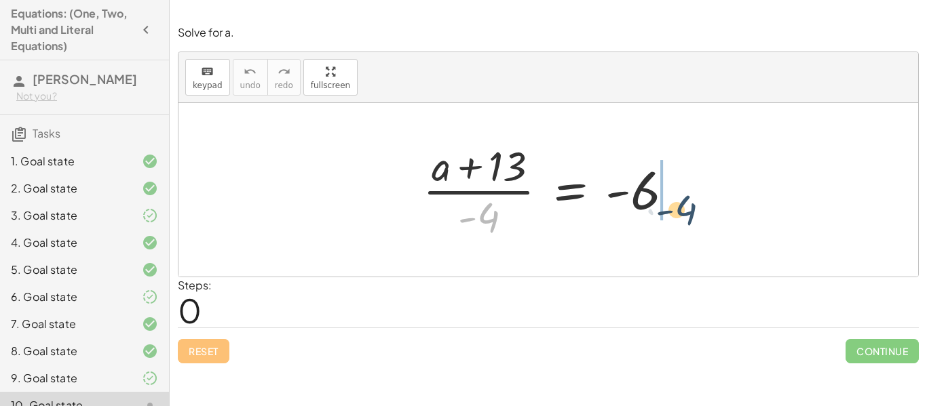
drag, startPoint x: 479, startPoint y: 223, endPoint x: 695, endPoint y: 210, distance: 216.8
drag, startPoint x: 490, startPoint y: 221, endPoint x: 698, endPoint y: 197, distance: 208.9
click at [698, 197] on div "· - 4 · ( + a + 13 ) · - 4 = - 6" at bounding box center [547, 190] width 739 height 174
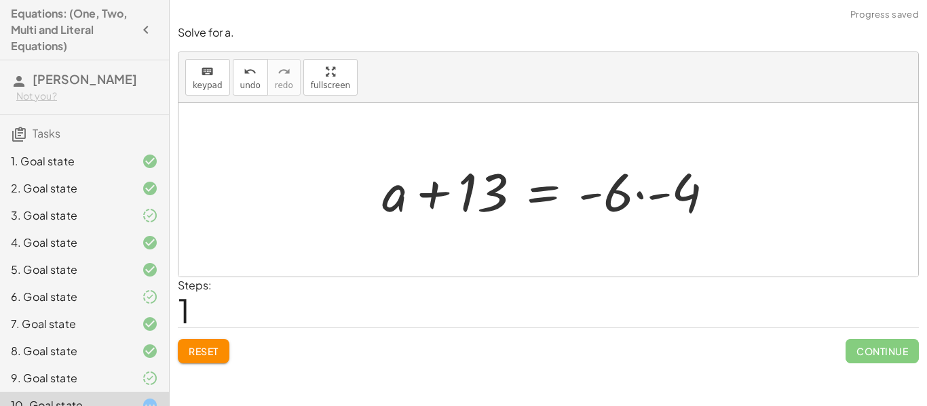
click at [642, 195] on div at bounding box center [553, 190] width 356 height 70
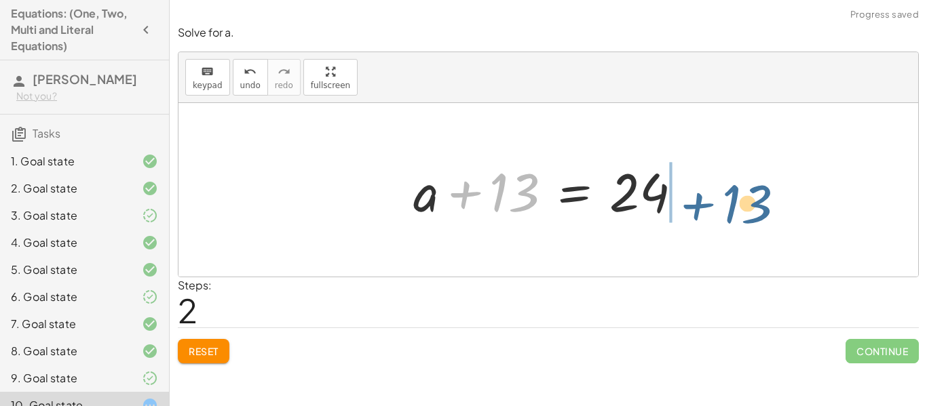
drag, startPoint x: 471, startPoint y: 195, endPoint x: 704, endPoint y: 206, distance: 232.9
click at [704, 206] on div "· ( + a + 13 ) · - 4 = - 6 + a + 13 = · - 6 · - 4 + 13 + a + 13 = 24" at bounding box center [547, 190] width 739 height 174
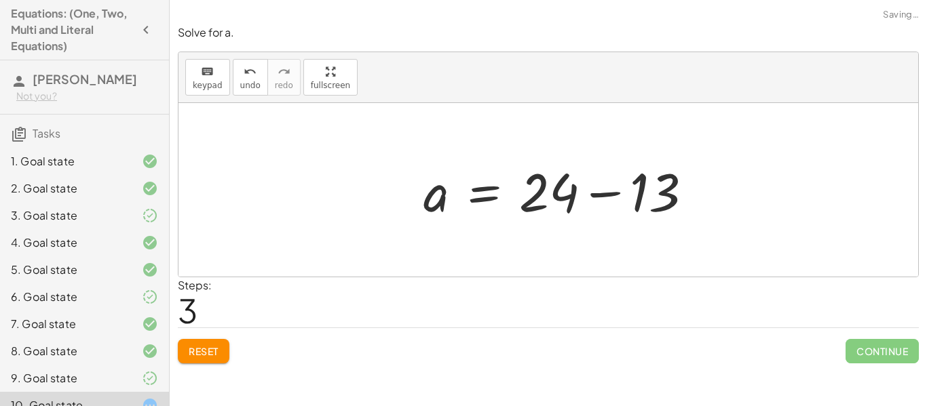
click at [686, 195] on div at bounding box center [562, 190] width 293 height 70
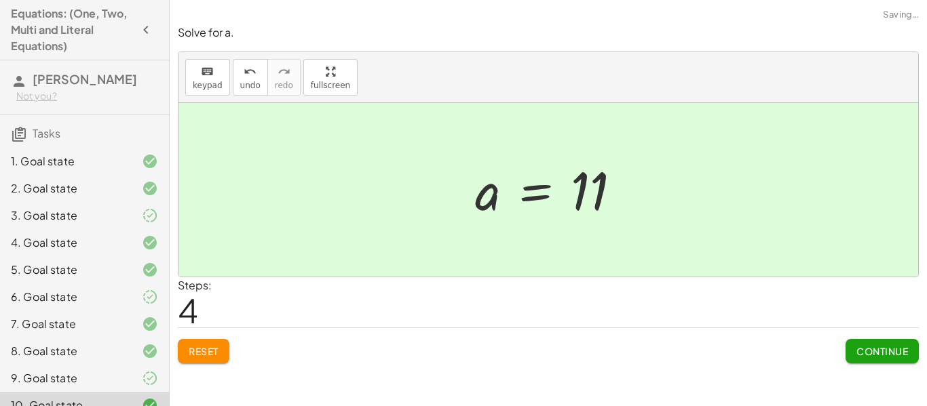
click at [879, 359] on button "Continue" at bounding box center [881, 351] width 73 height 24
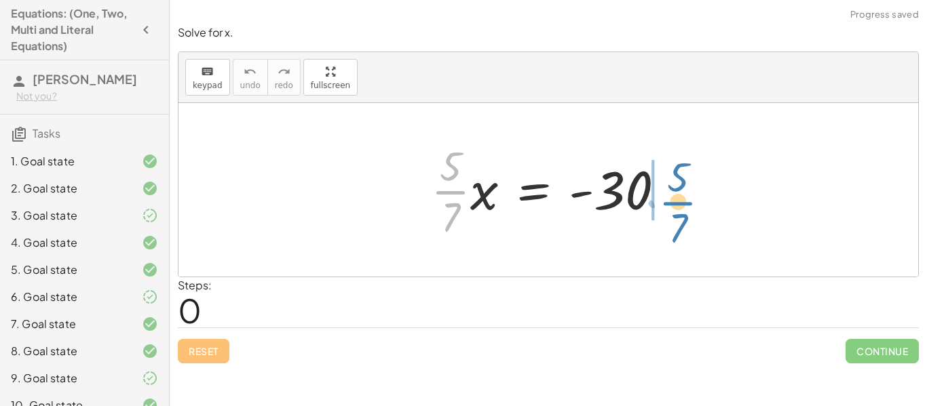
drag, startPoint x: 448, startPoint y: 192, endPoint x: 680, endPoint y: 201, distance: 232.8
click at [680, 201] on div at bounding box center [553, 190] width 258 height 104
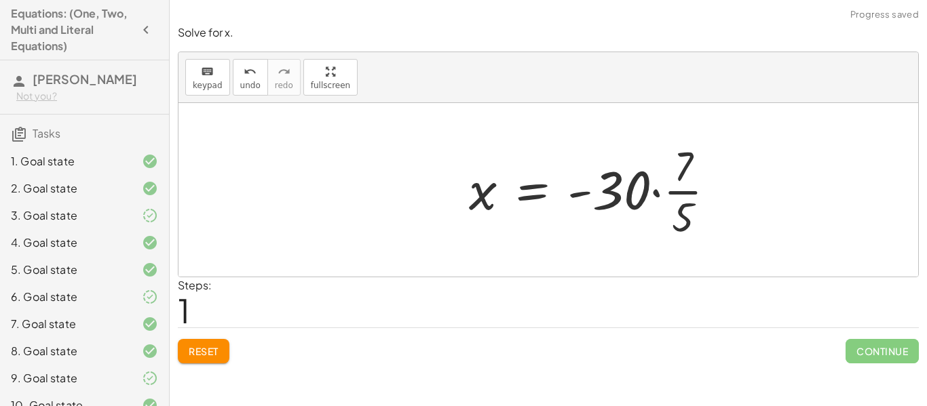
click at [660, 195] on div at bounding box center [597, 190] width 271 height 104
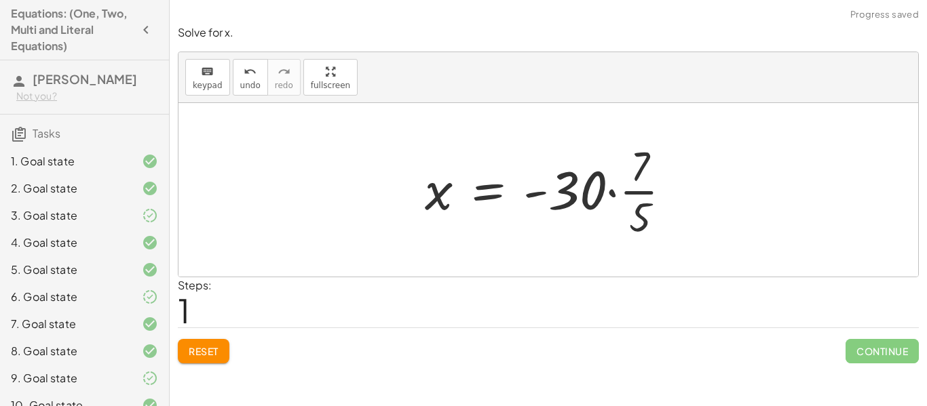
click at [616, 195] on div at bounding box center [553, 190] width 271 height 104
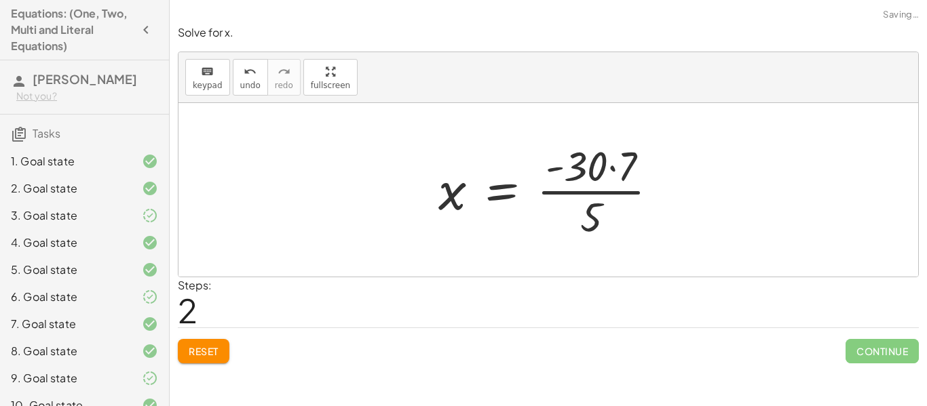
click at [612, 173] on div at bounding box center [553, 190] width 244 height 104
click at [590, 194] on div at bounding box center [553, 190] width 229 height 104
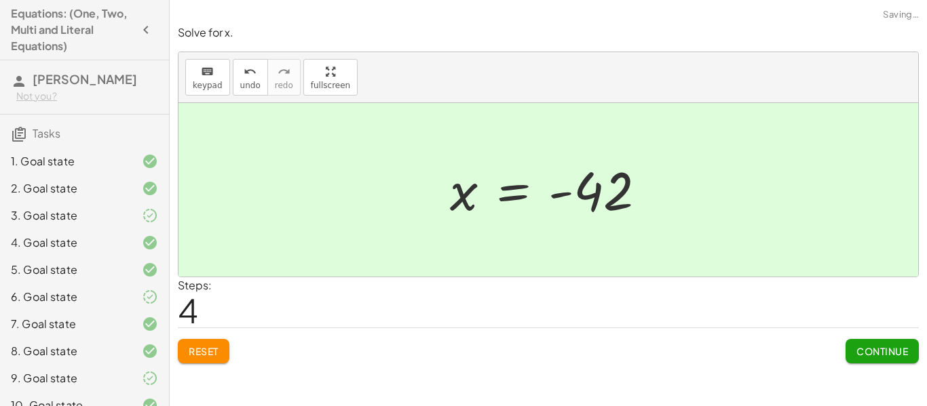
click at [891, 345] on span "Continue" at bounding box center [882, 351] width 52 height 12
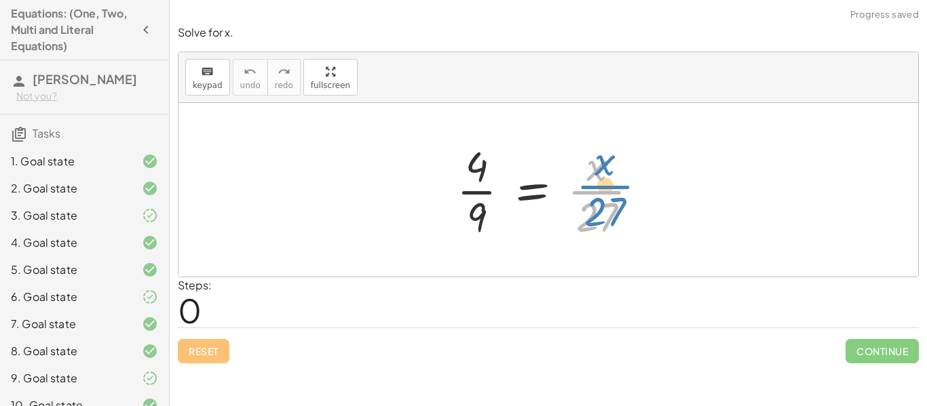
drag, startPoint x: 579, startPoint y: 192, endPoint x: 587, endPoint y: 187, distance: 9.8
click at [587, 187] on div at bounding box center [553, 190] width 206 height 104
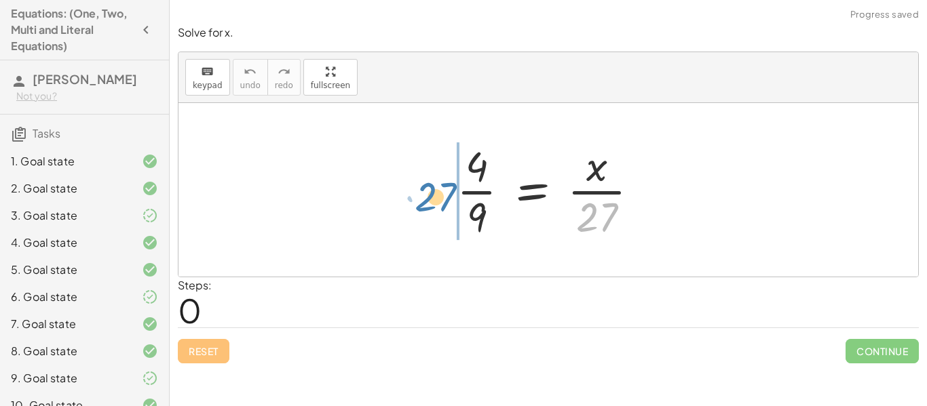
drag, startPoint x: 588, startPoint y: 212, endPoint x: 427, endPoint y: 191, distance: 162.7
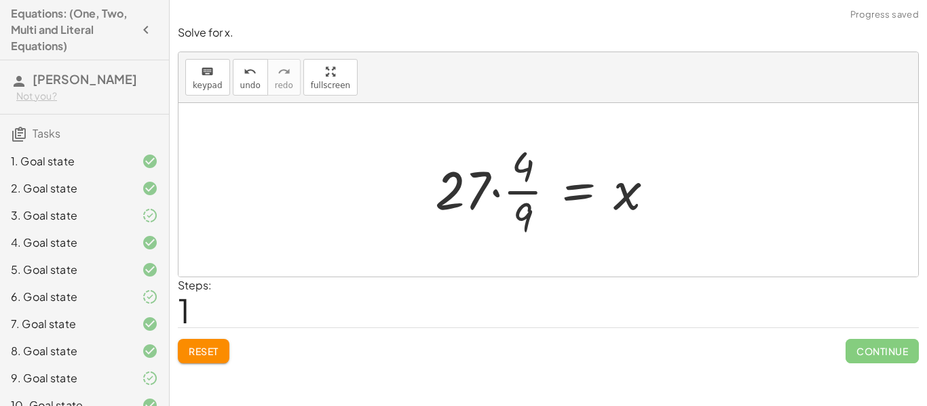
click at [448, 195] on div at bounding box center [550, 190] width 244 height 104
click at [506, 197] on div at bounding box center [553, 190] width 244 height 104
click at [501, 193] on div at bounding box center [553, 190] width 244 height 104
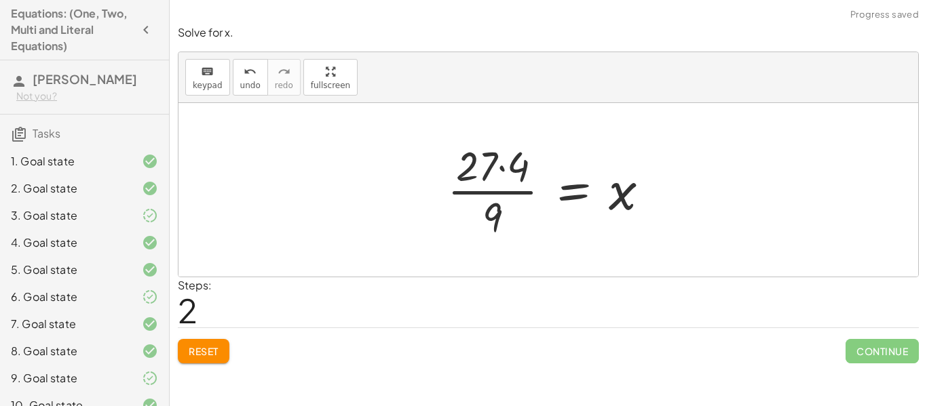
click at [501, 172] on div at bounding box center [553, 190] width 227 height 104
click at [500, 195] on div at bounding box center [553, 190] width 212 height 104
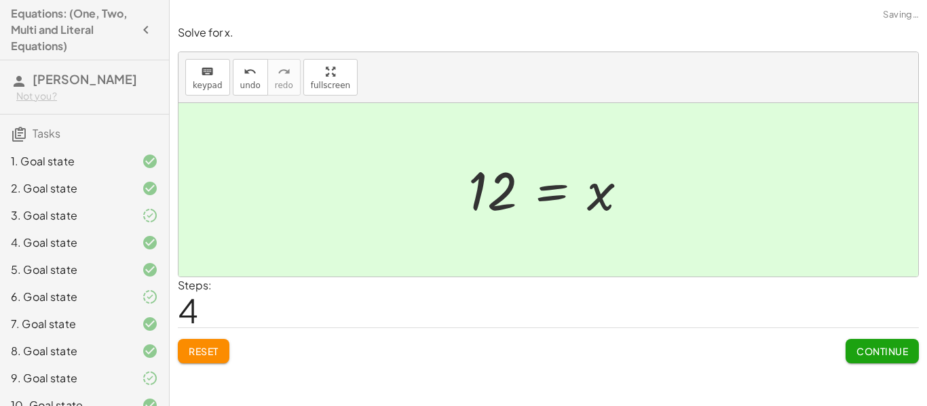
click at [861, 351] on span "Continue" at bounding box center [882, 351] width 52 height 12
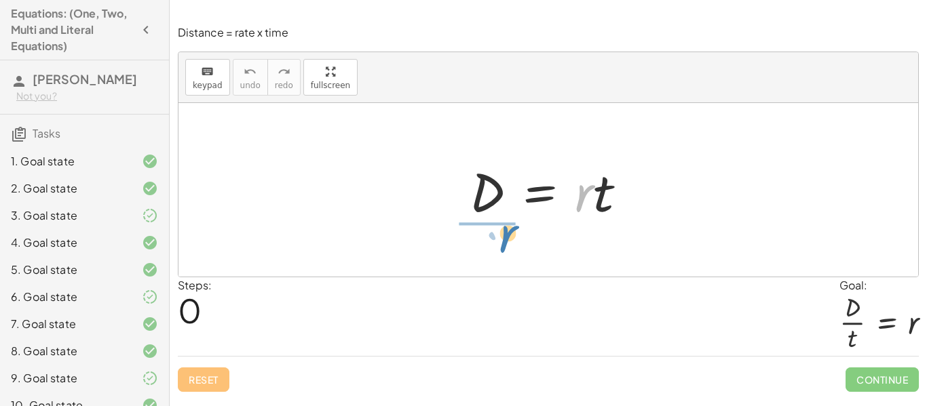
drag, startPoint x: 585, startPoint y: 205, endPoint x: 509, endPoint y: 246, distance: 86.2
click at [509, 246] on div "· r D = · r · t" at bounding box center [547, 190] width 739 height 174
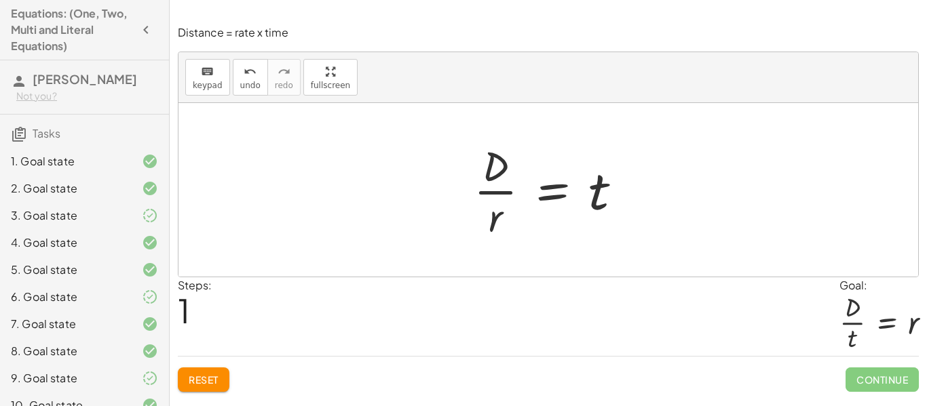
click at [494, 191] on div at bounding box center [553, 190] width 172 height 104
click at [596, 210] on div at bounding box center [553, 190] width 172 height 104
click at [555, 338] on div "Steps: 1 Goal: · D · t = r" at bounding box center [548, 316] width 741 height 79
click at [220, 385] on button "Reset" at bounding box center [204, 380] width 52 height 24
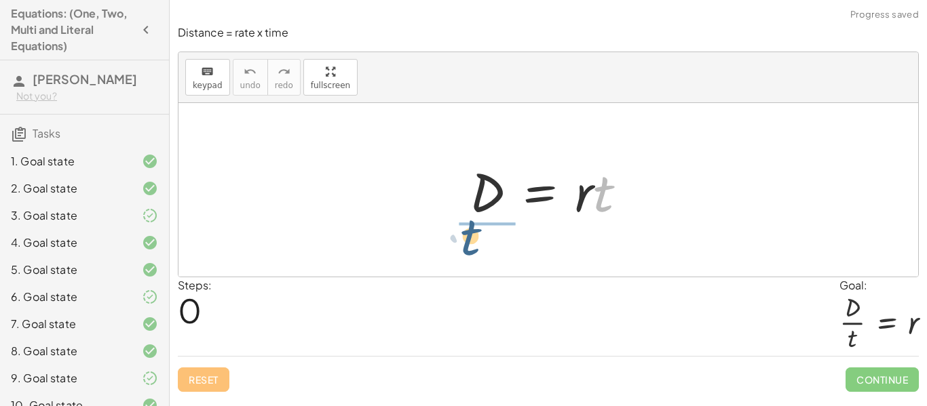
drag, startPoint x: 606, startPoint y: 199, endPoint x: 470, endPoint y: 241, distance: 142.2
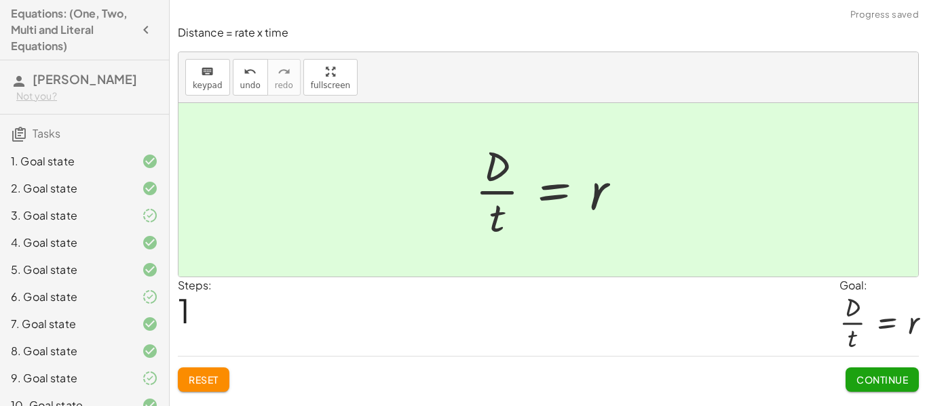
click at [877, 381] on span "Continue" at bounding box center [882, 380] width 52 height 12
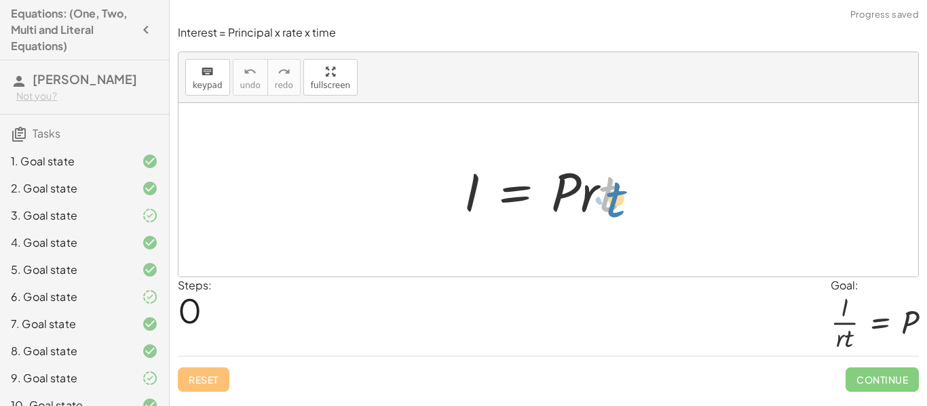
drag, startPoint x: 602, startPoint y: 192, endPoint x: 608, endPoint y: 198, distance: 8.2
click at [608, 198] on div at bounding box center [552, 190] width 193 height 70
drag, startPoint x: 588, startPoint y: 197, endPoint x: 489, endPoint y: 195, distance: 99.1
click at [489, 195] on div at bounding box center [552, 190] width 193 height 70
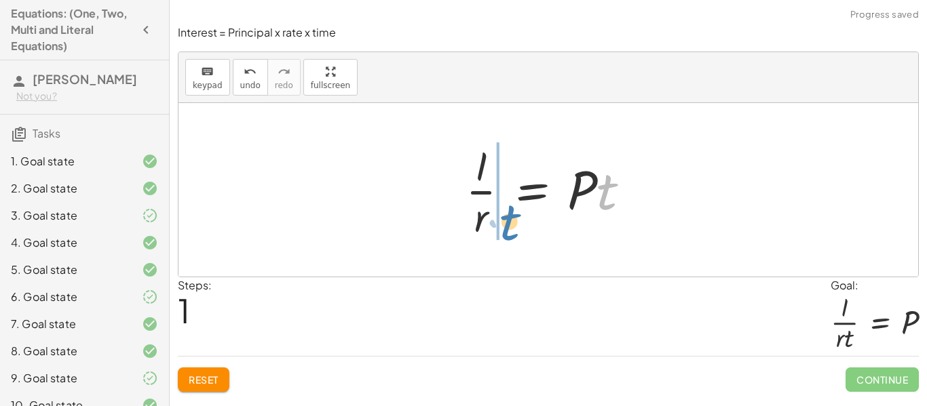
drag, startPoint x: 606, startPoint y: 198, endPoint x: 507, endPoint y: 229, distance: 103.2
click at [507, 229] on div at bounding box center [553, 190] width 189 height 104
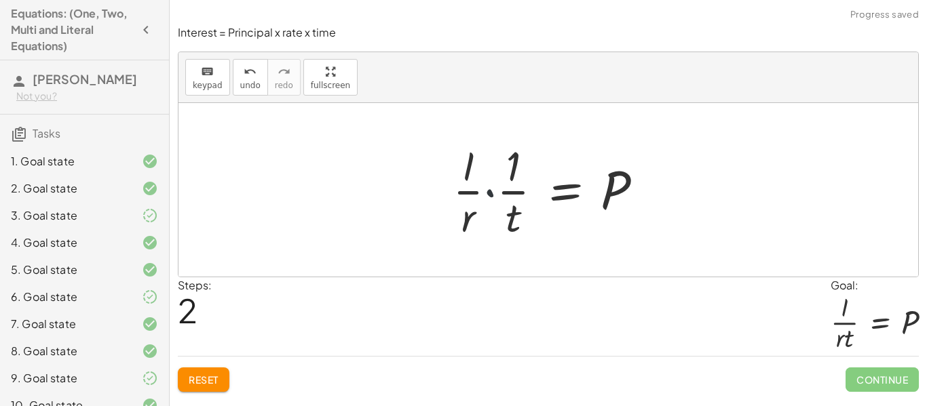
click at [492, 193] on div at bounding box center [553, 190] width 214 height 104
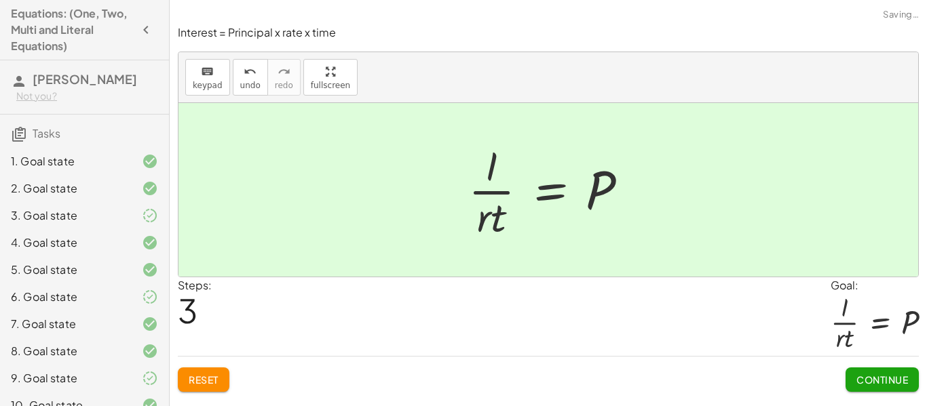
click at [857, 377] on span "Continue" at bounding box center [882, 380] width 52 height 12
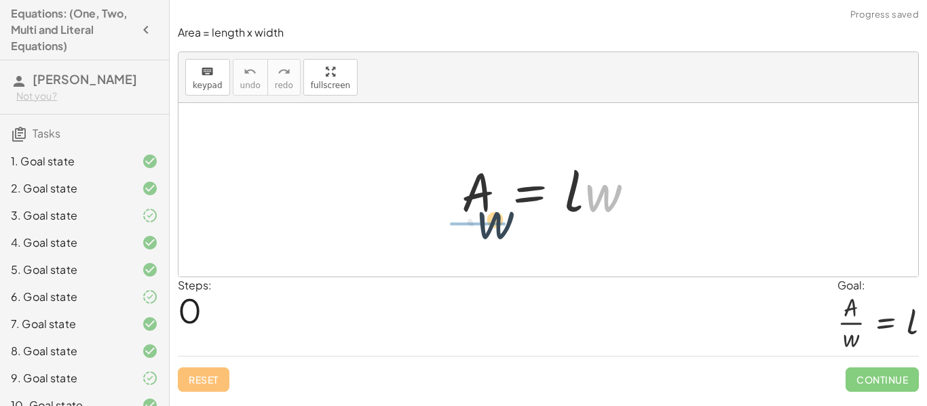
drag, startPoint x: 599, startPoint y: 199, endPoint x: 470, endPoint y: 230, distance: 132.4
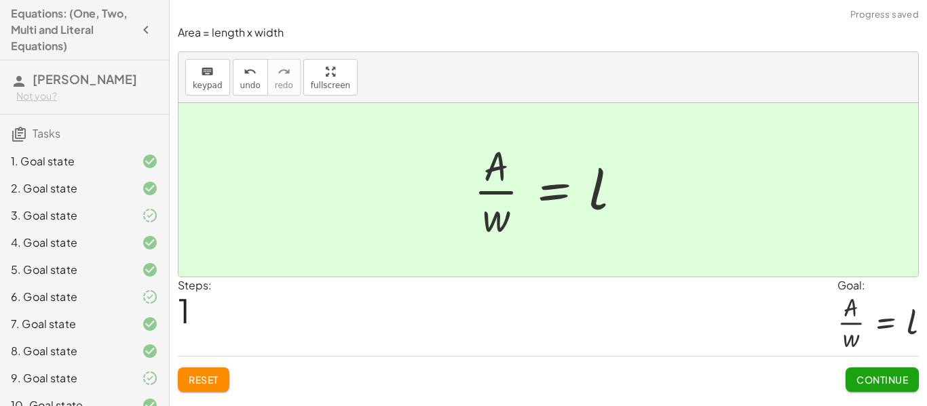
click at [873, 385] on span "Continue" at bounding box center [882, 380] width 52 height 12
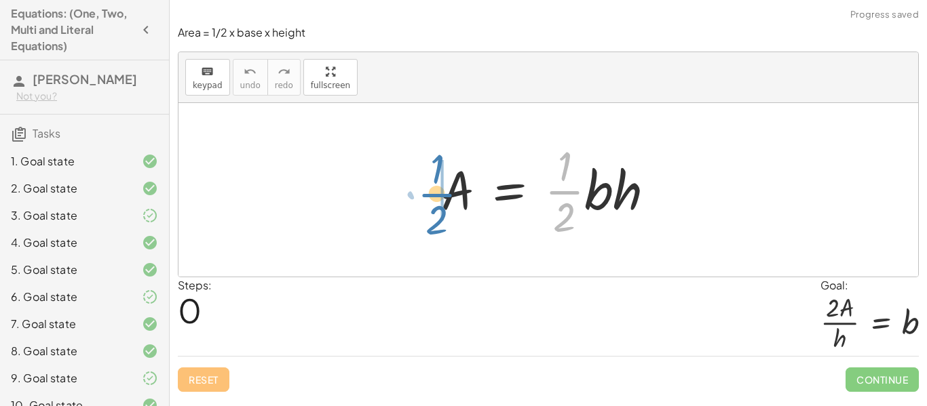
drag, startPoint x: 560, startPoint y: 194, endPoint x: 433, endPoint y: 197, distance: 127.5
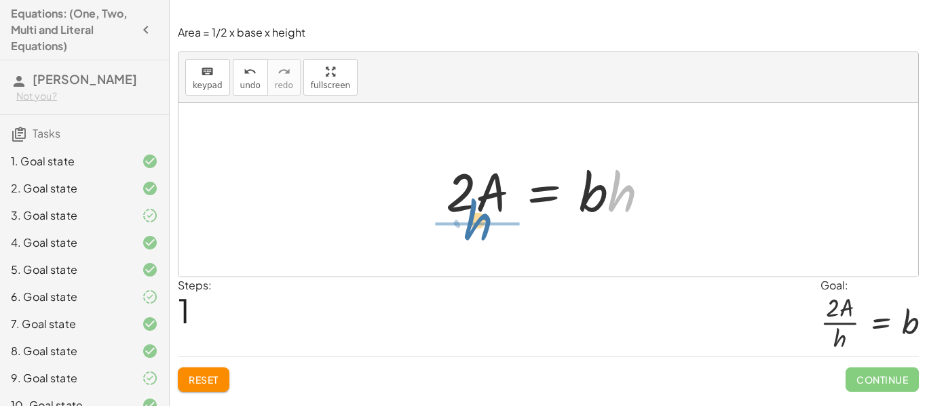
drag, startPoint x: 629, startPoint y: 203, endPoint x: 483, endPoint y: 244, distance: 151.4
click at [483, 244] on div "A = · · 1 · 2 · b · h · h A = · 2 · b · h ·" at bounding box center [547, 190] width 739 height 174
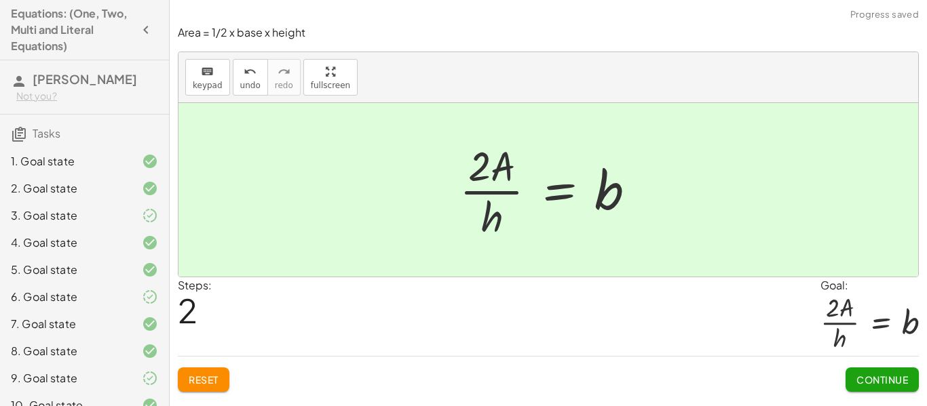
click at [841, 372] on div "Reset Continue" at bounding box center [548, 374] width 741 height 36
click at [866, 385] on span "Continue" at bounding box center [882, 380] width 52 height 12
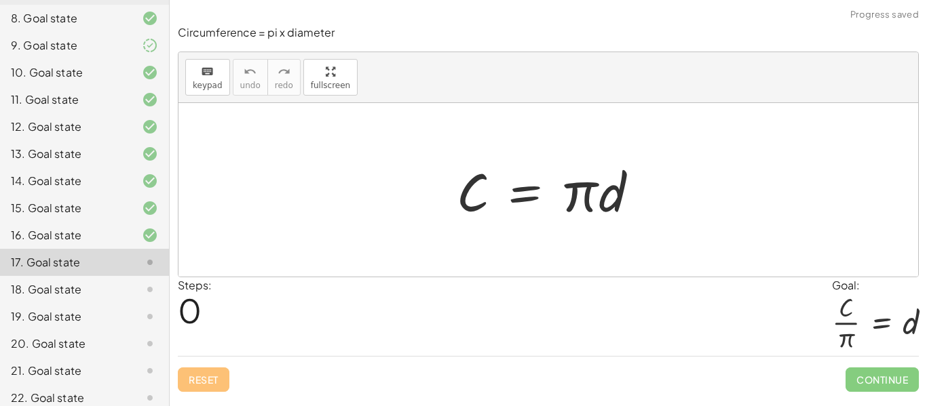
scroll to position [469, 0]
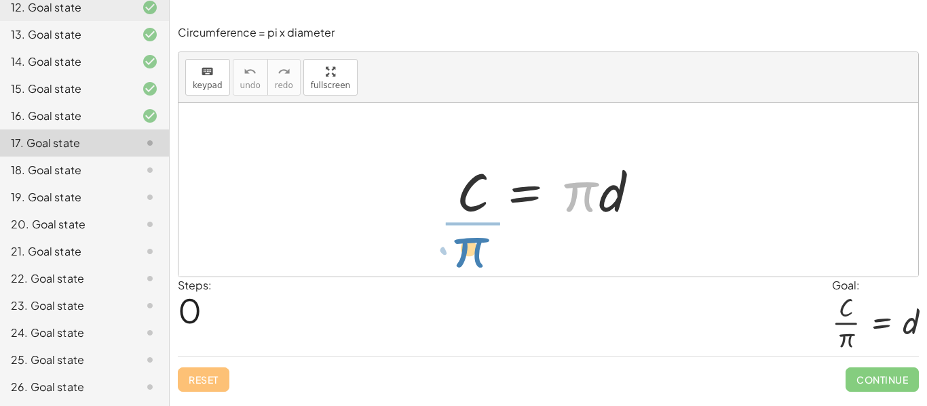
drag, startPoint x: 566, startPoint y: 189, endPoint x: 454, endPoint y: 244, distance: 123.8
click at [454, 244] on div "· π C = · π · d" at bounding box center [547, 190] width 739 height 174
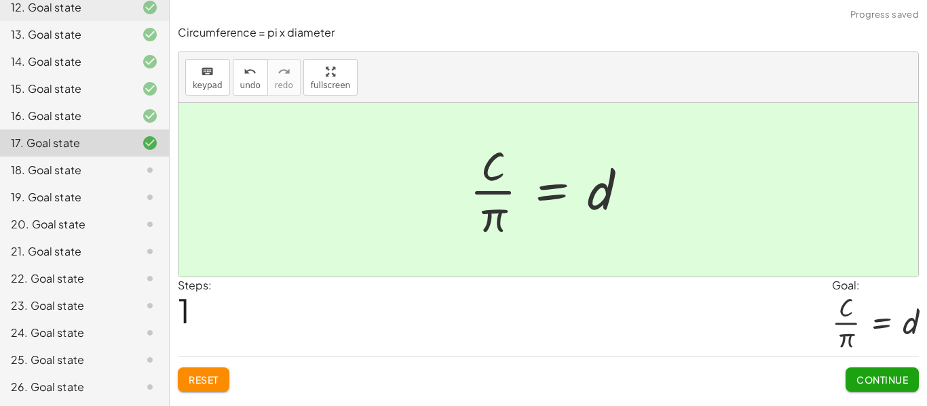
click at [846, 375] on button "Continue" at bounding box center [881, 380] width 73 height 24
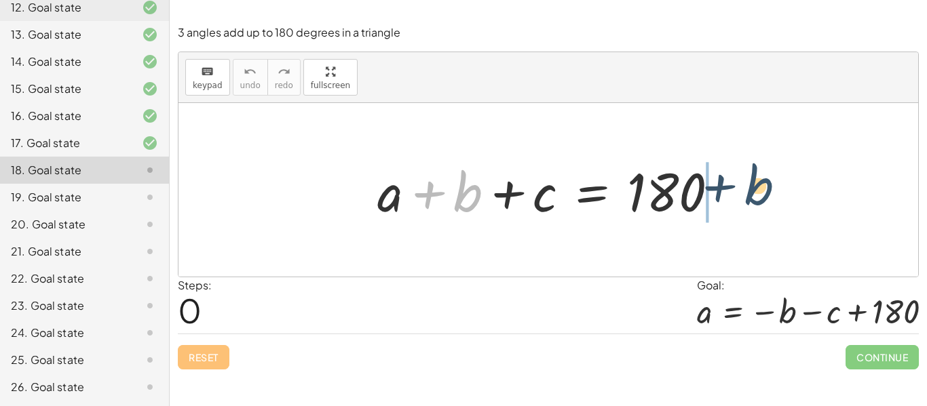
drag, startPoint x: 465, startPoint y: 199, endPoint x: 773, endPoint y: 191, distance: 307.4
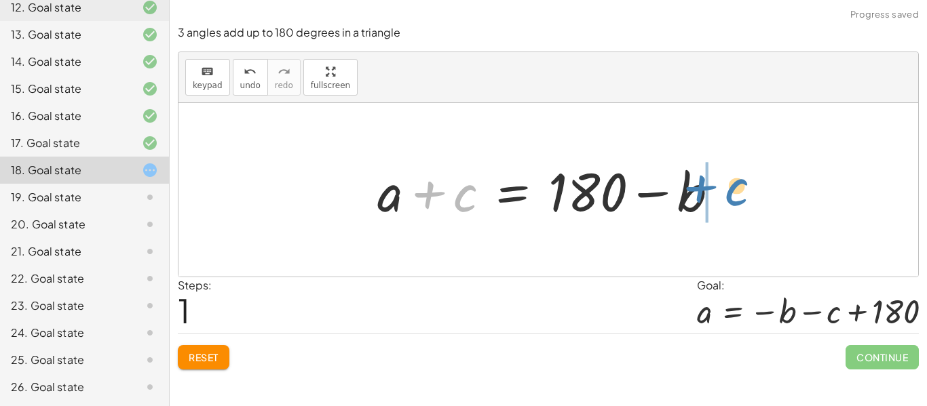
drag, startPoint x: 454, startPoint y: 202, endPoint x: 735, endPoint y: 203, distance: 280.8
click at [735, 203] on div at bounding box center [553, 190] width 366 height 70
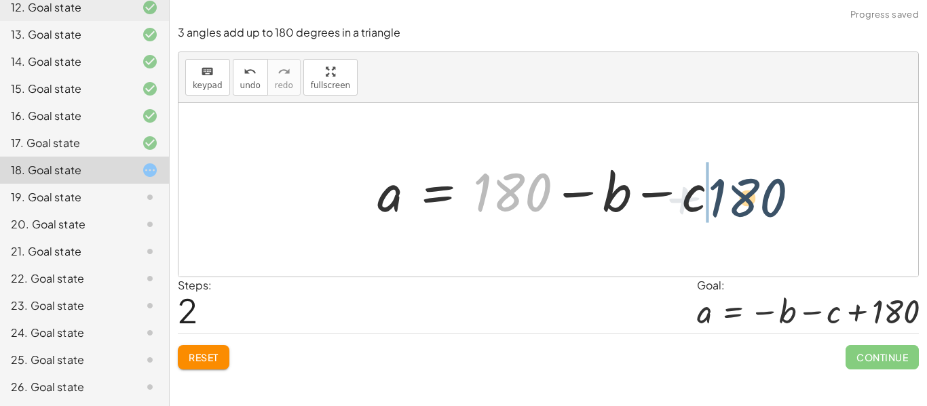
drag, startPoint x: 534, startPoint y: 187, endPoint x: 779, endPoint y: 194, distance: 245.0
click at [779, 194] on div "+ a + b + c = 180 + a + c = + 180 − b + 180 a b c = 180 + − −" at bounding box center [547, 190] width 739 height 174
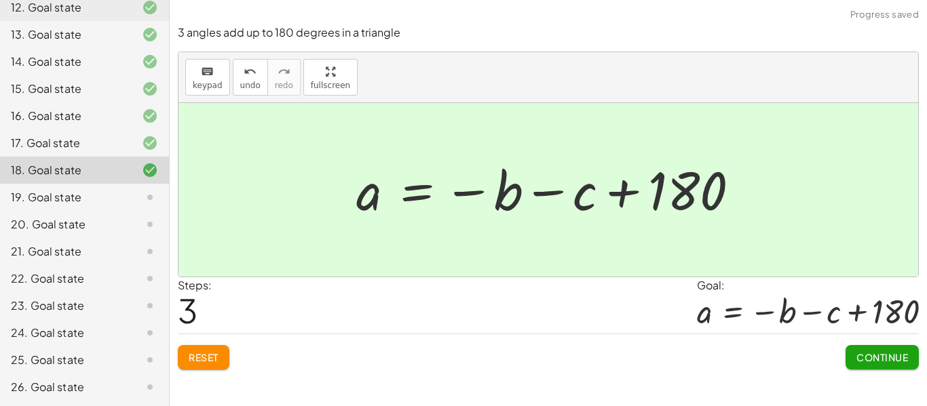
click at [868, 352] on span "Continue" at bounding box center [882, 357] width 52 height 12
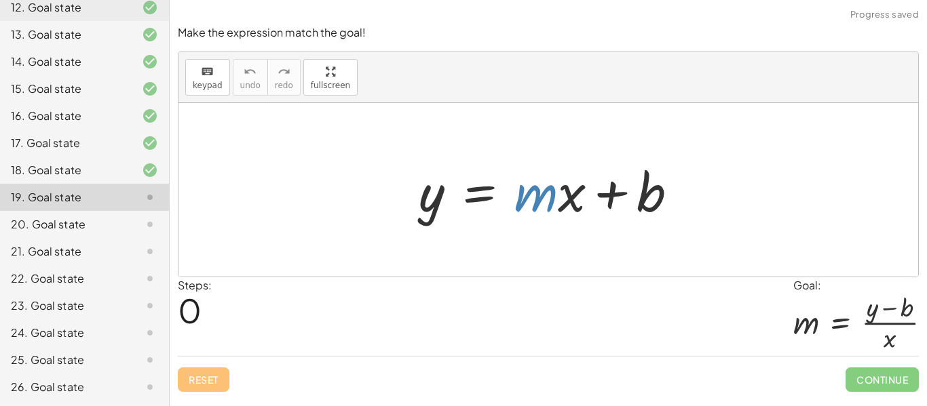
click at [539, 200] on div at bounding box center [554, 190] width 284 height 70
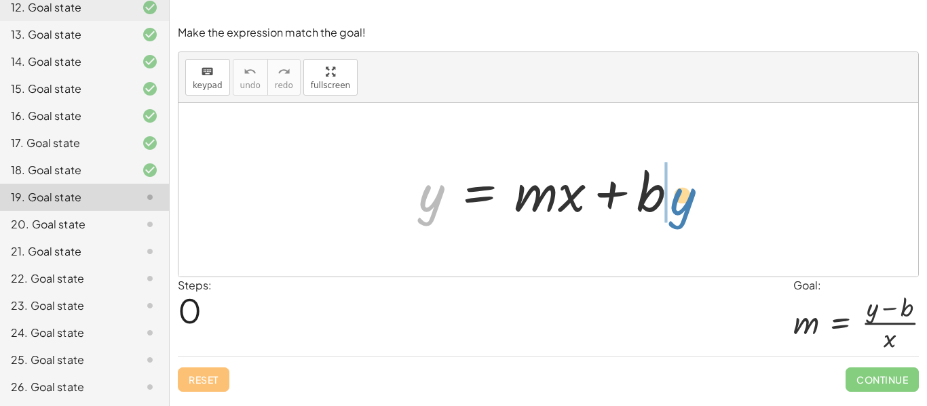
drag, startPoint x: 433, startPoint y: 197, endPoint x: 686, endPoint y: 199, distance: 253.0
click at [686, 199] on div at bounding box center [554, 190] width 284 height 70
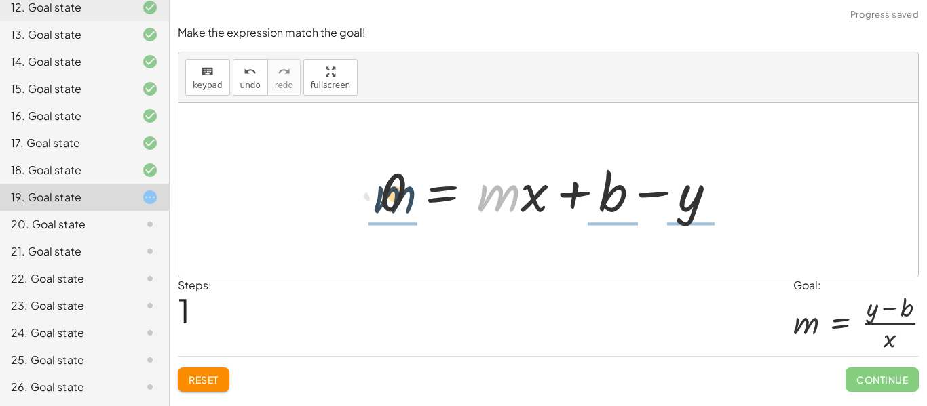
drag, startPoint x: 508, startPoint y: 202, endPoint x: 397, endPoint y: 204, distance: 111.3
click at [397, 204] on div at bounding box center [552, 190] width 361 height 70
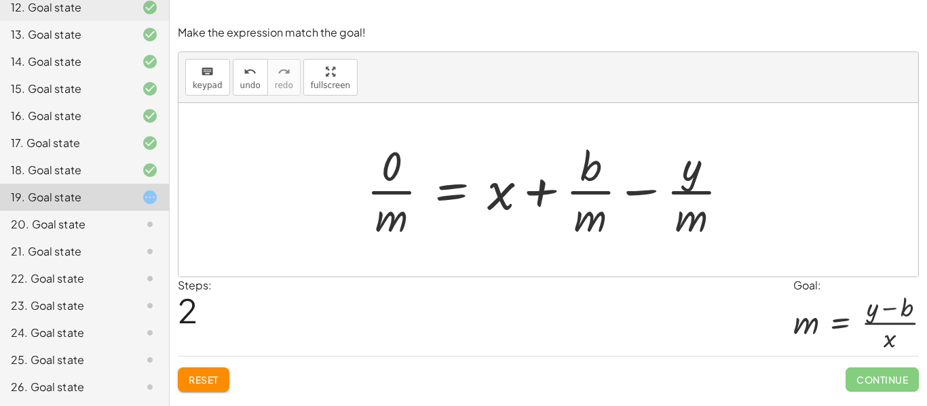
click at [215, 369] on button "Reset" at bounding box center [204, 380] width 52 height 24
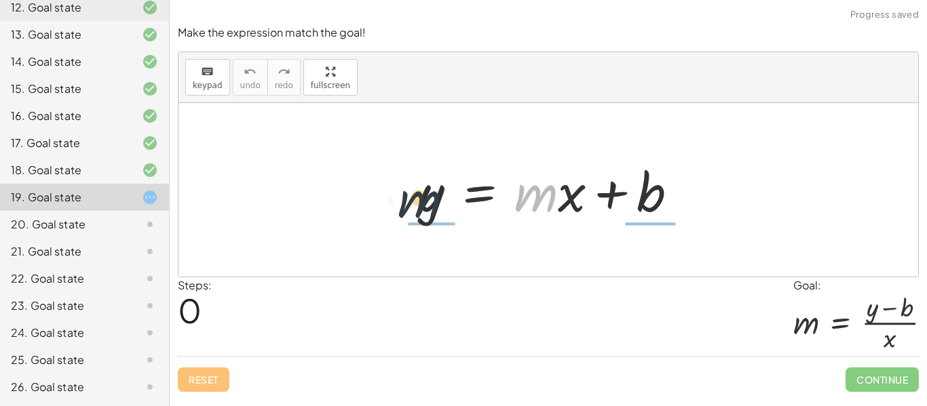
drag, startPoint x: 534, startPoint y: 206, endPoint x: 402, endPoint y: 214, distance: 132.5
click at [402, 214] on div "· m y = + · m · x + b" at bounding box center [548, 190] width 300 height 77
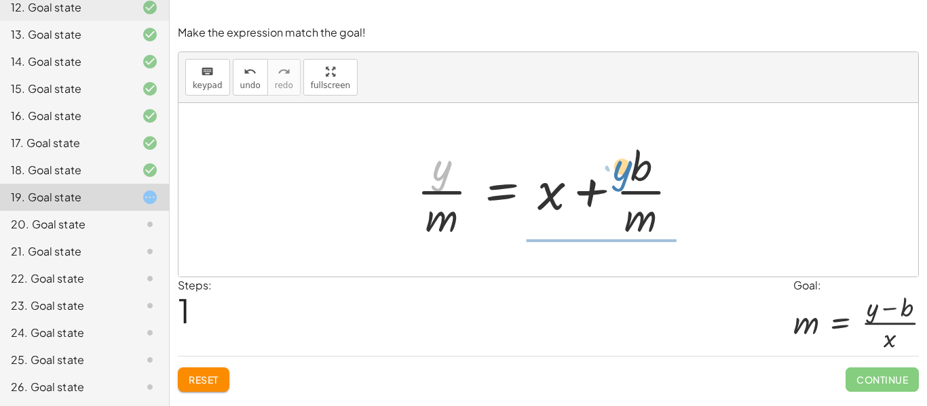
drag, startPoint x: 444, startPoint y: 174, endPoint x: 626, endPoint y: 174, distance: 182.5
click at [626, 174] on div at bounding box center [553, 190] width 286 height 104
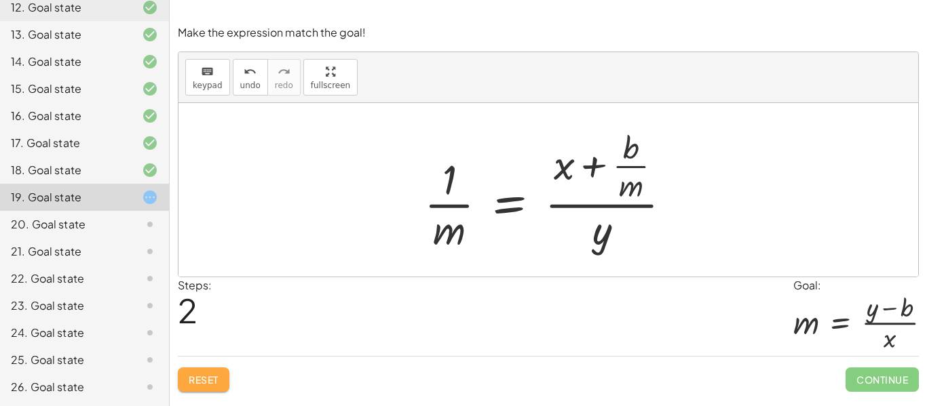
click at [207, 372] on button "Reset" at bounding box center [204, 380] width 52 height 24
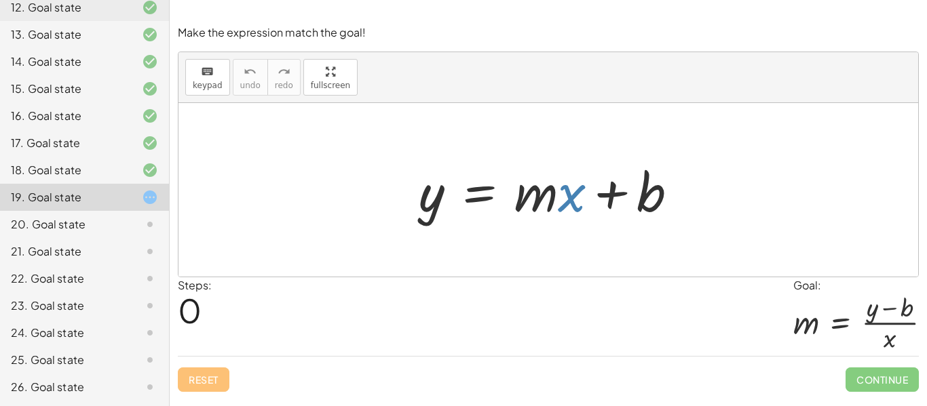
click at [571, 202] on div at bounding box center [554, 190] width 284 height 70
drag, startPoint x: 579, startPoint y: 203, endPoint x: 431, endPoint y: 257, distance: 158.1
click at [431, 257] on div "· x y = + · m · x + b" at bounding box center [547, 190] width 739 height 174
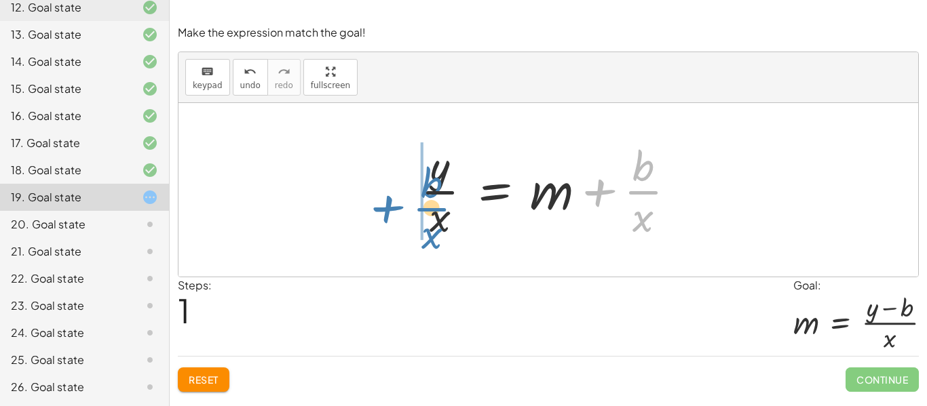
drag, startPoint x: 610, startPoint y: 191, endPoint x: 406, endPoint y: 208, distance: 204.8
click at [406, 208] on div "y = + · m · x + b + · b · x y = + m + b · · x · · x" at bounding box center [548, 189] width 296 height 111
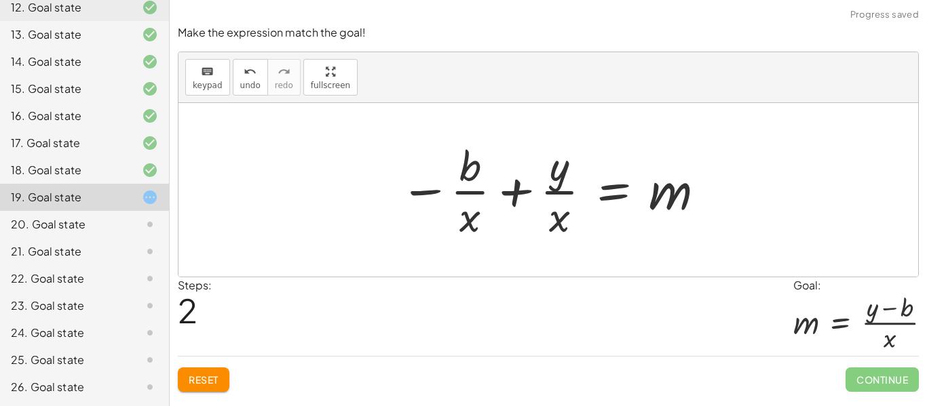
click at [517, 193] on div at bounding box center [553, 190] width 321 height 104
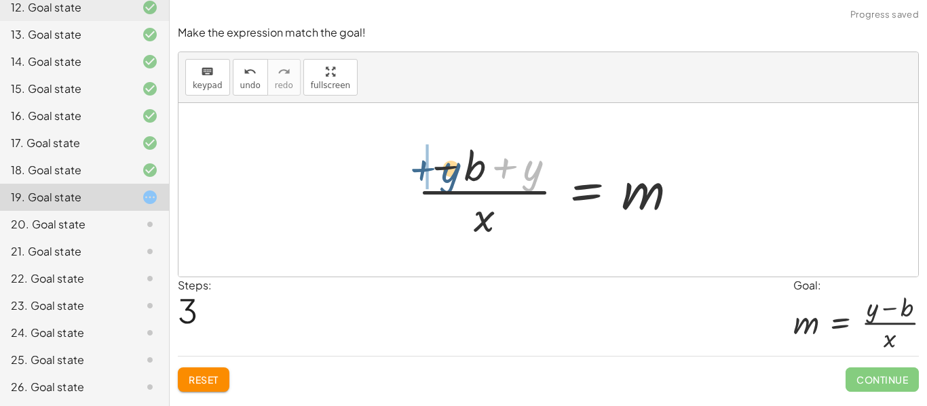
drag, startPoint x: 503, startPoint y: 171, endPoint x: 407, endPoint y: 166, distance: 96.4
click at [407, 166] on div "y = + · m · x + b · y · x = + m + · b · x − · b · x + · y · x = m + y y = m b ·…" at bounding box center [548, 189] width 302 height 111
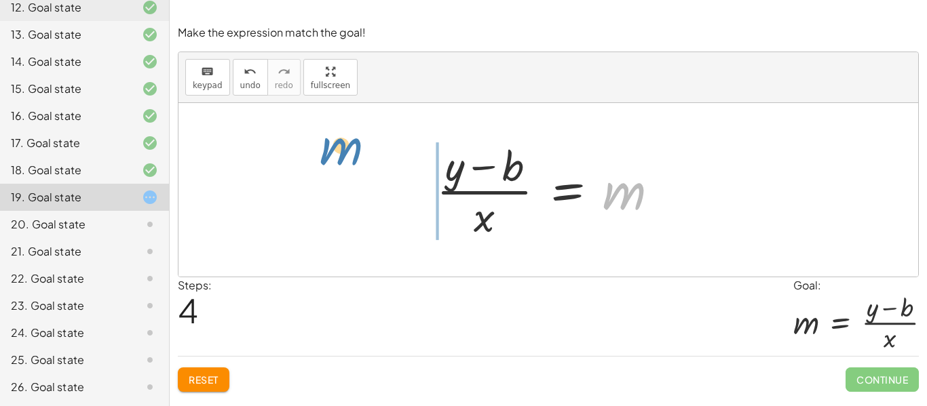
drag, startPoint x: 631, startPoint y: 197, endPoint x: 352, endPoint y: 170, distance: 280.2
click at [352, 170] on div "y = + · m · x + b · y · x = + m + · b · x − · b · x + · y · x = m · ( − b + y )…" at bounding box center [547, 190] width 739 height 174
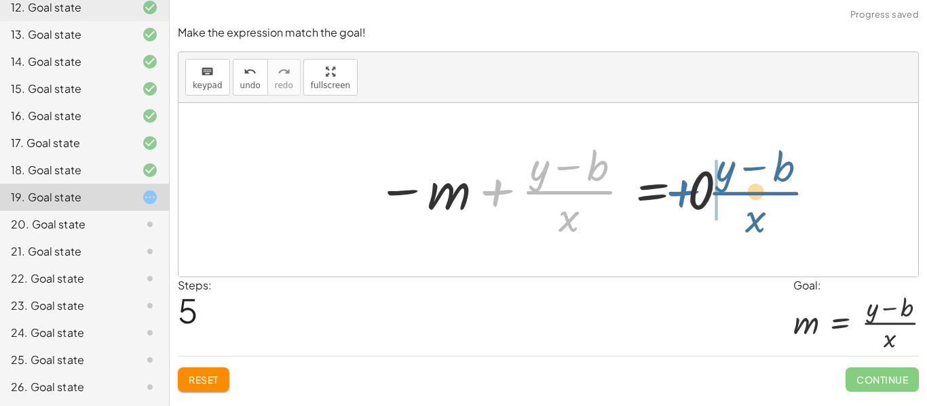
drag, startPoint x: 530, startPoint y: 192, endPoint x: 720, endPoint y: 191, distance: 189.2
click at [720, 191] on div at bounding box center [553, 190] width 366 height 104
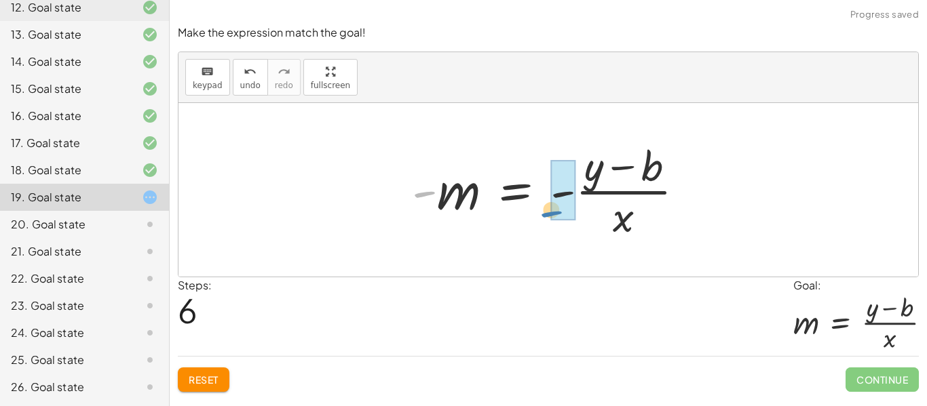
drag, startPoint x: 421, startPoint y: 193, endPoint x: 549, endPoint y: 210, distance: 129.4
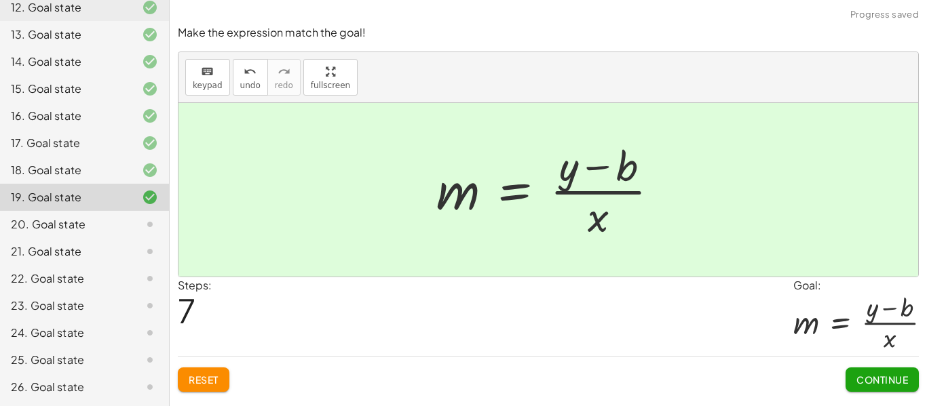
click at [908, 391] on button "Continue" at bounding box center [881, 380] width 73 height 24
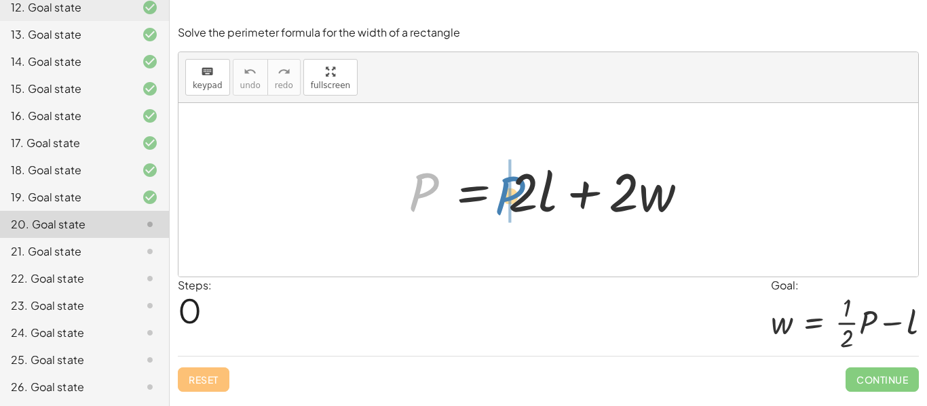
drag, startPoint x: 416, startPoint y: 200, endPoint x: 499, endPoint y: 205, distance: 82.2
click at [499, 205] on div at bounding box center [554, 190] width 304 height 70
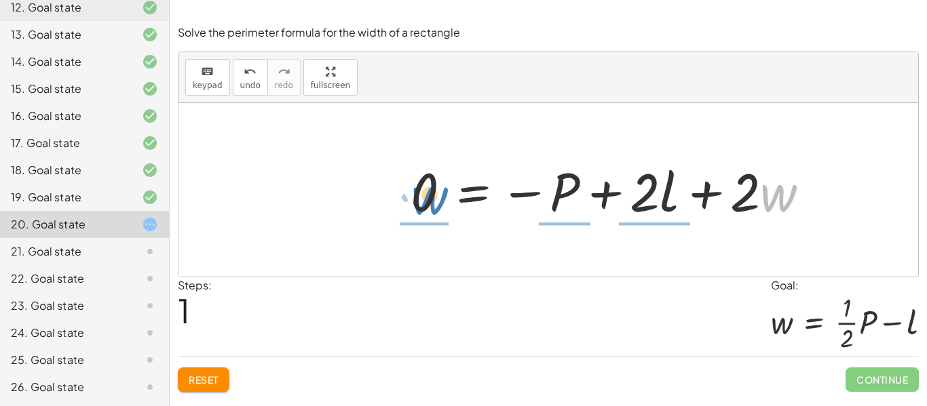
drag, startPoint x: 774, startPoint y: 195, endPoint x: 426, endPoint y: 197, distance: 348.0
click at [426, 197] on div at bounding box center [615, 190] width 423 height 70
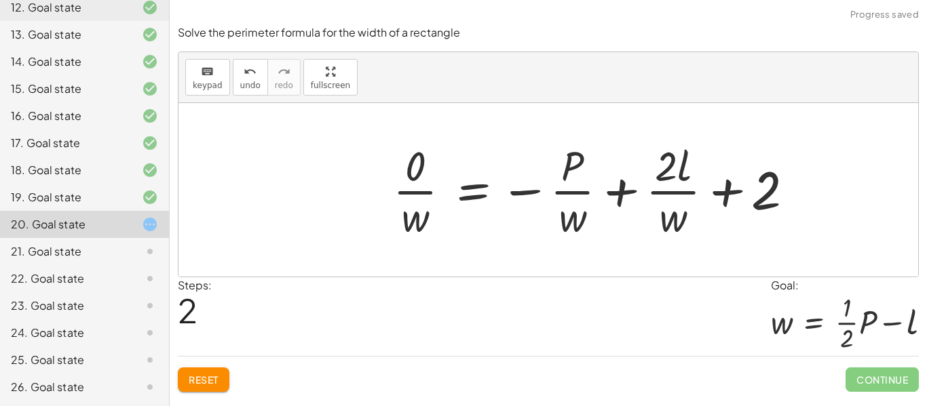
click at [422, 193] on div at bounding box center [598, 190] width 425 height 104
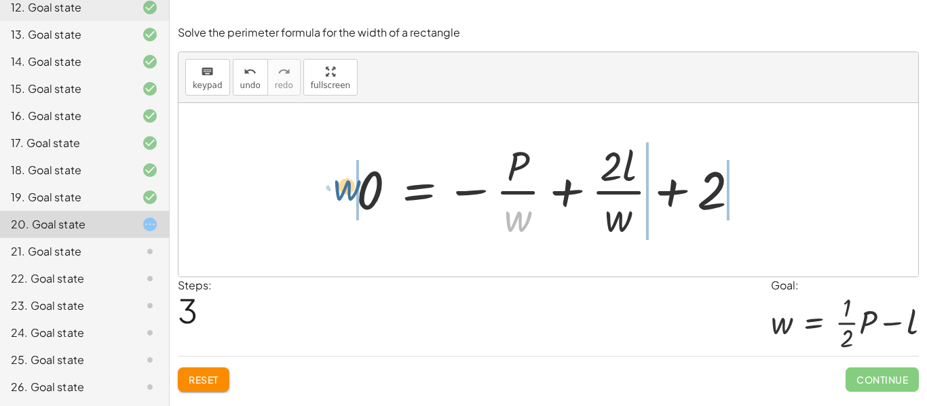
drag, startPoint x: 530, startPoint y: 220, endPoint x: 353, endPoint y: 187, distance: 180.2
click at [353, 187] on div at bounding box center [553, 190] width 408 height 104
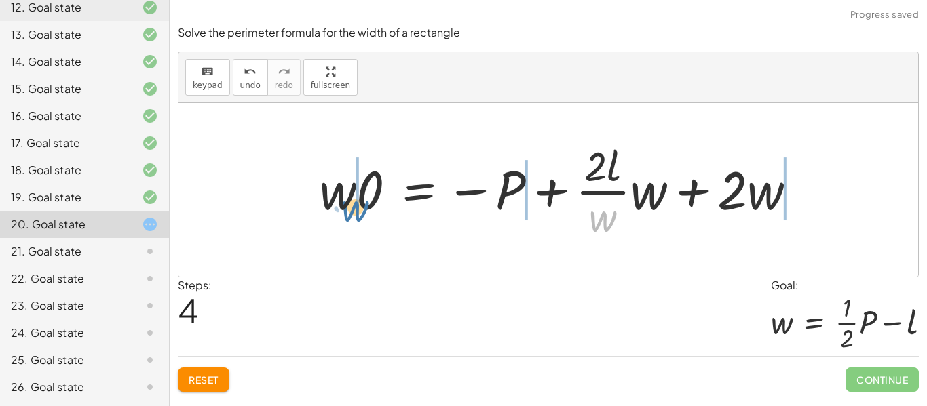
drag, startPoint x: 593, startPoint y: 222, endPoint x: 344, endPoint y: 212, distance: 249.1
click at [344, 212] on div at bounding box center [563, 190] width 501 height 104
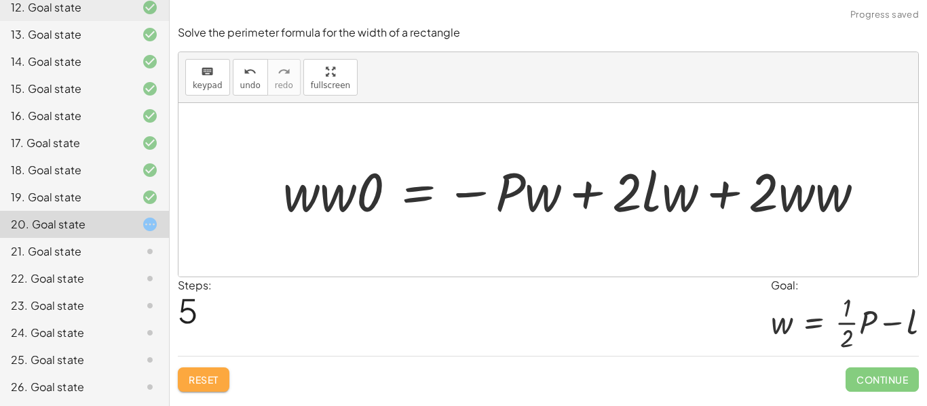
click at [223, 380] on button "Reset" at bounding box center [204, 380] width 52 height 24
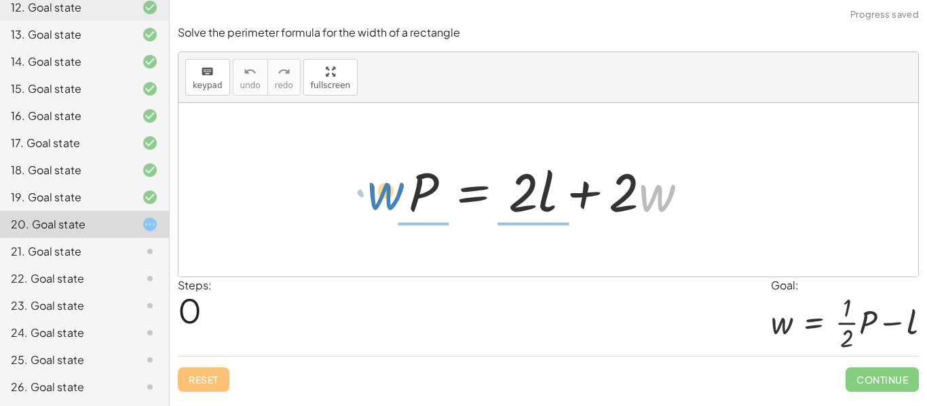
drag, startPoint x: 658, startPoint y: 189, endPoint x: 389, endPoint y: 187, distance: 269.3
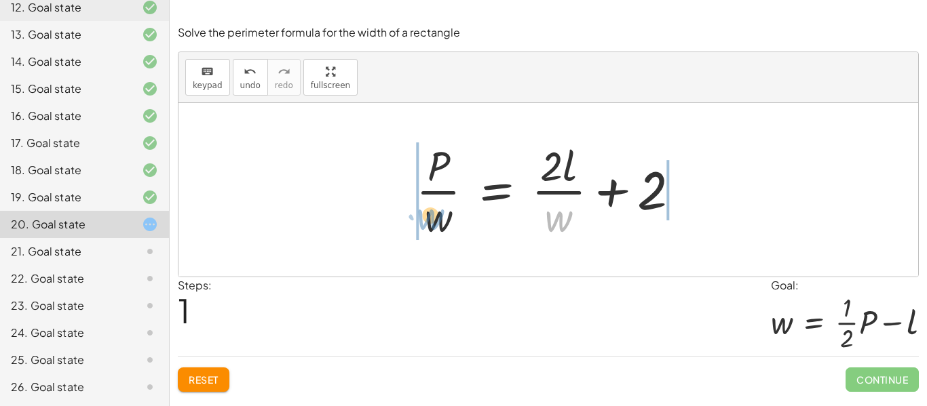
drag, startPoint x: 557, startPoint y: 217, endPoint x: 429, endPoint y: 215, distance: 128.2
click at [429, 215] on div at bounding box center [553, 190] width 288 height 104
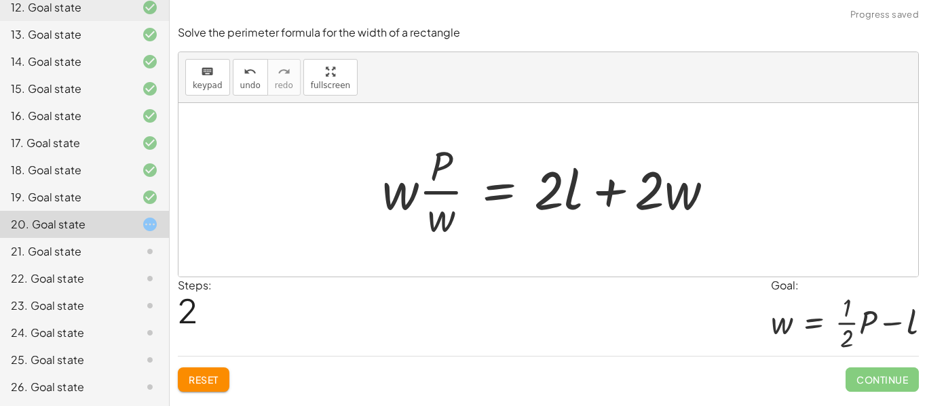
click at [223, 378] on button "Reset" at bounding box center [204, 380] width 52 height 24
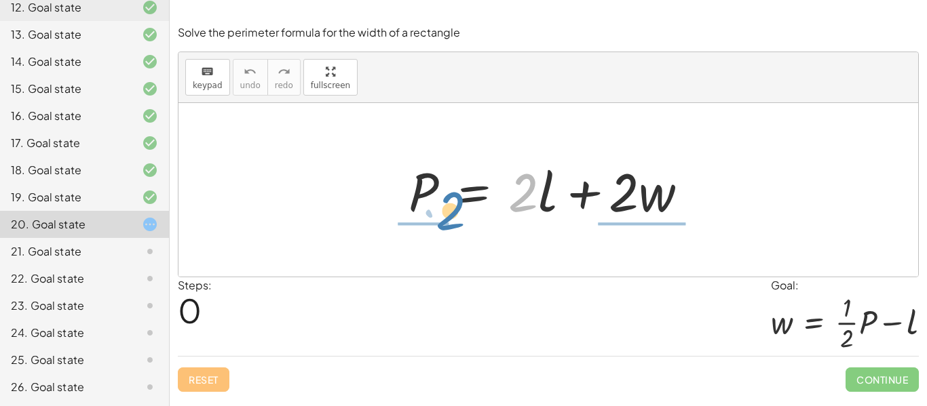
drag, startPoint x: 528, startPoint y: 199, endPoint x: 440, endPoint y: 216, distance: 89.8
click at [440, 216] on div at bounding box center [554, 190] width 304 height 70
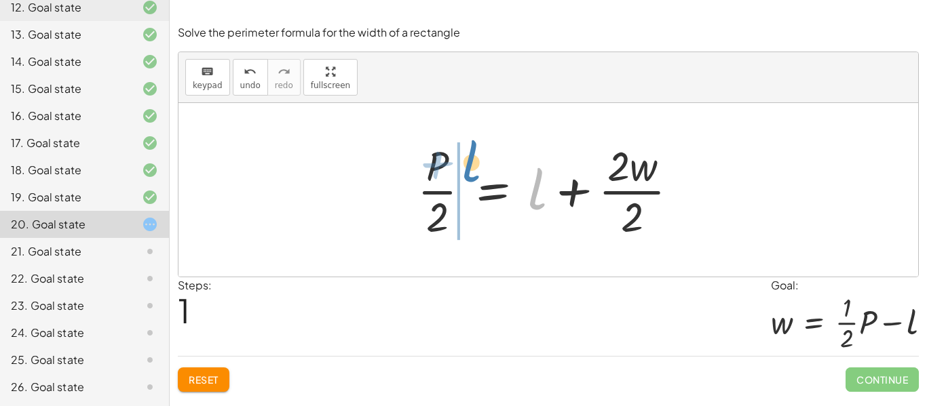
drag, startPoint x: 534, startPoint y: 195, endPoint x: 470, endPoint y: 168, distance: 69.9
click at [470, 168] on div at bounding box center [553, 190] width 286 height 104
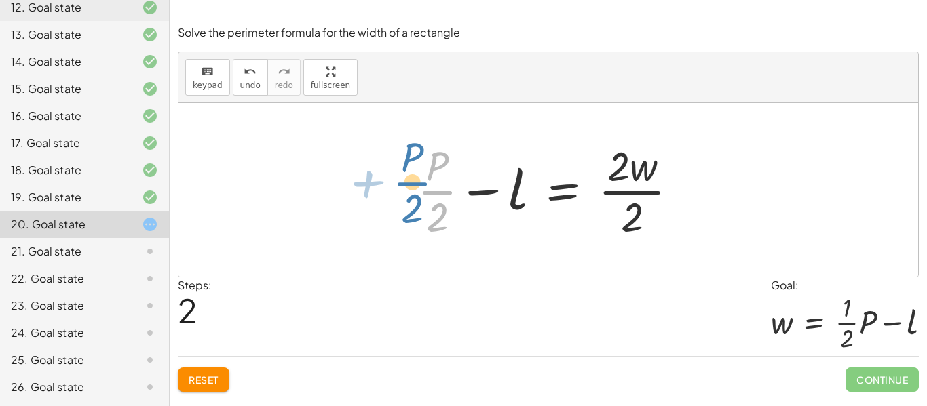
drag, startPoint x: 437, startPoint y: 192, endPoint x: 450, endPoint y: 199, distance: 14.9
click at [450, 199] on div at bounding box center [553, 190] width 286 height 104
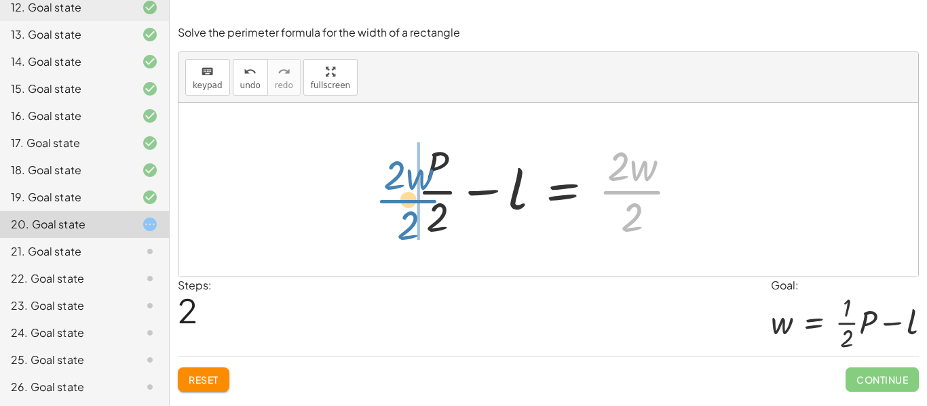
drag, startPoint x: 625, startPoint y: 200, endPoint x: 402, endPoint y: 207, distance: 223.9
click at [402, 207] on div "P = + · 2 · l + · 2 · w · P · 2 = + l + · 2 · w · 2 · 2 · w · 2 P = l · 2 · w ·…" at bounding box center [548, 189] width 303 height 111
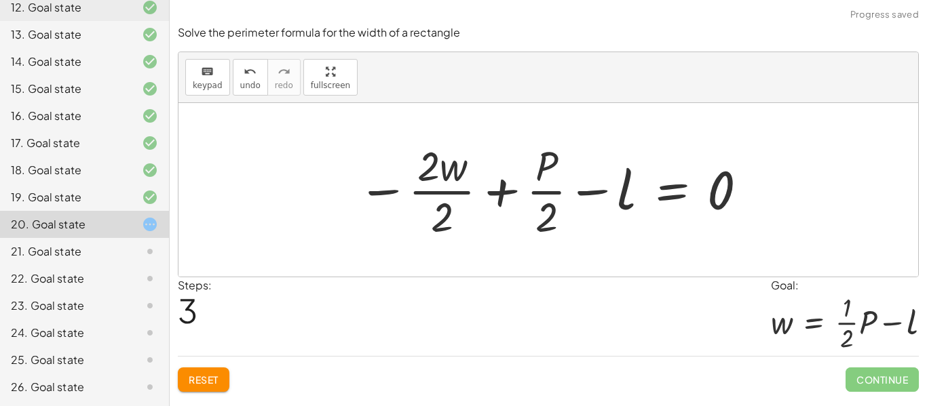
click at [499, 190] on div at bounding box center [553, 190] width 405 height 104
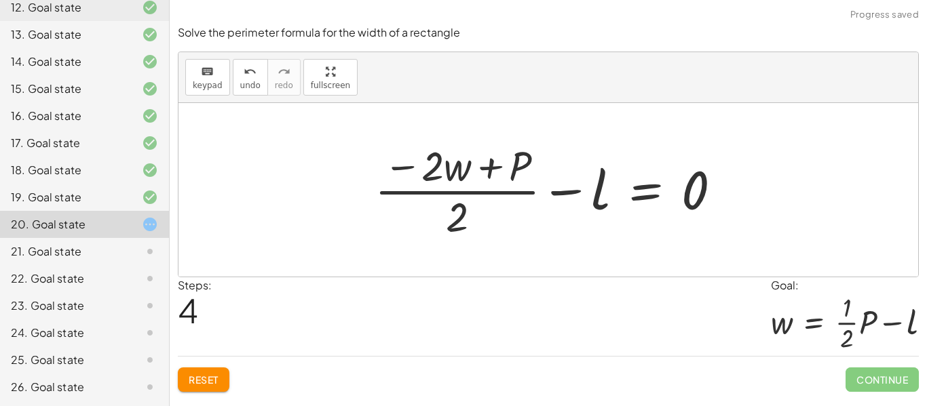
click at [458, 212] on div at bounding box center [553, 190] width 371 height 104
click at [490, 168] on div at bounding box center [553, 190] width 371 height 104
click at [465, 206] on div at bounding box center [553, 190] width 371 height 104
click at [227, 379] on button "Reset" at bounding box center [204, 380] width 52 height 24
